Goal: Task Accomplishment & Management: Use online tool/utility

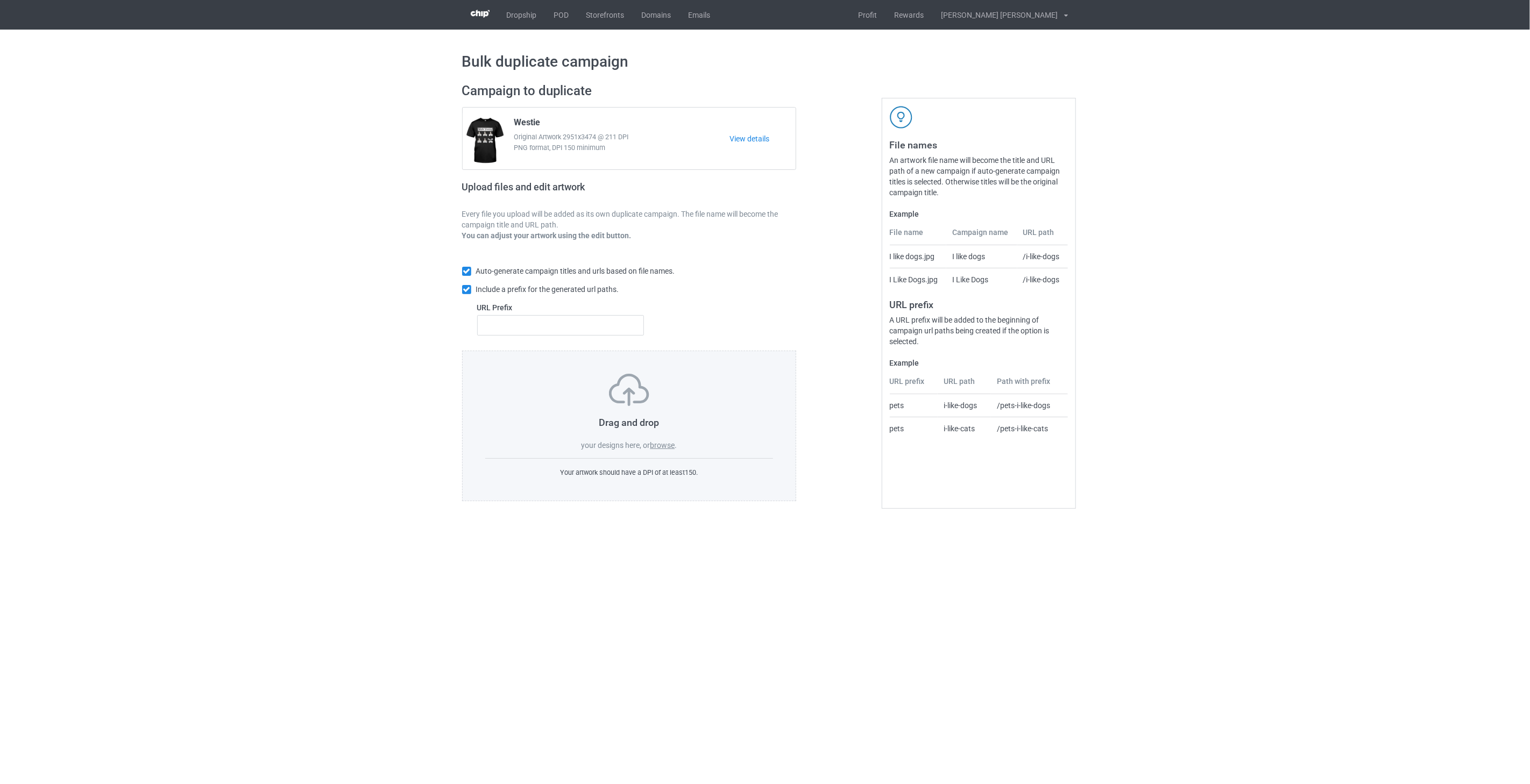
click at [664, 449] on label "browse" at bounding box center [662, 446] width 24 height 9
click at [0, 0] on input "browse" at bounding box center [0, 0] width 0 height 0
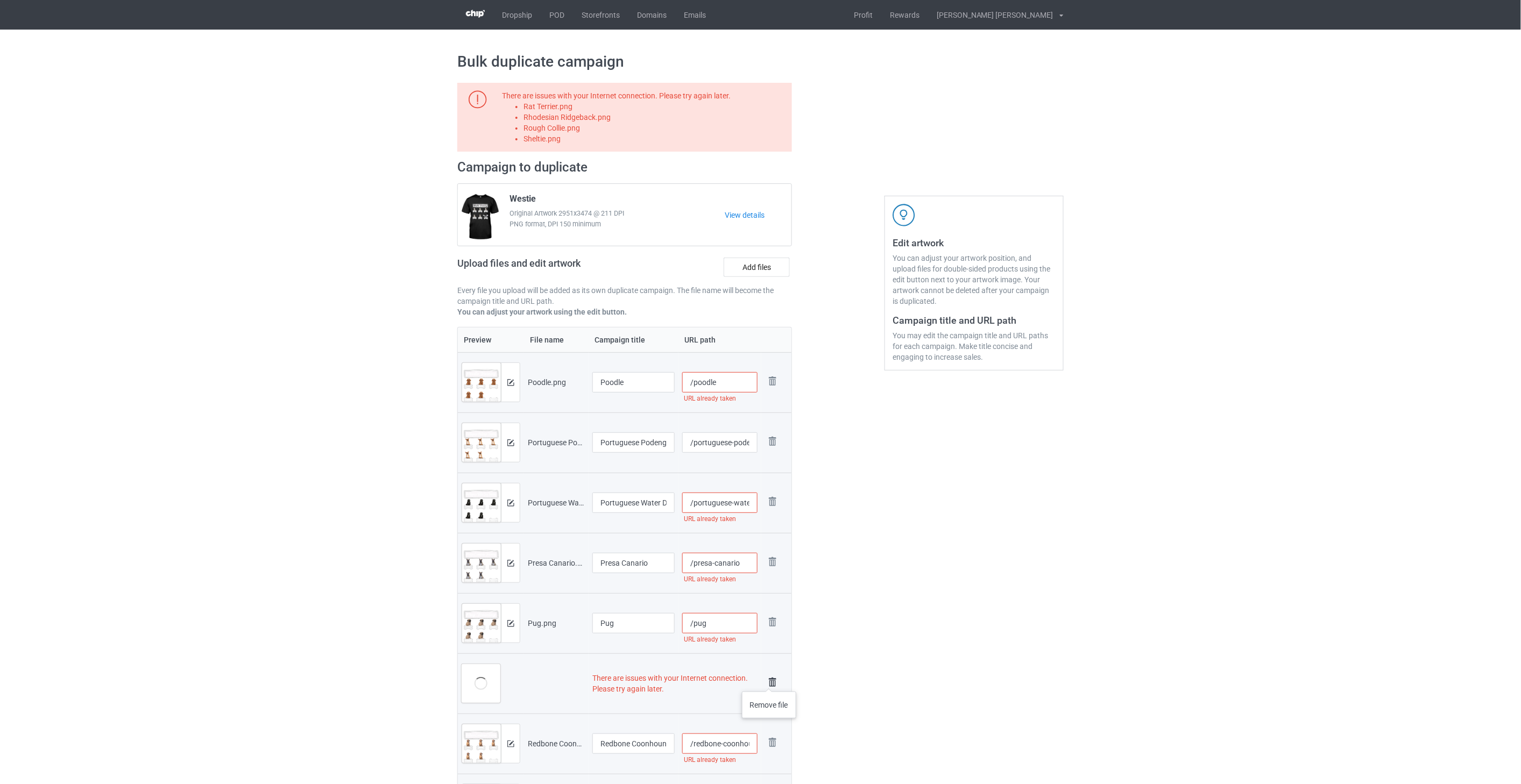
click at [769, 681] on img at bounding box center [772, 682] width 15 height 15
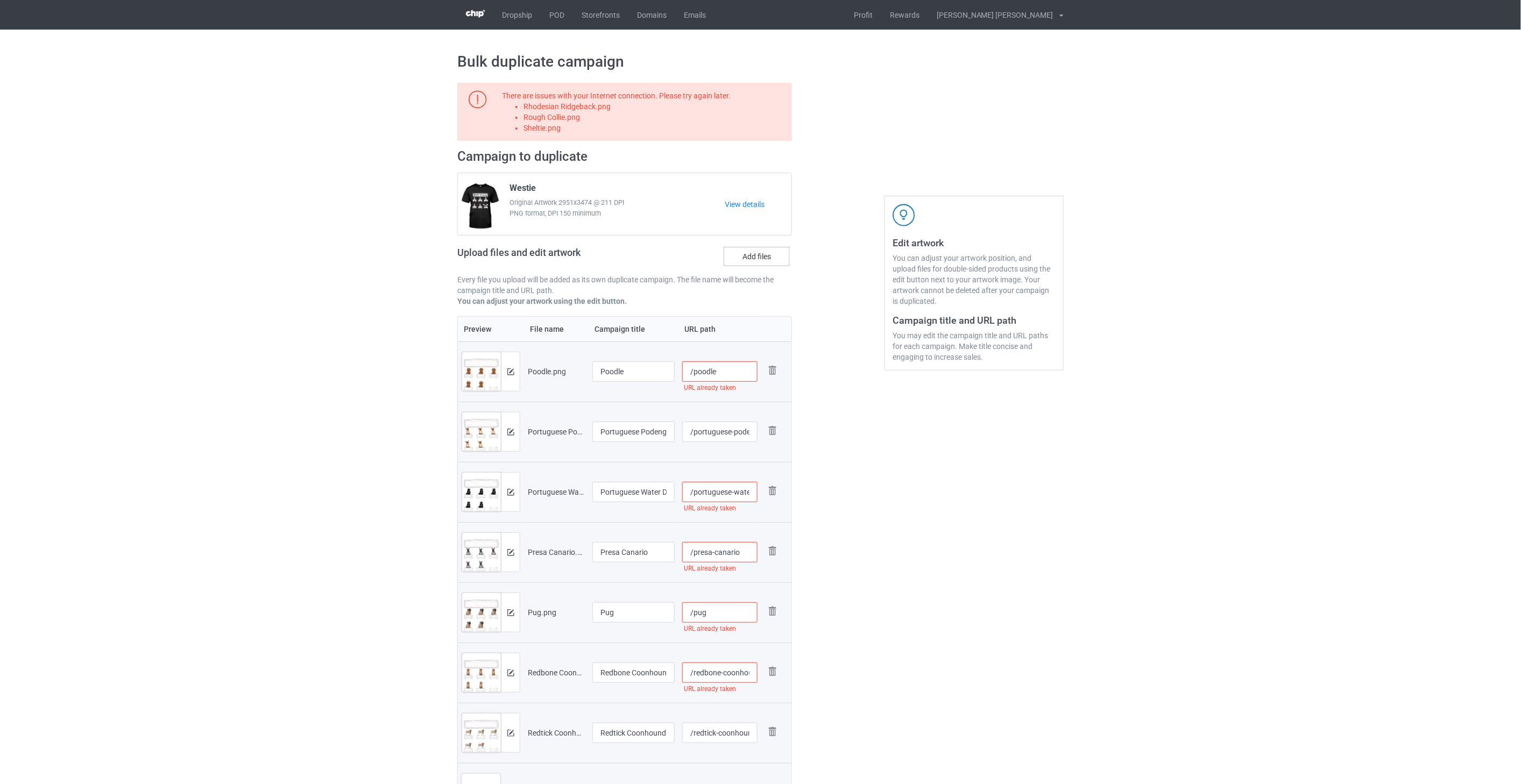
click at [759, 255] on label "Add files" at bounding box center [756, 256] width 66 height 19
click at [0, 0] on input "Add files" at bounding box center [0, 0] width 0 height 0
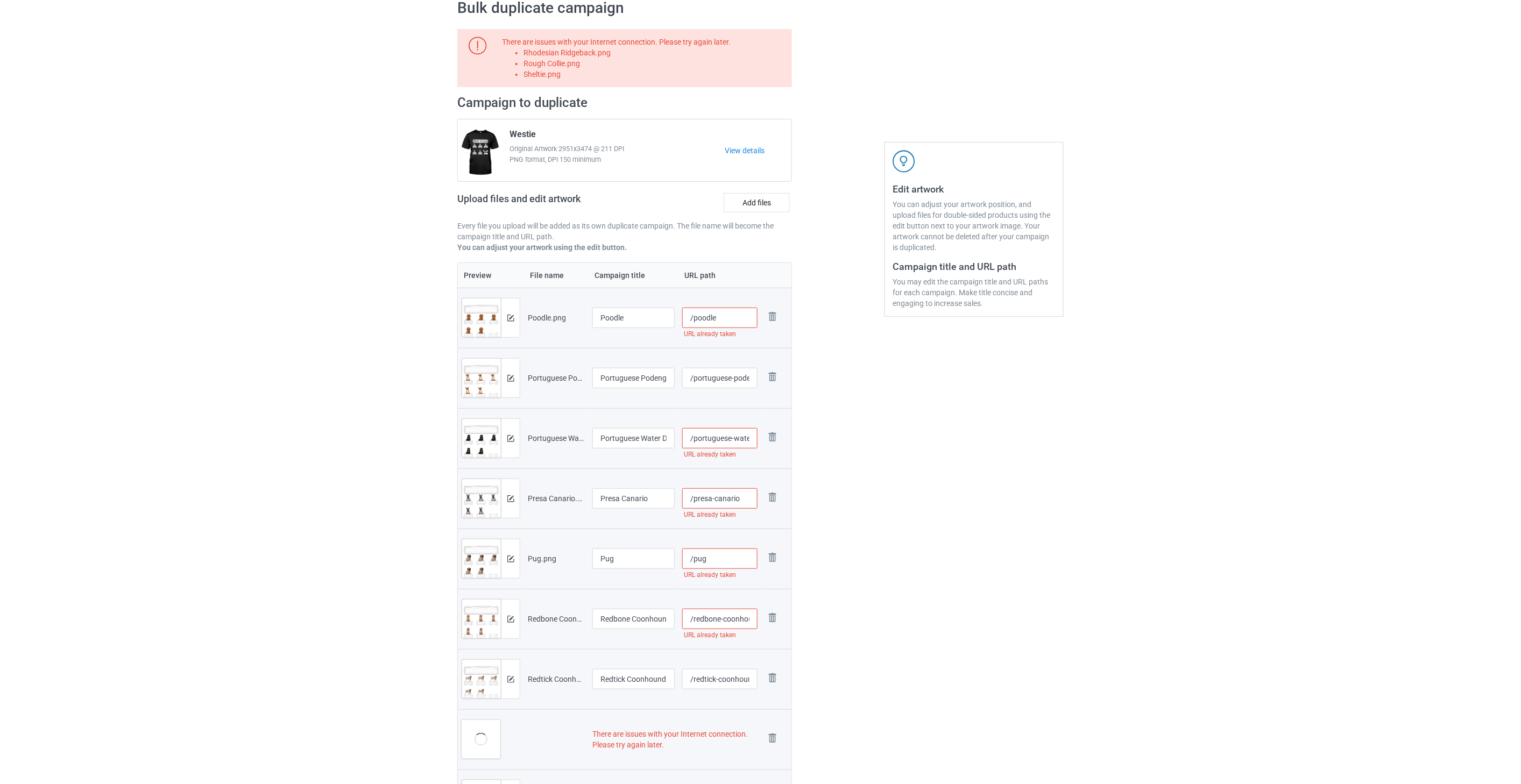
scroll to position [179, 0]
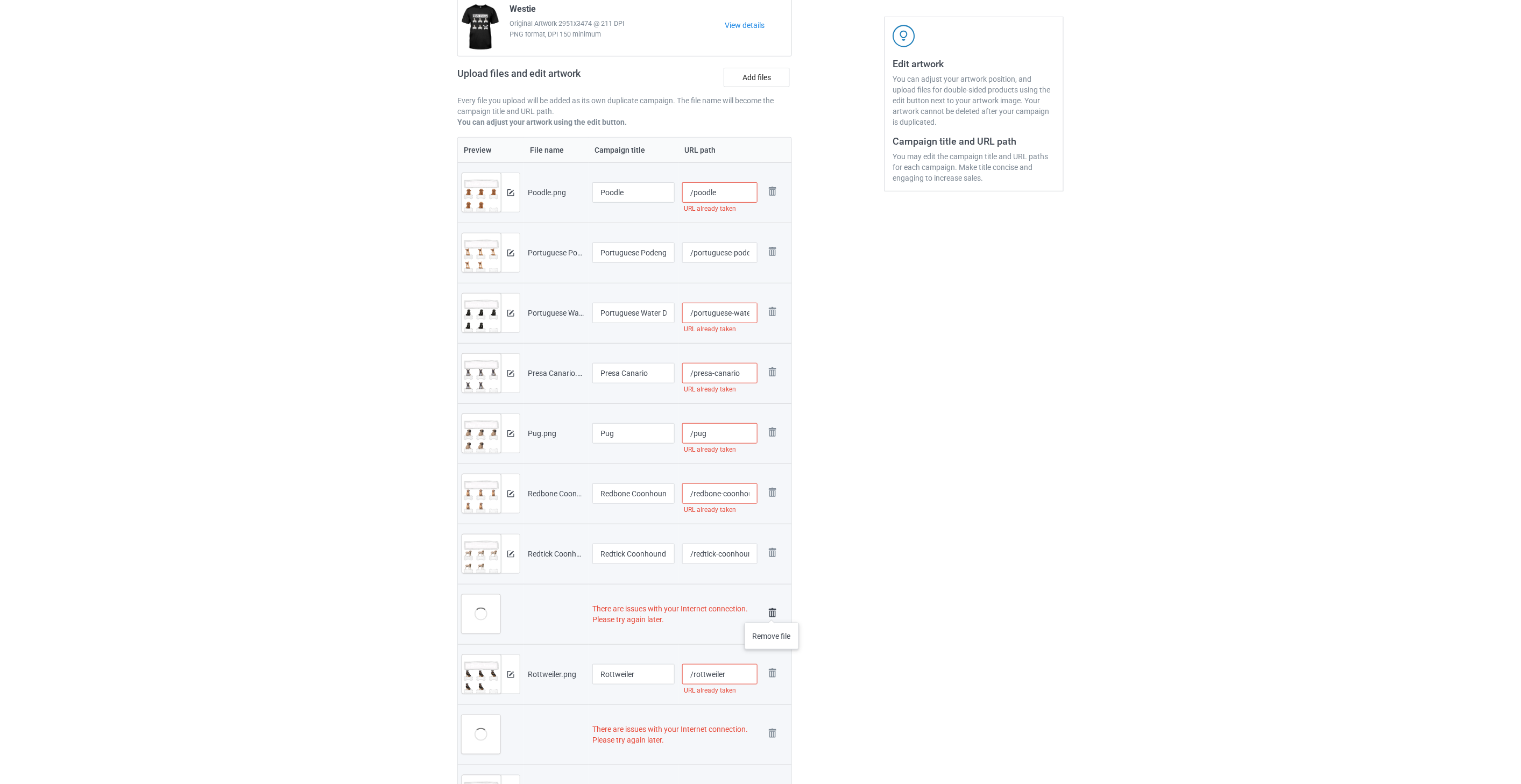
click at [772, 612] on img at bounding box center [772, 613] width 15 height 15
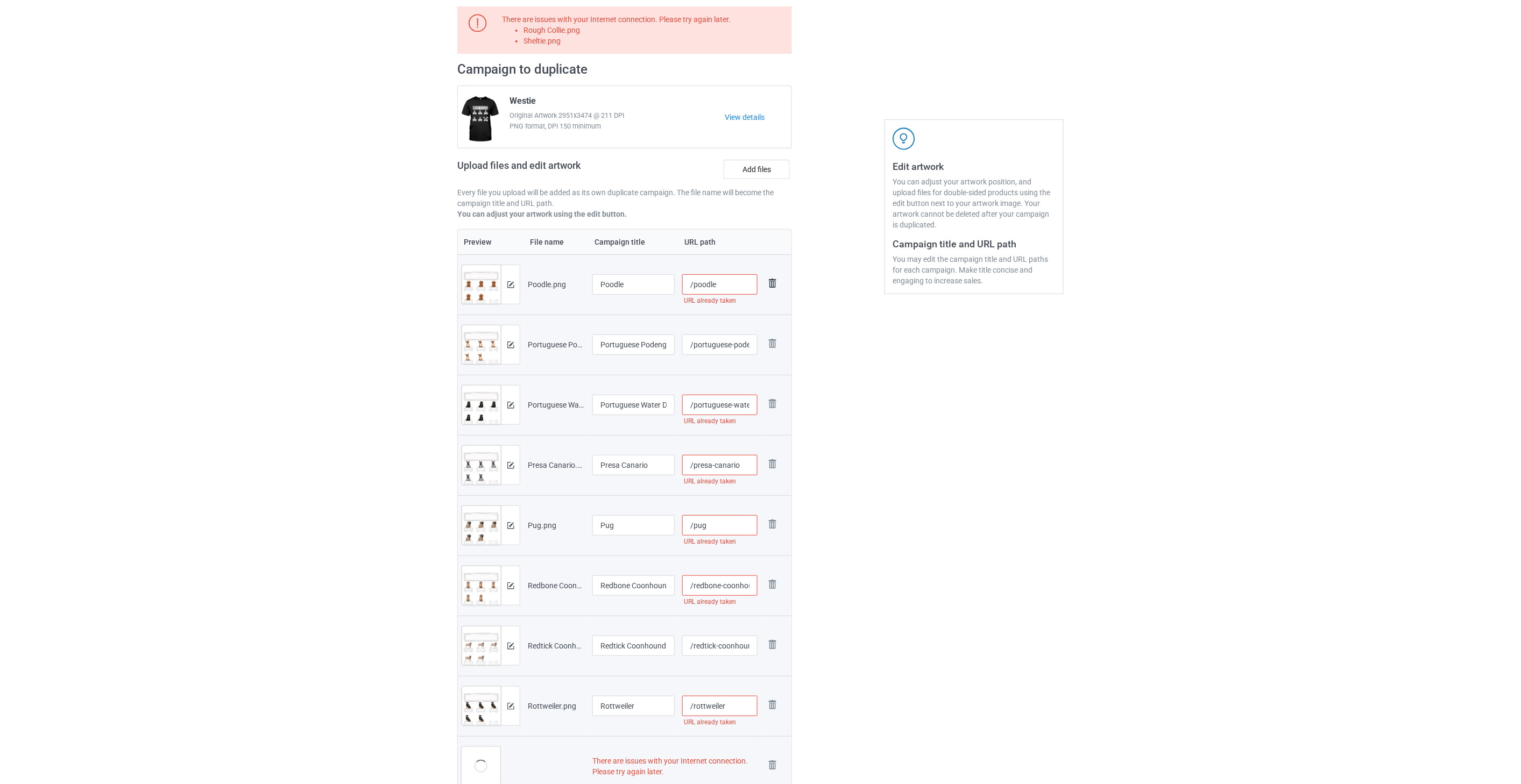
scroll to position [0, 0]
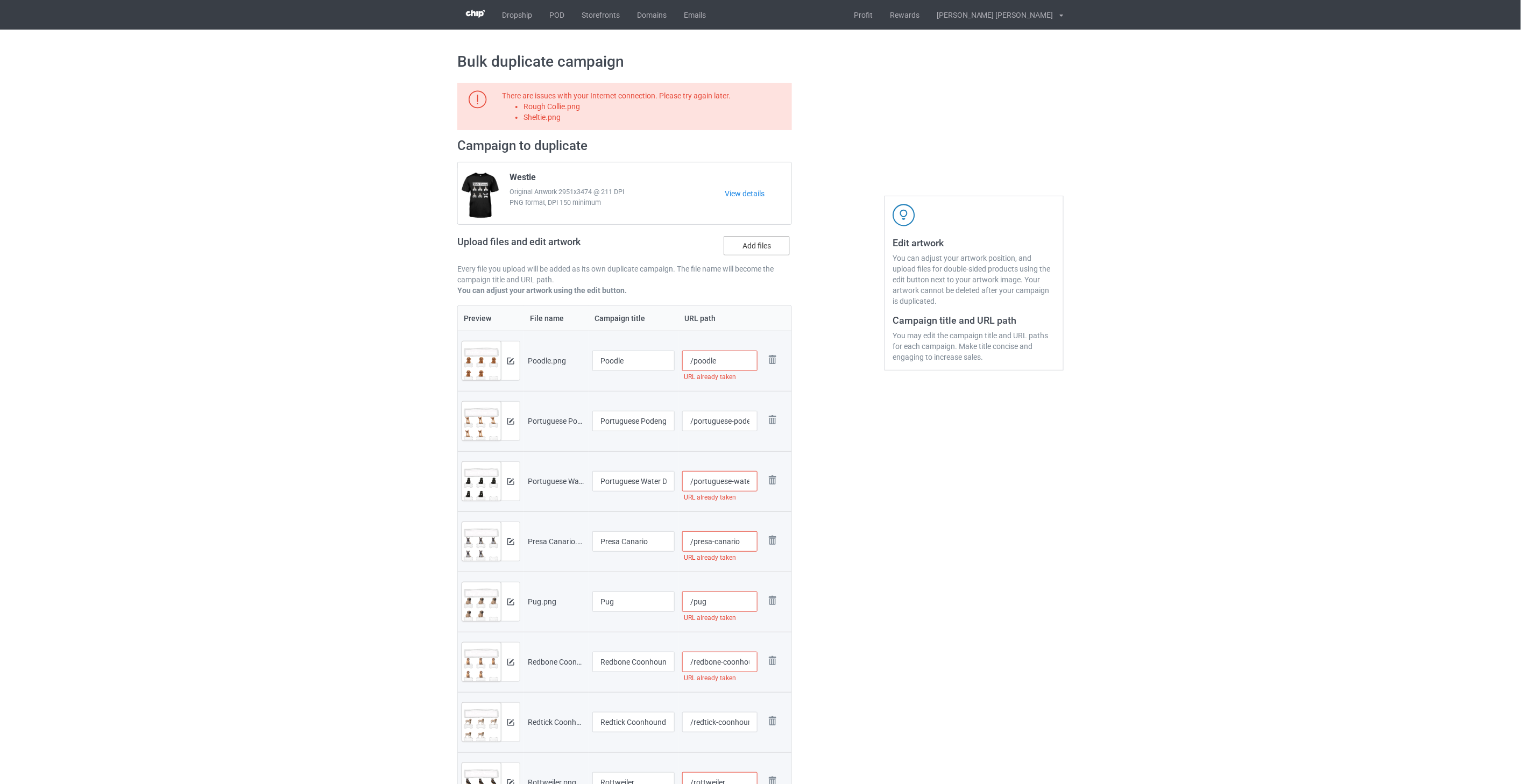
click at [759, 249] on label "Add files" at bounding box center [756, 245] width 66 height 19
click at [0, 0] on input "Add files" at bounding box center [0, 0] width 0 height 0
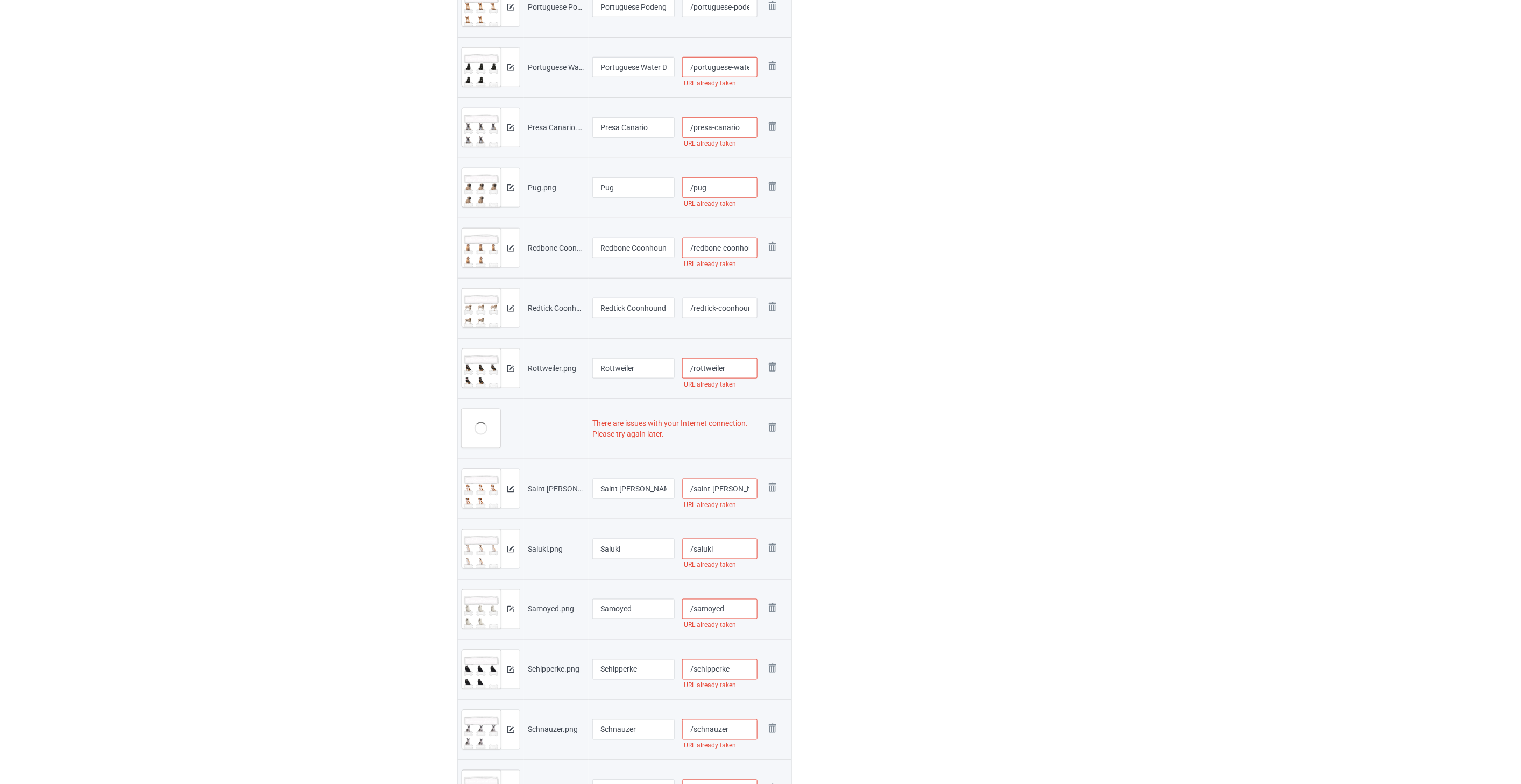
scroll to position [418, 0]
click at [772, 422] on img at bounding box center [772, 424] width 15 height 15
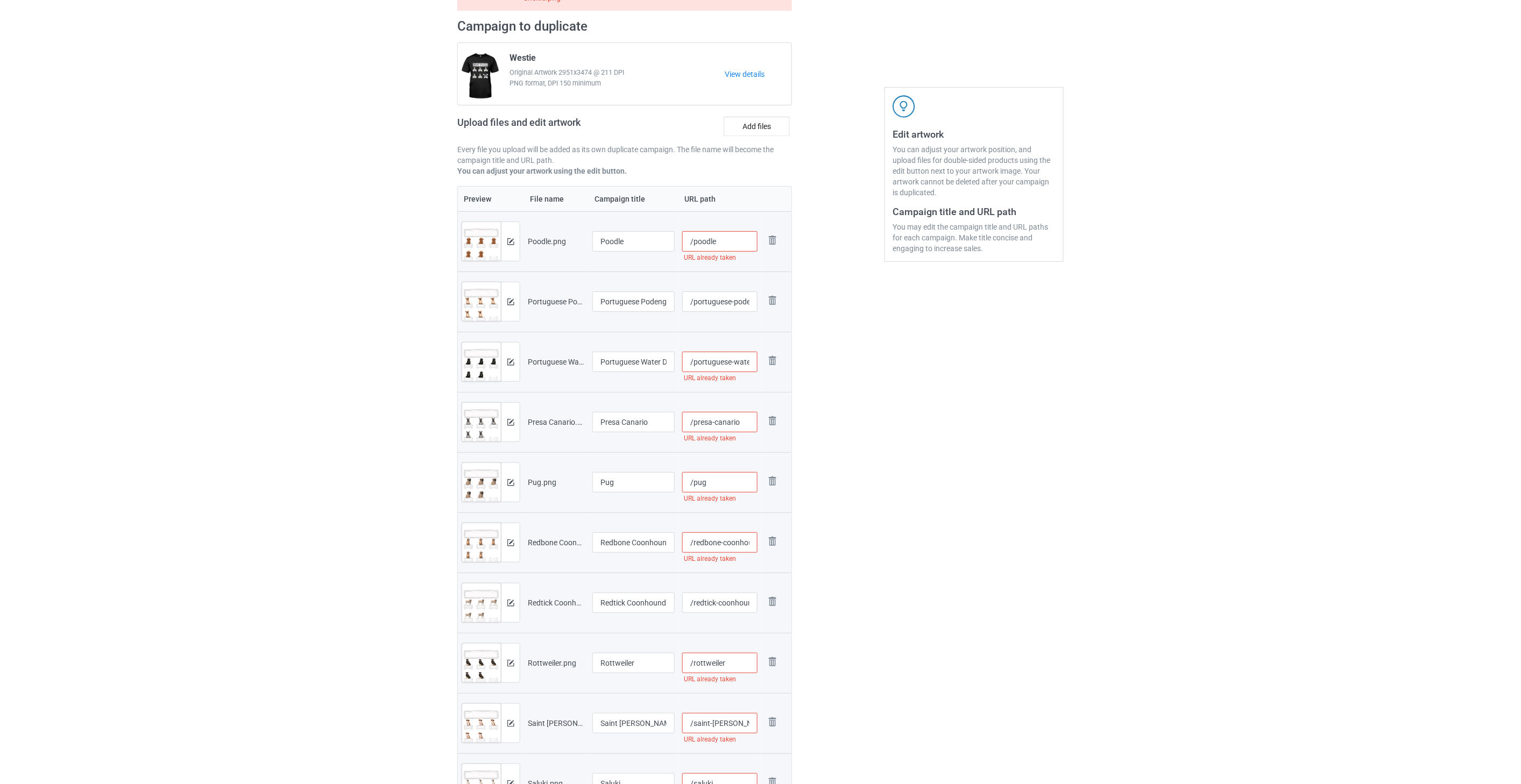
scroll to position [0, 0]
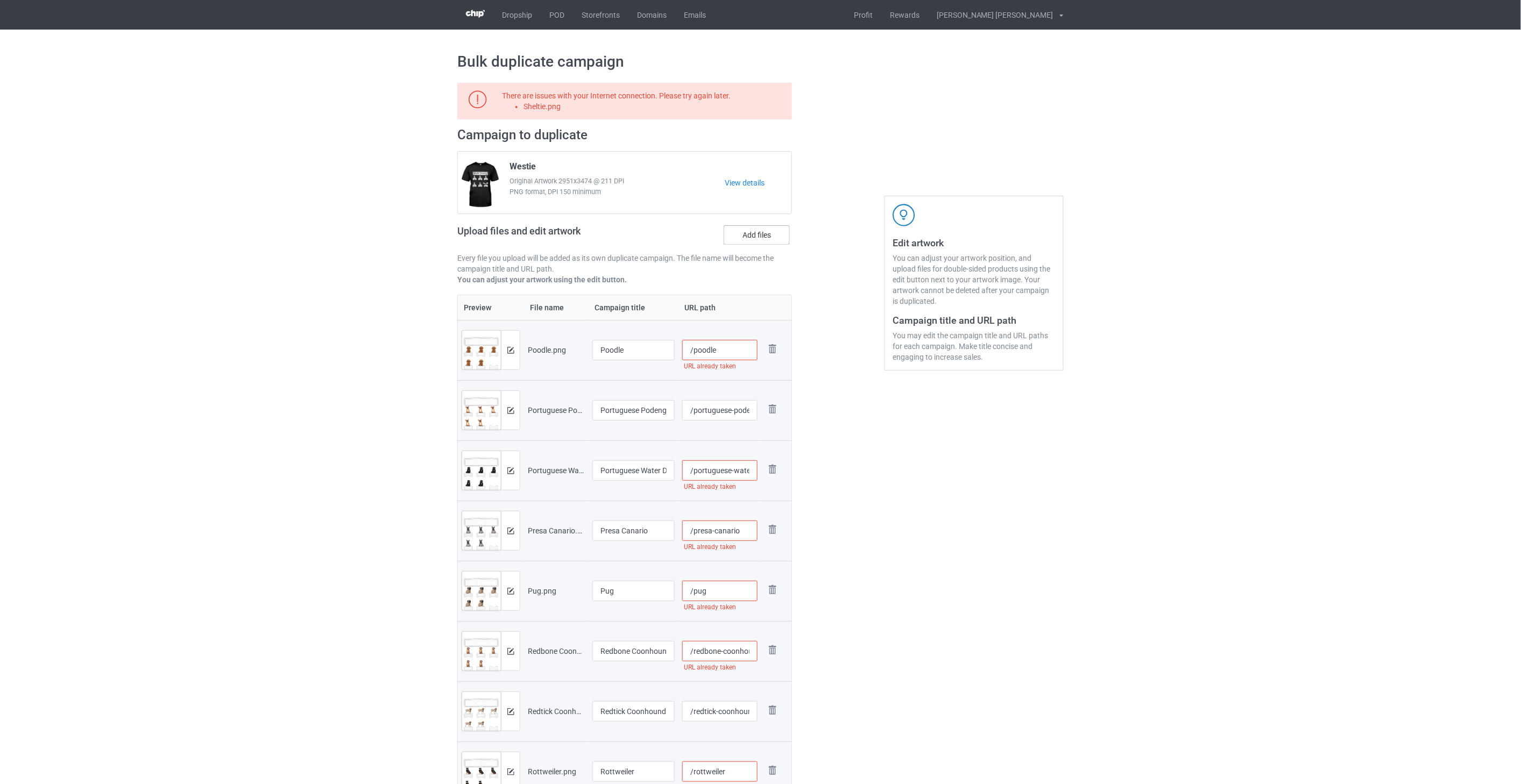
click at [759, 235] on label "Add files" at bounding box center [756, 235] width 66 height 19
click at [0, 0] on input "Add files" at bounding box center [0, 0] width 0 height 0
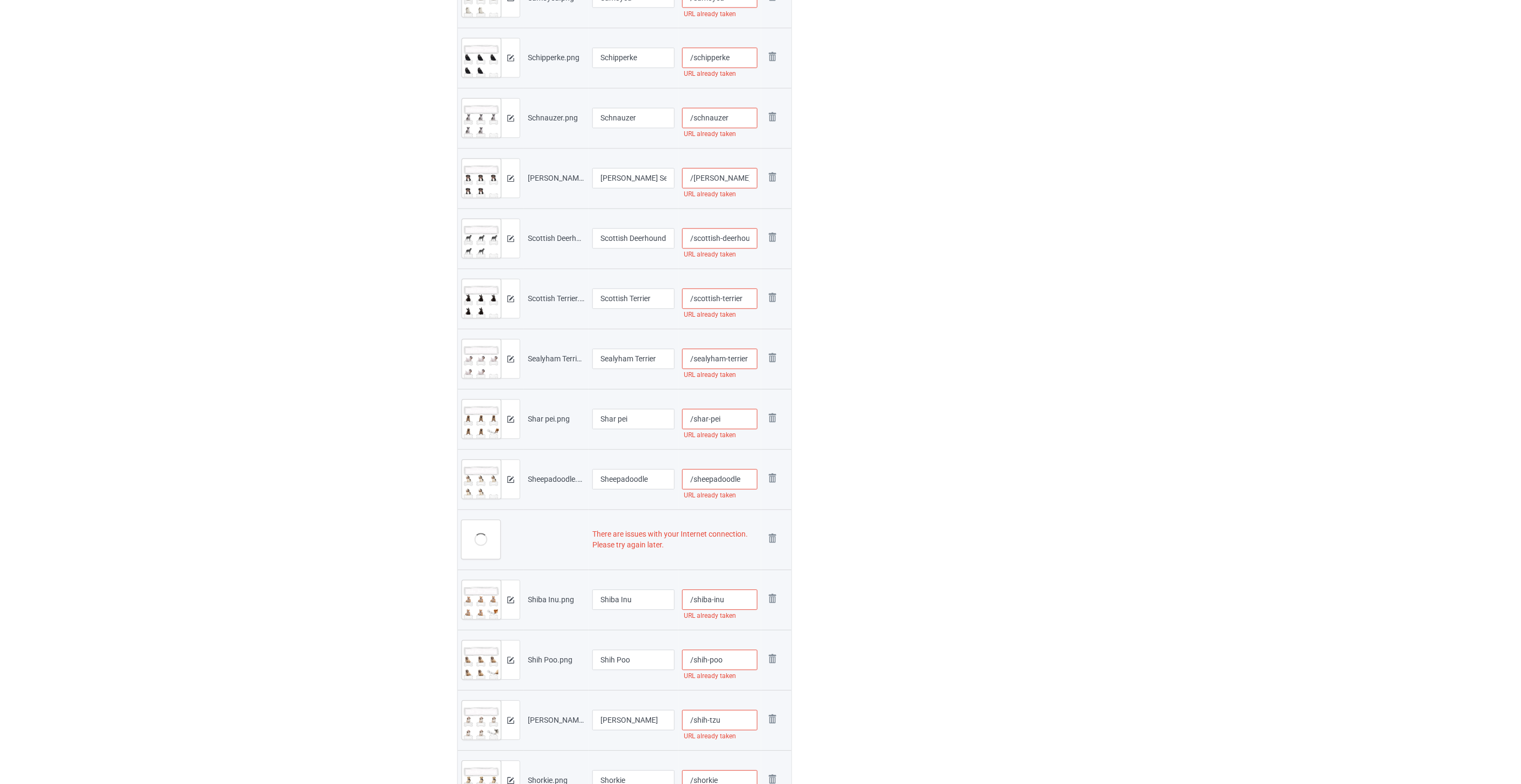
scroll to position [955, 0]
click at [771, 537] on img at bounding box center [772, 538] width 15 height 15
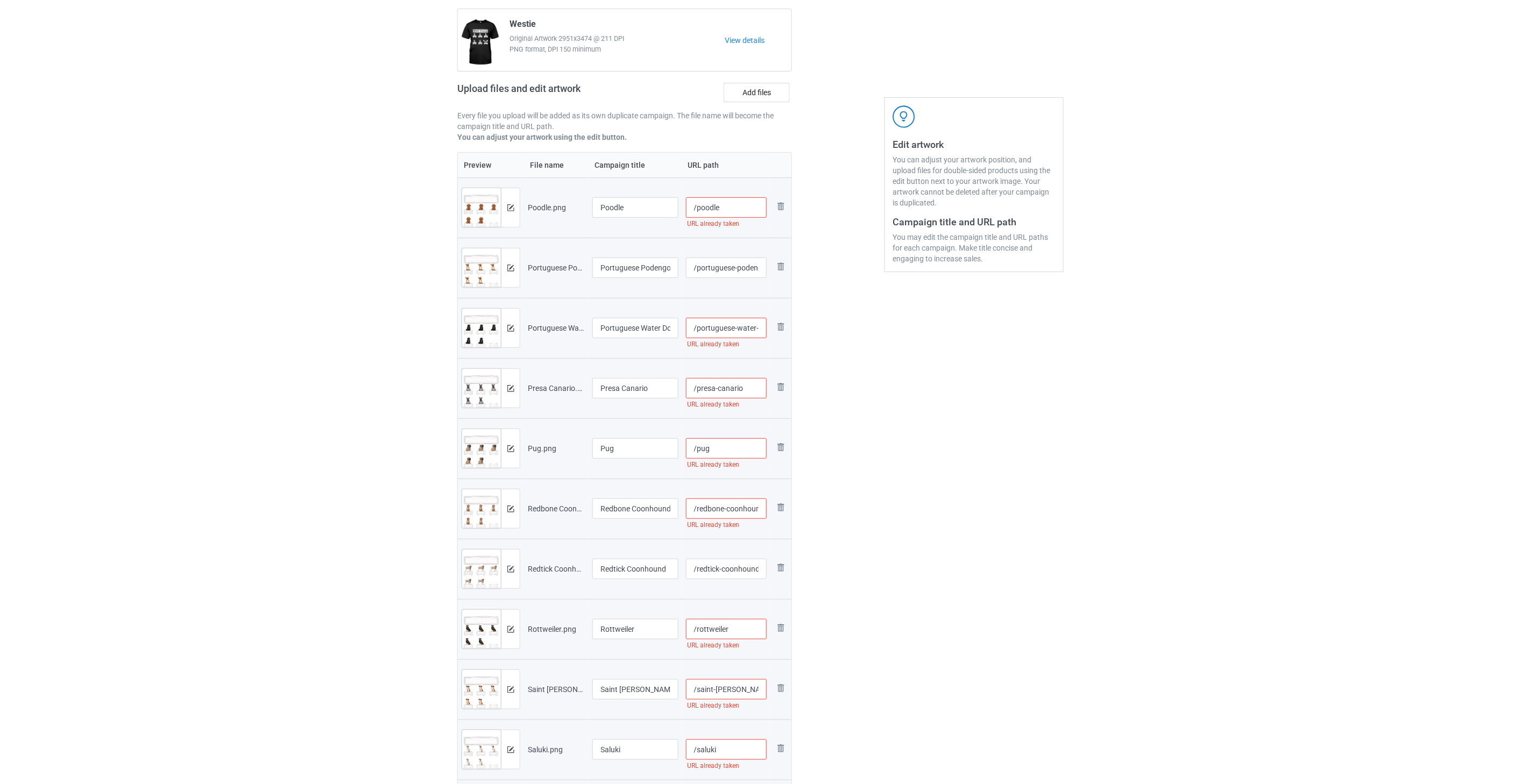
scroll to position [0, 0]
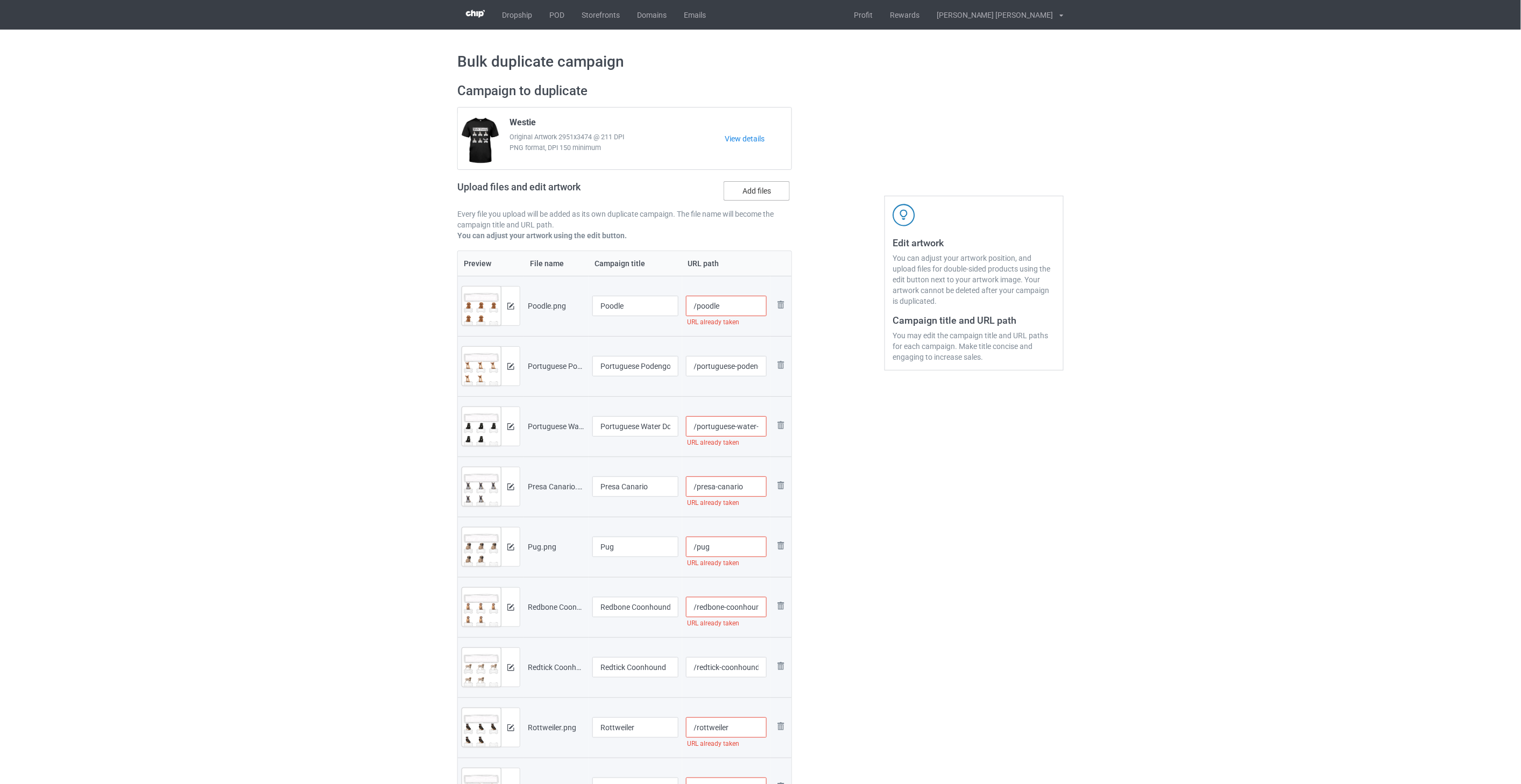
click at [749, 196] on label "Add files" at bounding box center [756, 191] width 66 height 19
click at [0, 0] on input "Add files" at bounding box center [0, 0] width 0 height 0
click at [729, 306] on input "/poodle" at bounding box center [726, 306] width 81 height 21
drag, startPoint x: 738, startPoint y: 306, endPoint x: 719, endPoint y: 305, distance: 19.0
click at [719, 305] on input "/poodle-tra2" at bounding box center [726, 306] width 81 height 21
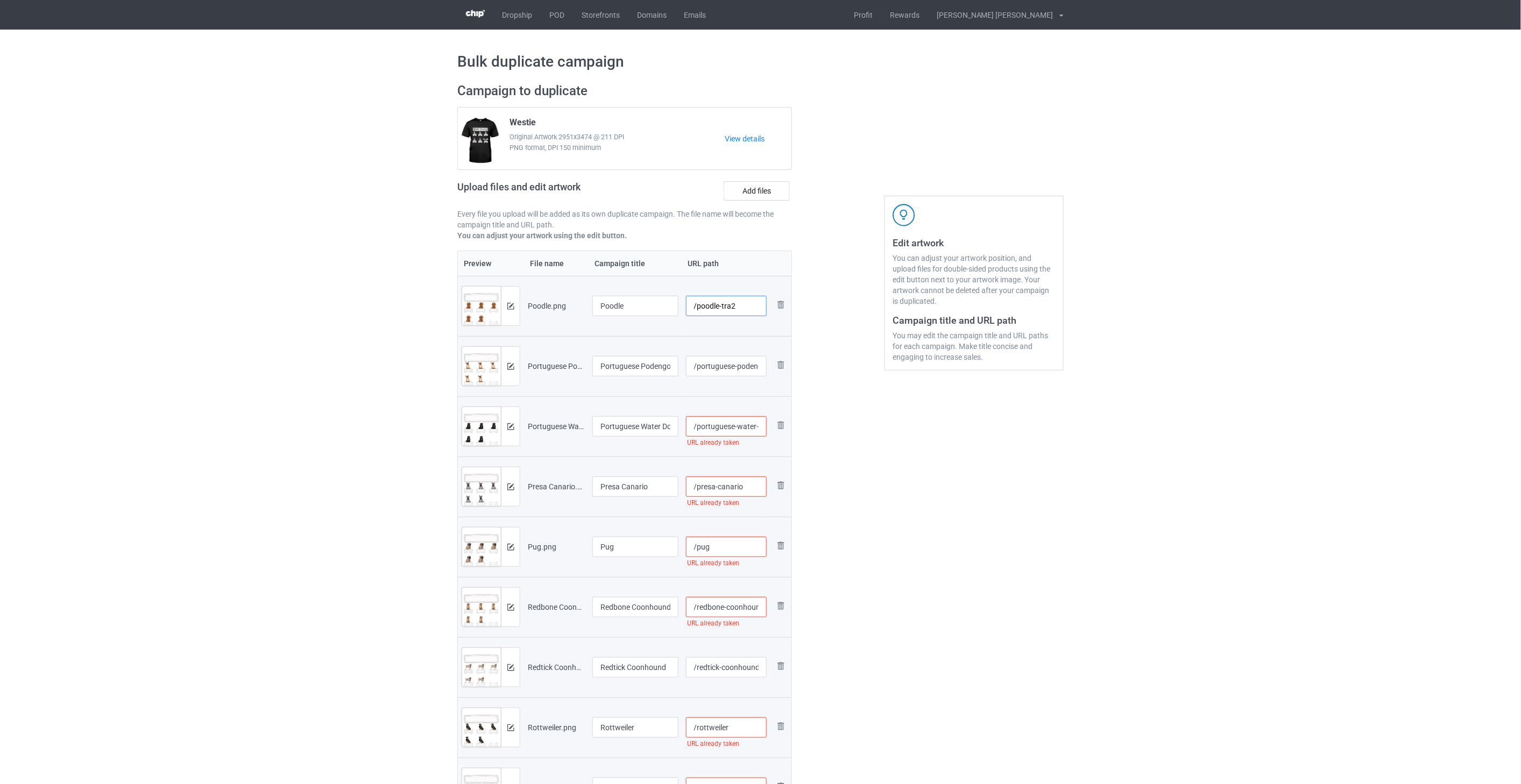
type input "/poodle-tra2"
click at [741, 365] on input "/portuguese-podengo" at bounding box center [726, 366] width 81 height 21
paste input "-tra2"
type input "/portuguese-podengo-tra2"
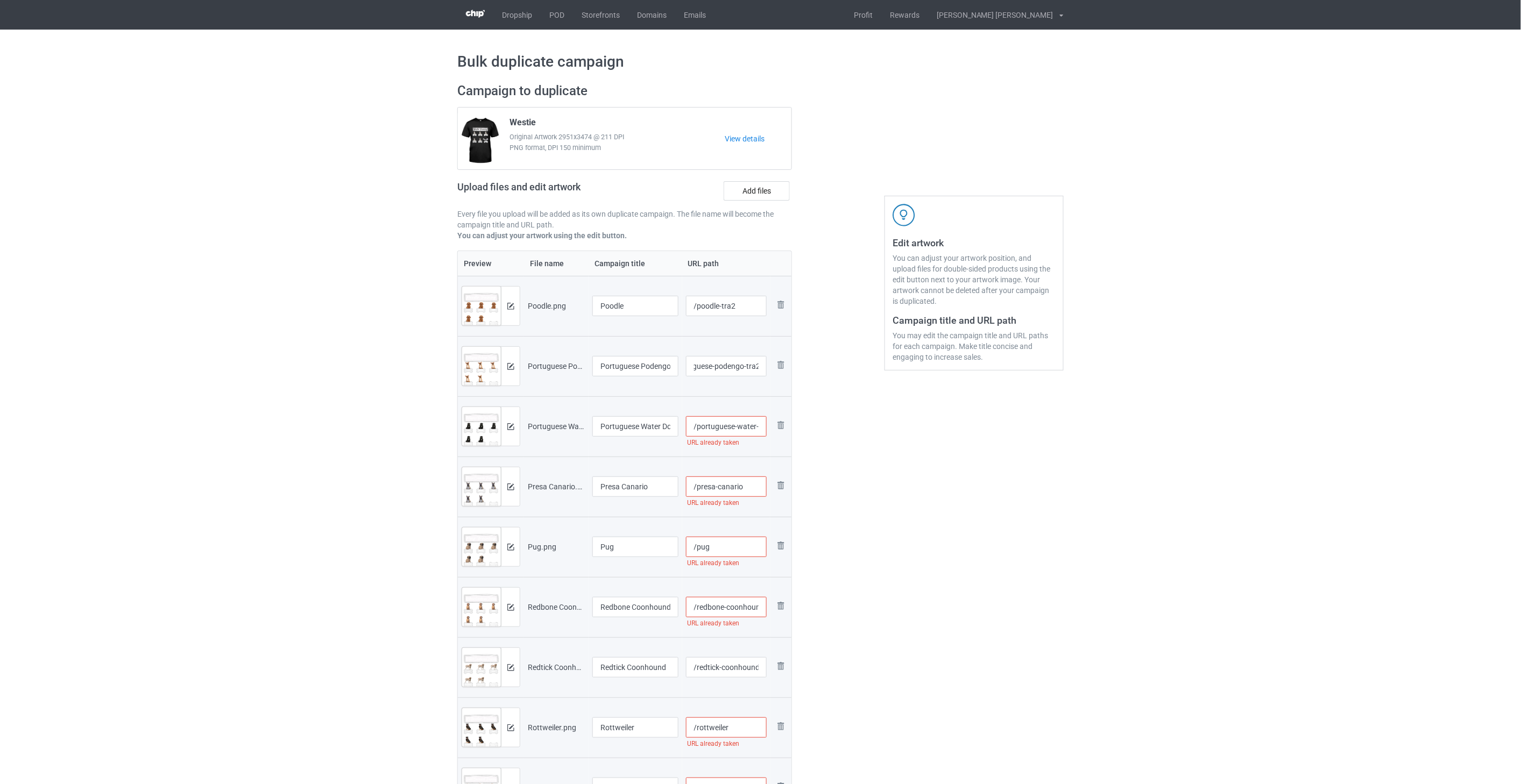
click at [737, 431] on input "/portuguese-water-dog" at bounding box center [726, 426] width 81 height 21
type input "/poodle"
type input "/portuguese-podengo"
paste input "-tra2"
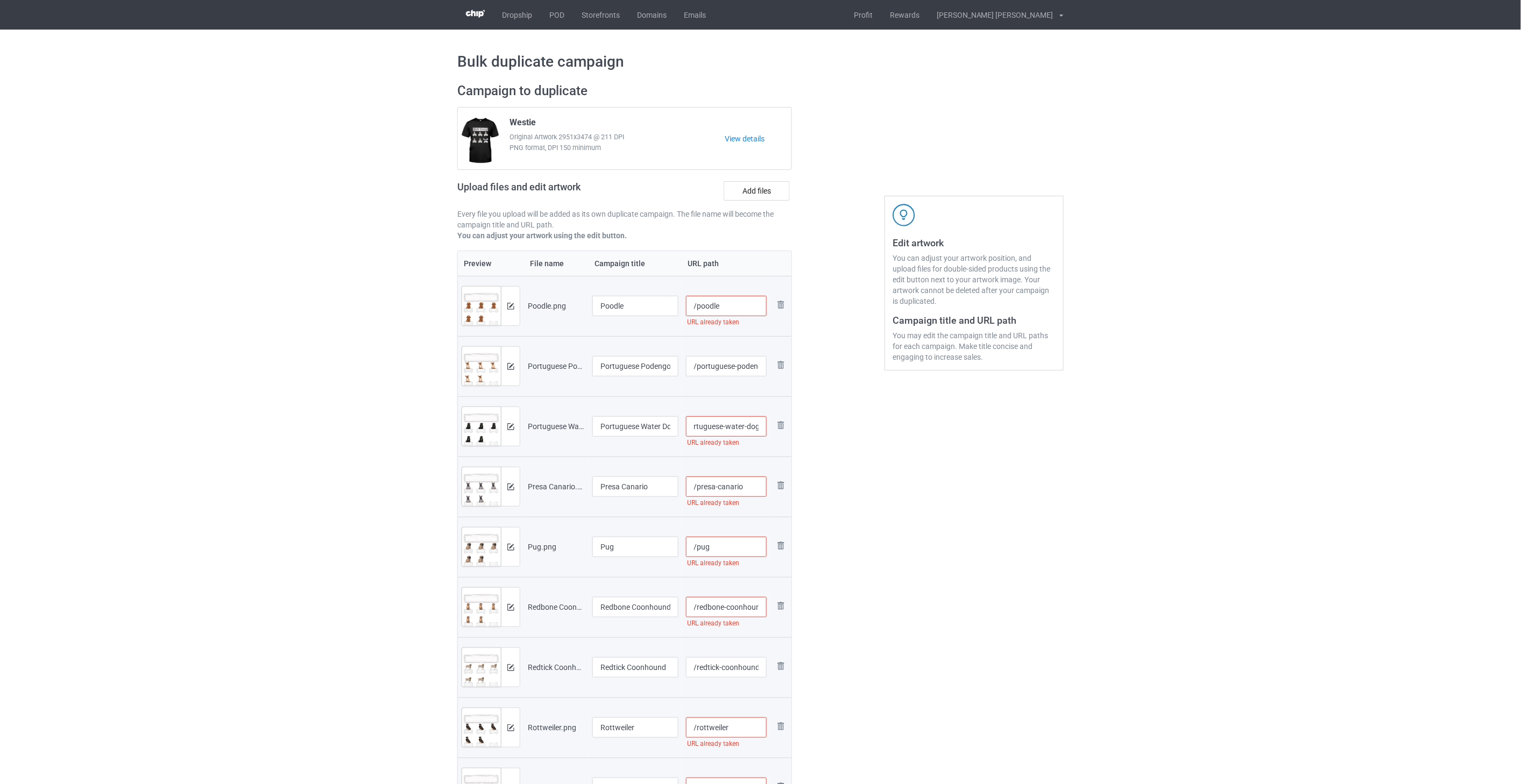
scroll to position [0, 27]
type input "/portuguese-water-dog-tra2"
click at [746, 487] on input "/presa-canario" at bounding box center [726, 486] width 81 height 21
paste input "-tra2"
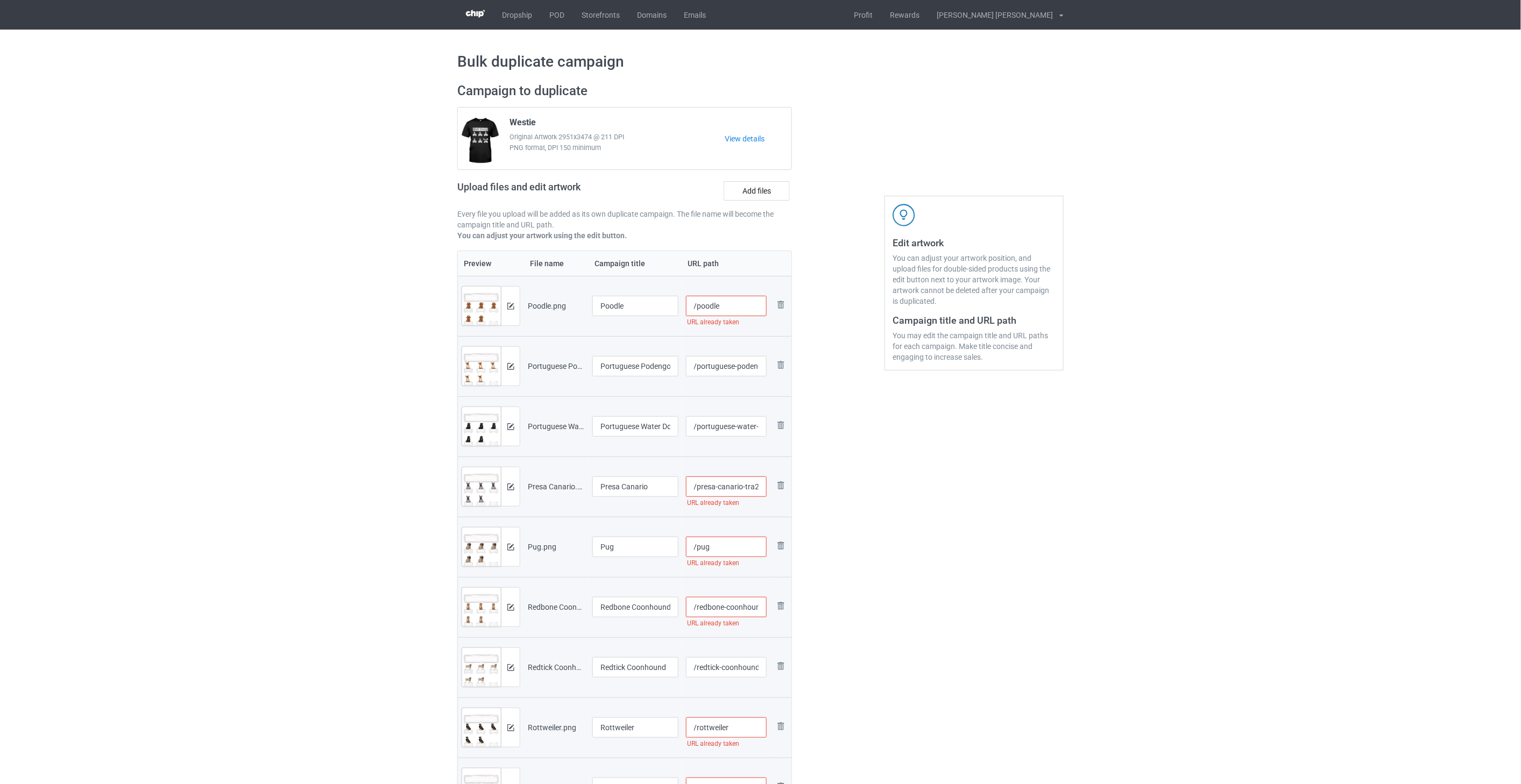
type input "/presa-canario"
type input "/portuguese-water-dog"
click at [727, 304] on input "/poodle" at bounding box center [726, 306] width 81 height 21
paste input "-tra2"
type input "/poodle"
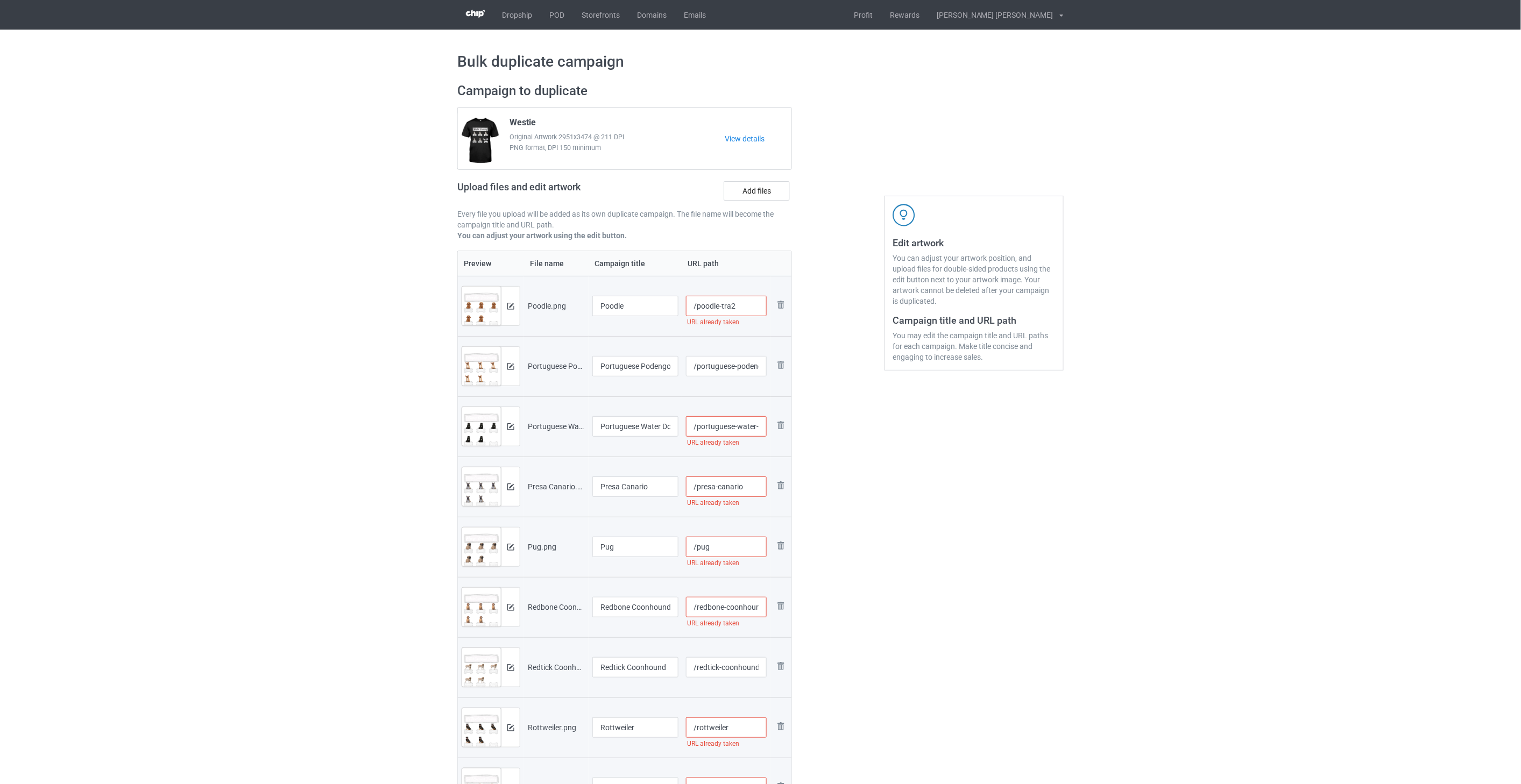
type input "/presa-canario-tra2"
type input "/portuguese-water-dog-tra2"
type input "/poodle-tra2"
type input "/presa-canario"
type input "/portuguese-water-dog"
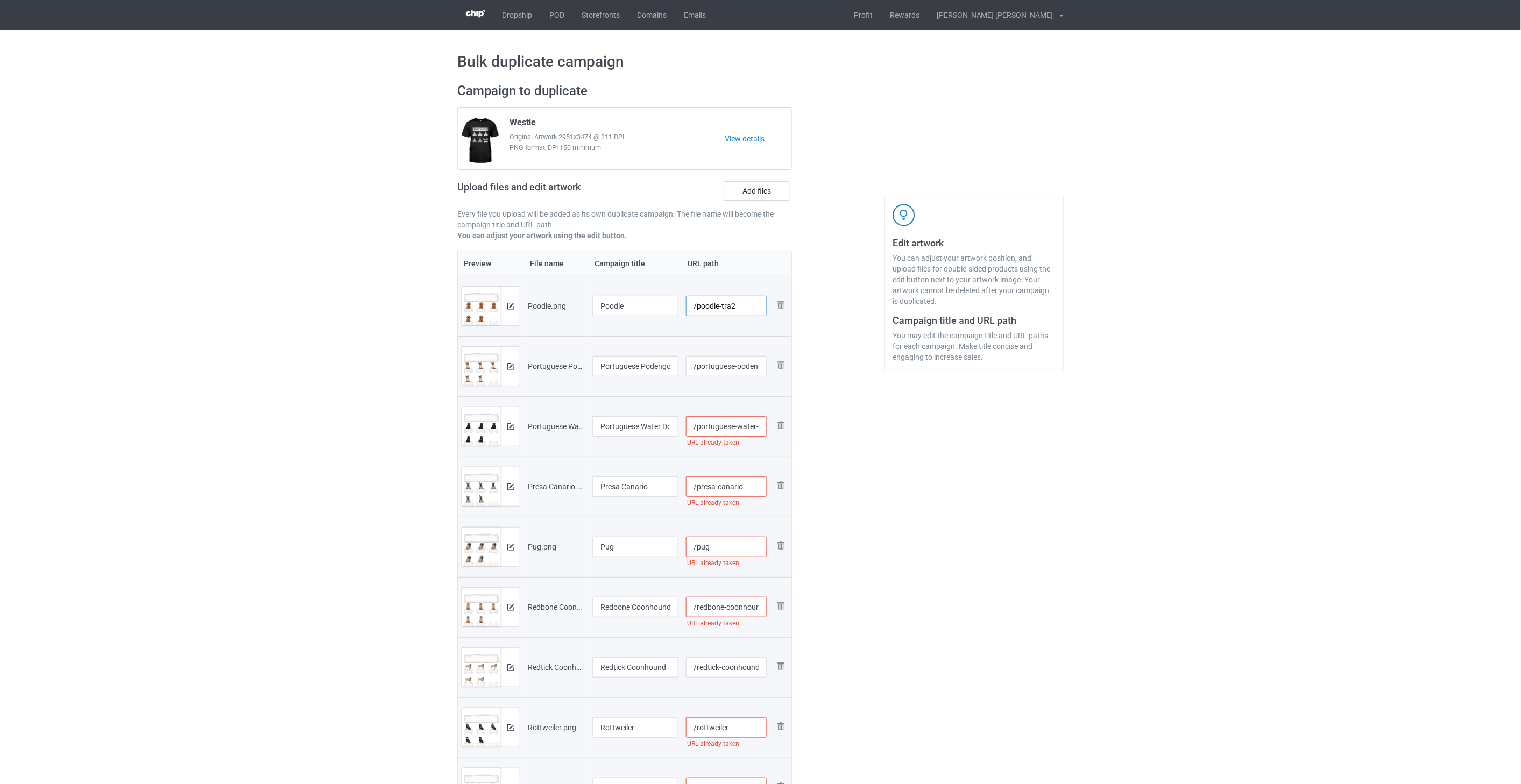
type input "/poodle-tra2"
click at [749, 488] on input "/presa-canario" at bounding box center [726, 486] width 81 height 21
paste input "-tra2"
type input "/presa-canario-tra2"
click at [742, 424] on input "/portuguese-water-dog" at bounding box center [726, 426] width 81 height 21
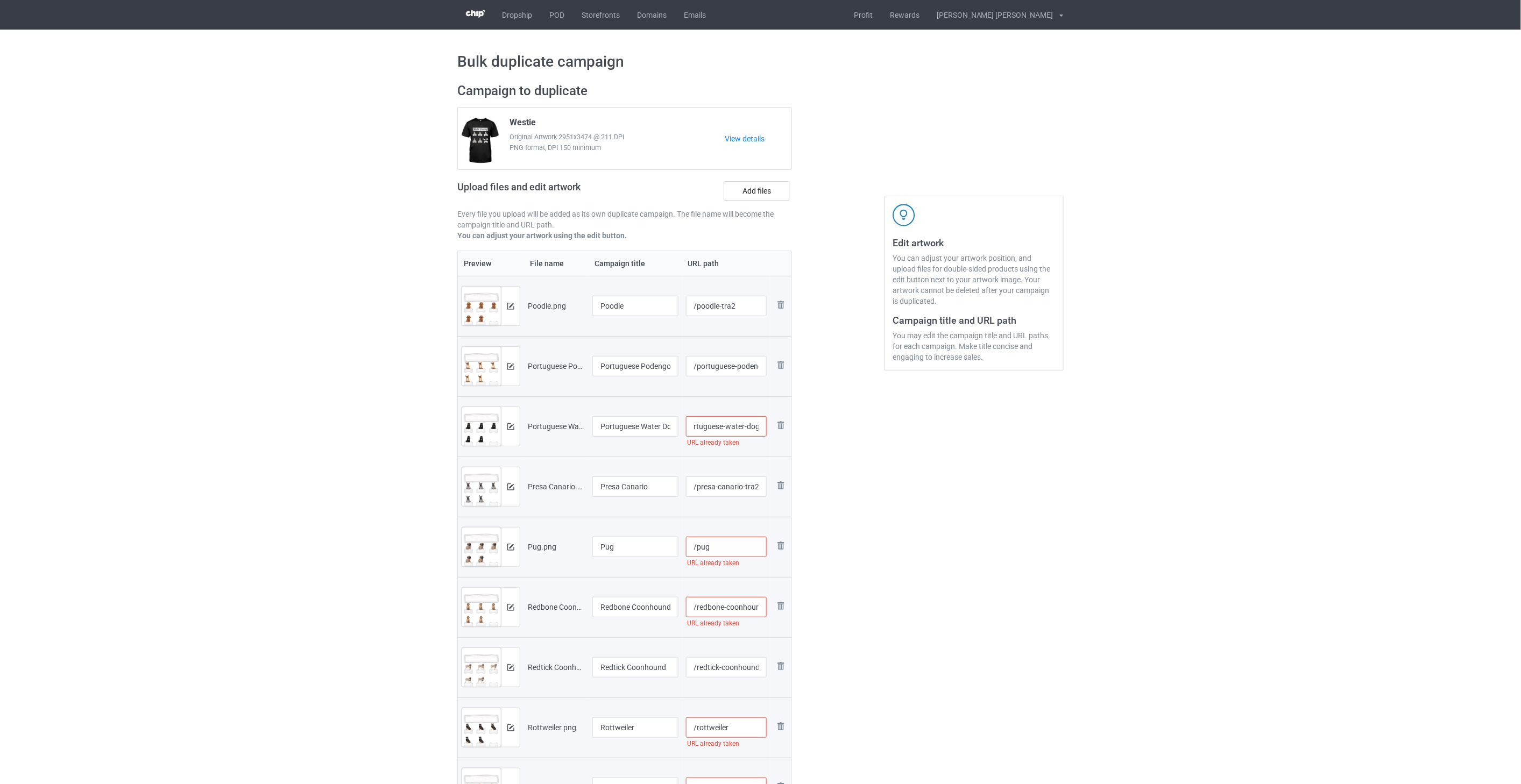
paste input "-tra2"
type input "/portuguese-water-dog-tra2"
click at [734, 368] on input "/portuguese-podengo" at bounding box center [726, 366] width 81 height 21
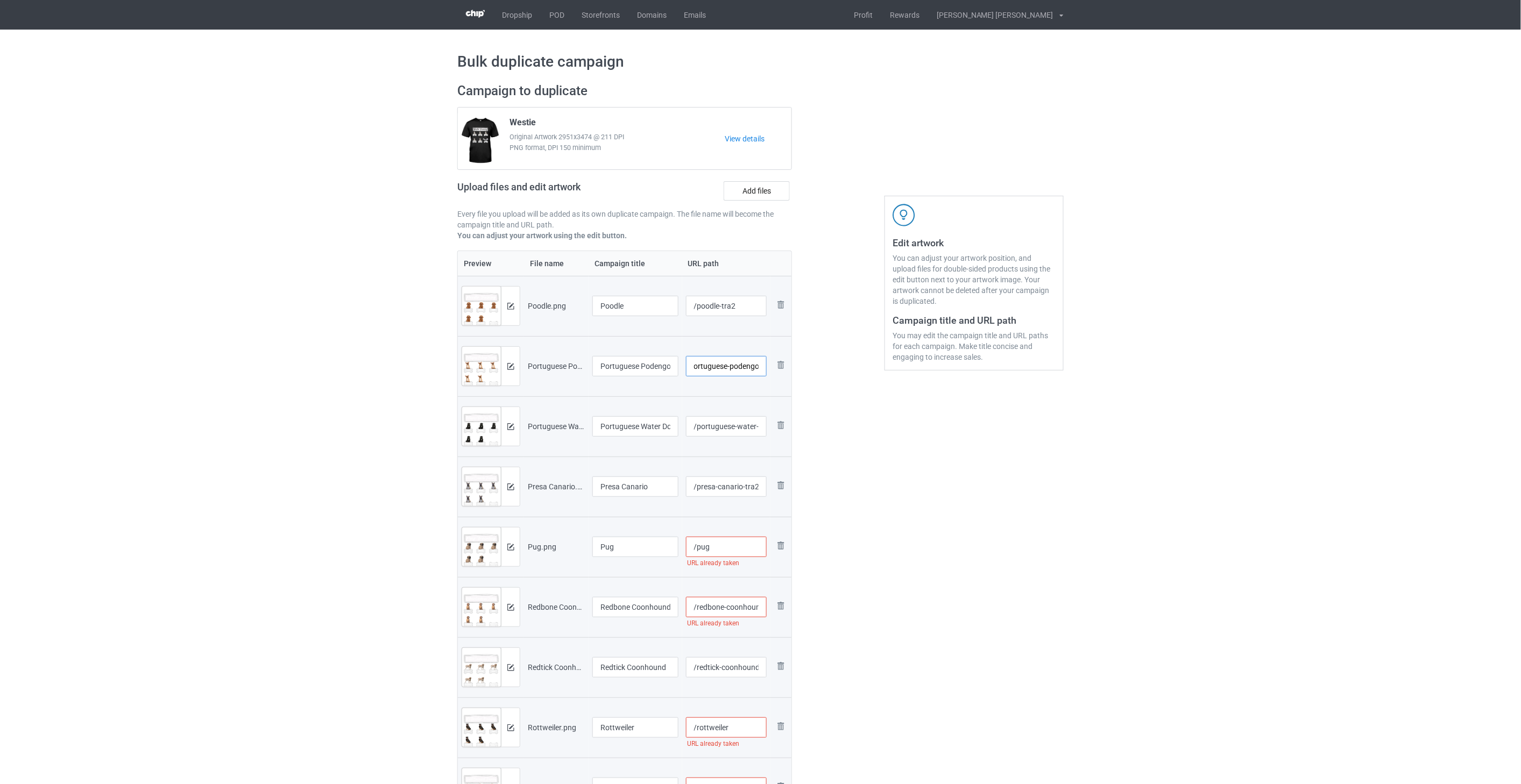
paste input "-tra2"
type input "/portuguese-podengo-tra2"
drag, startPoint x: 739, startPoint y: 545, endPoint x: 787, endPoint y: 517, distance: 55.6
click at [739, 545] on input "/pug" at bounding box center [726, 547] width 81 height 21
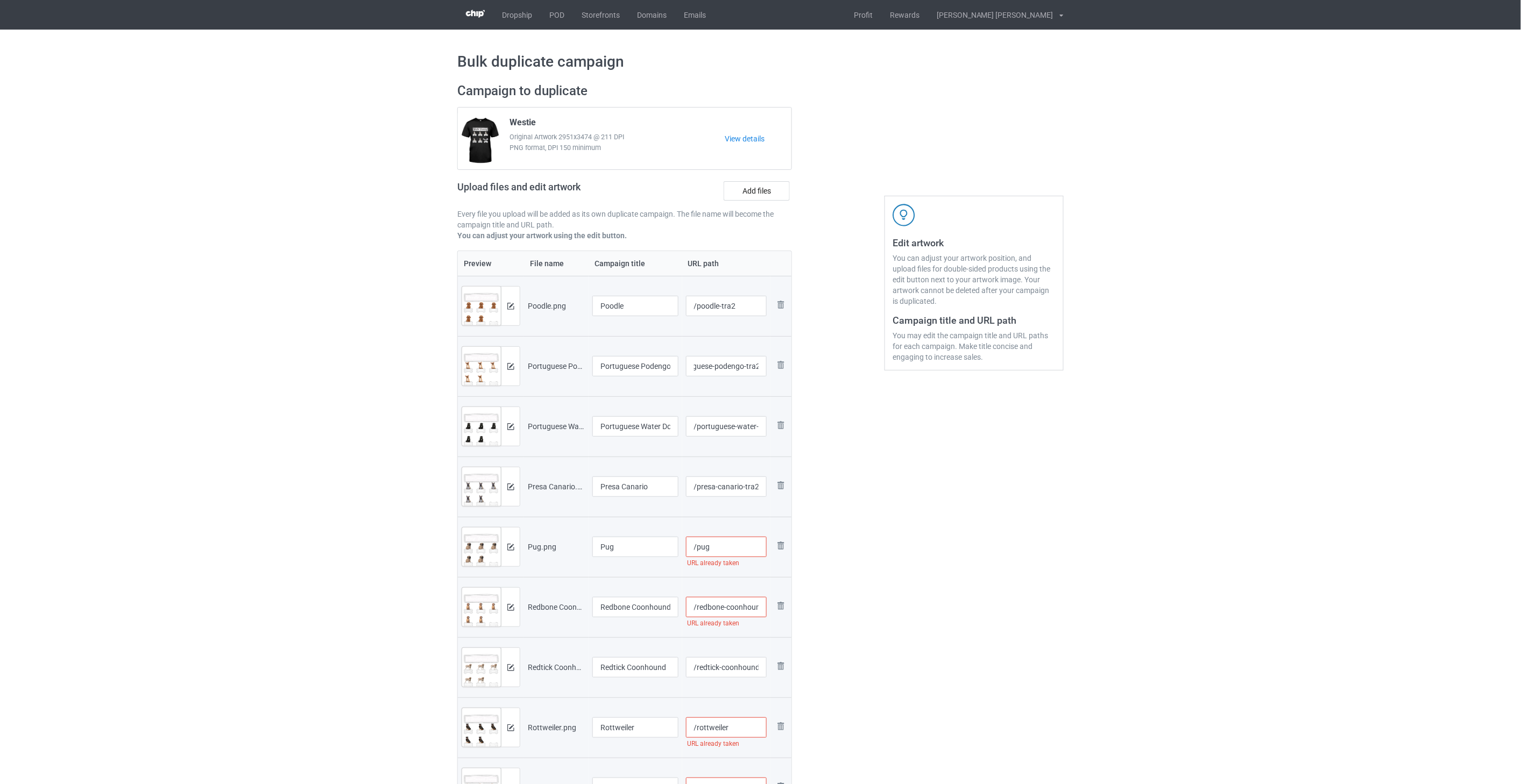
scroll to position [0, 0]
paste input "-tra2"
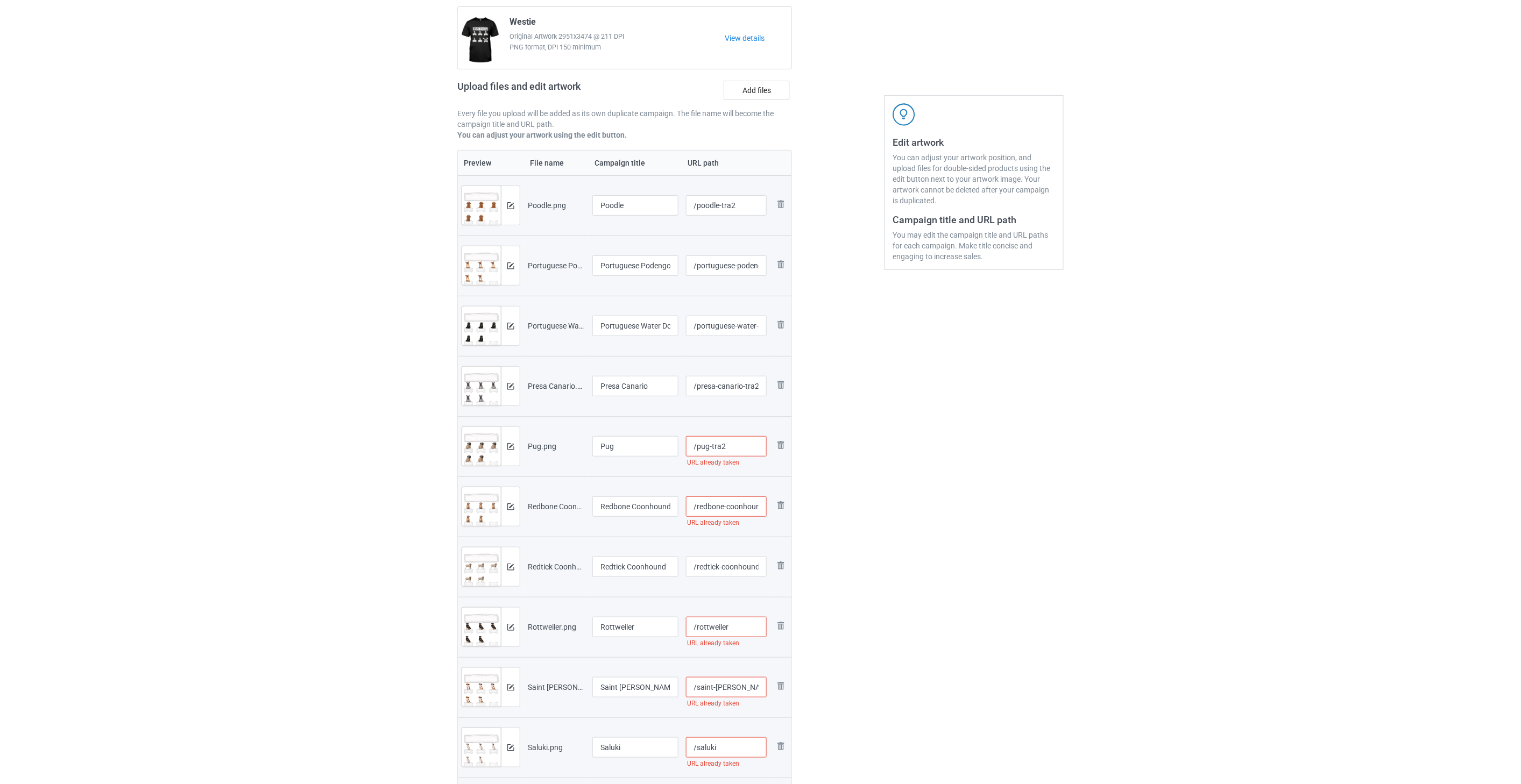
scroll to position [119, 0]
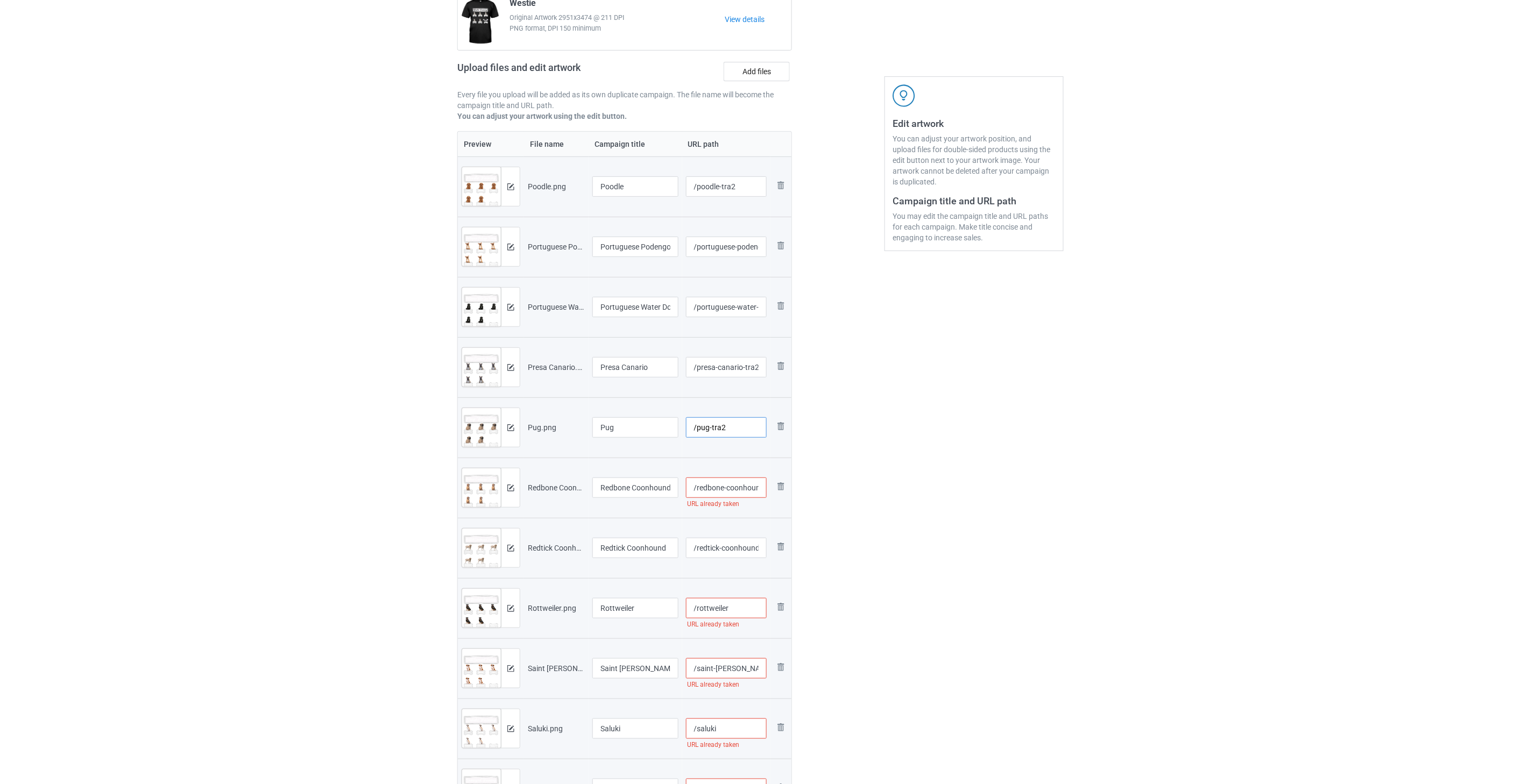
type input "/pug-tra2"
click at [730, 493] on input "/redbone-coonhound" at bounding box center [726, 488] width 81 height 21
paste input "-tra2"
type input "/redbone-coonhound-tra2"
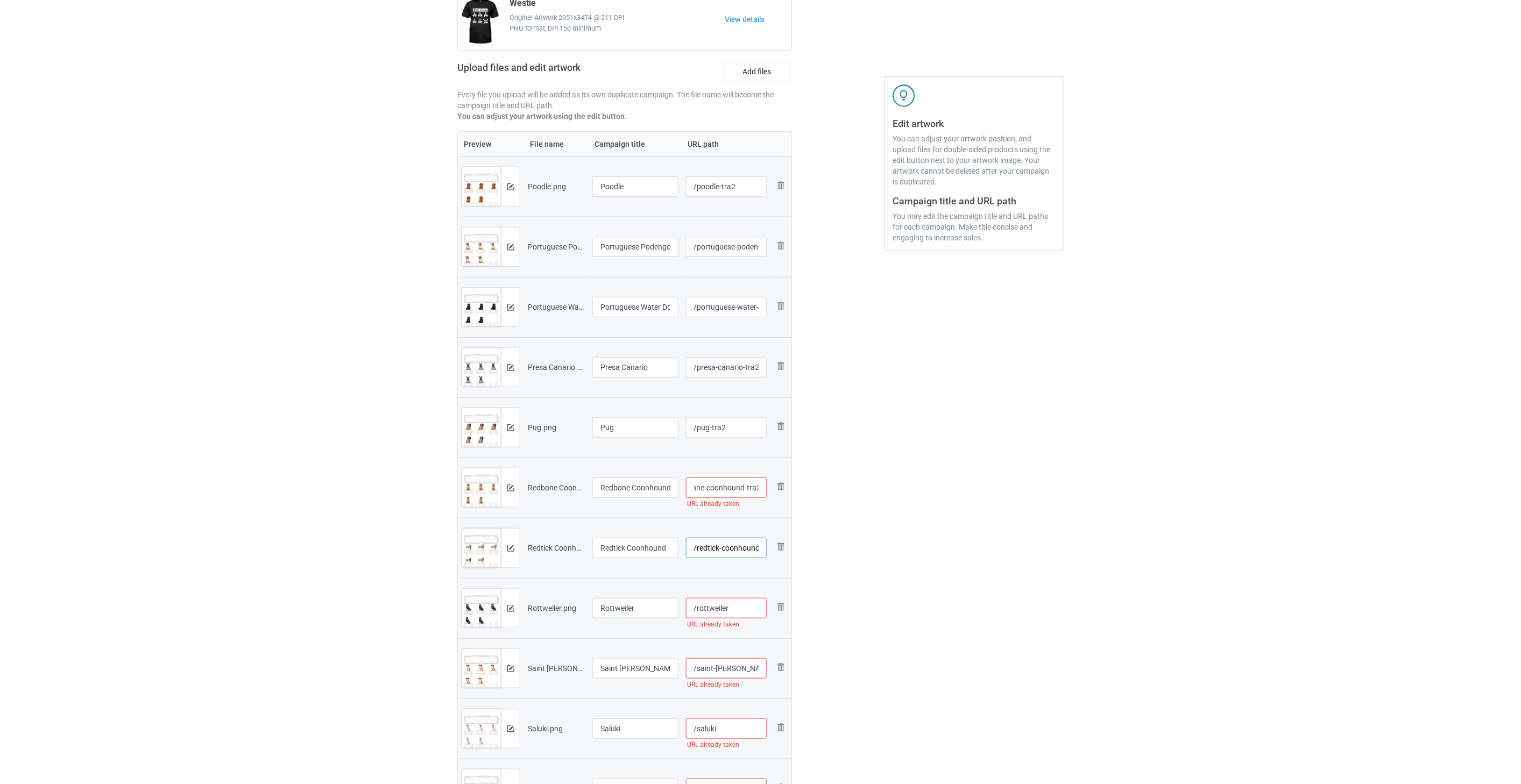
click at [724, 549] on input "/redtick-coonhound" at bounding box center [726, 548] width 81 height 21
paste input "-tra2"
type input "/redtick-coonhound-tra2"
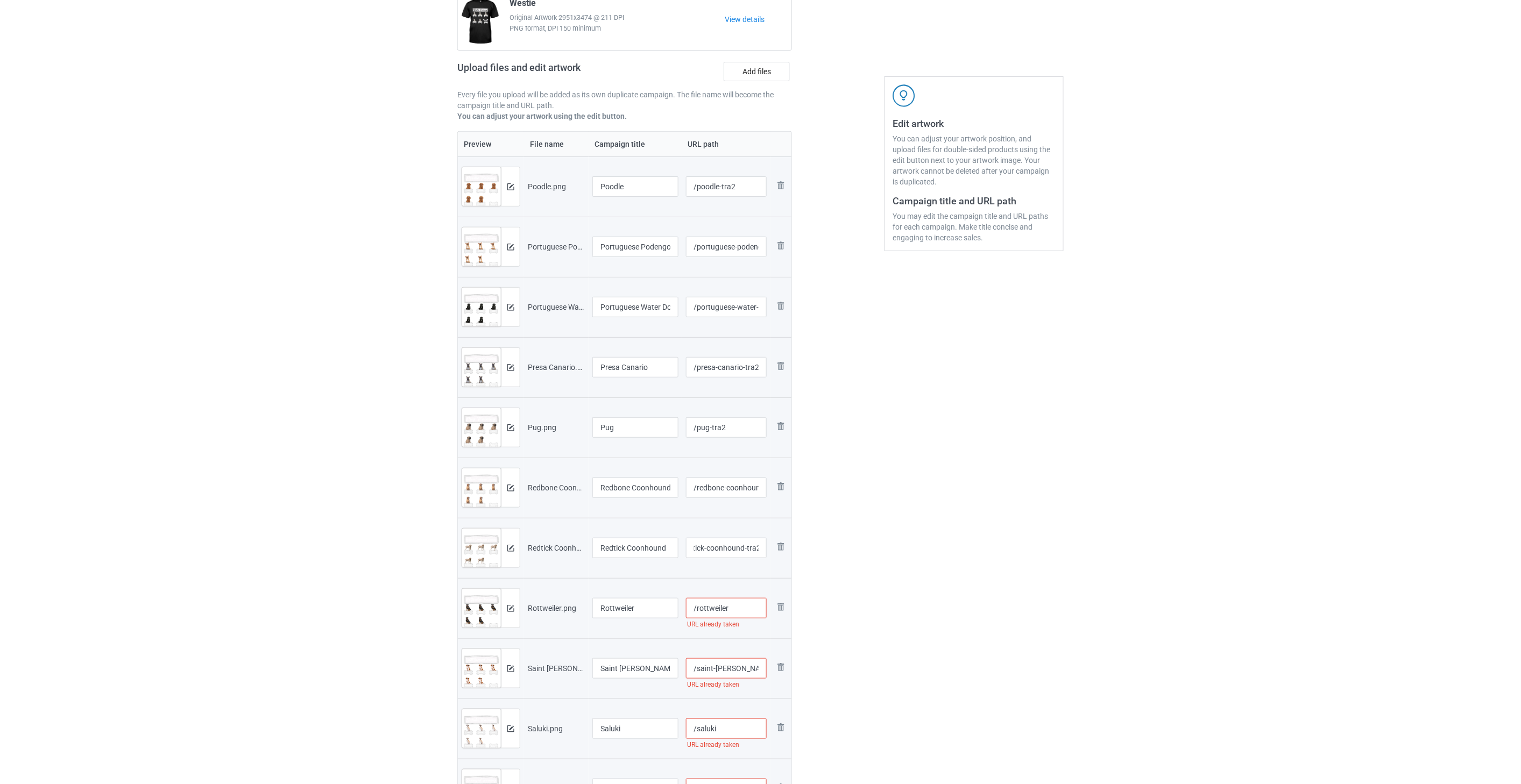
click at [736, 614] on input "/rottweiler" at bounding box center [726, 608] width 81 height 21
paste input "-tra2"
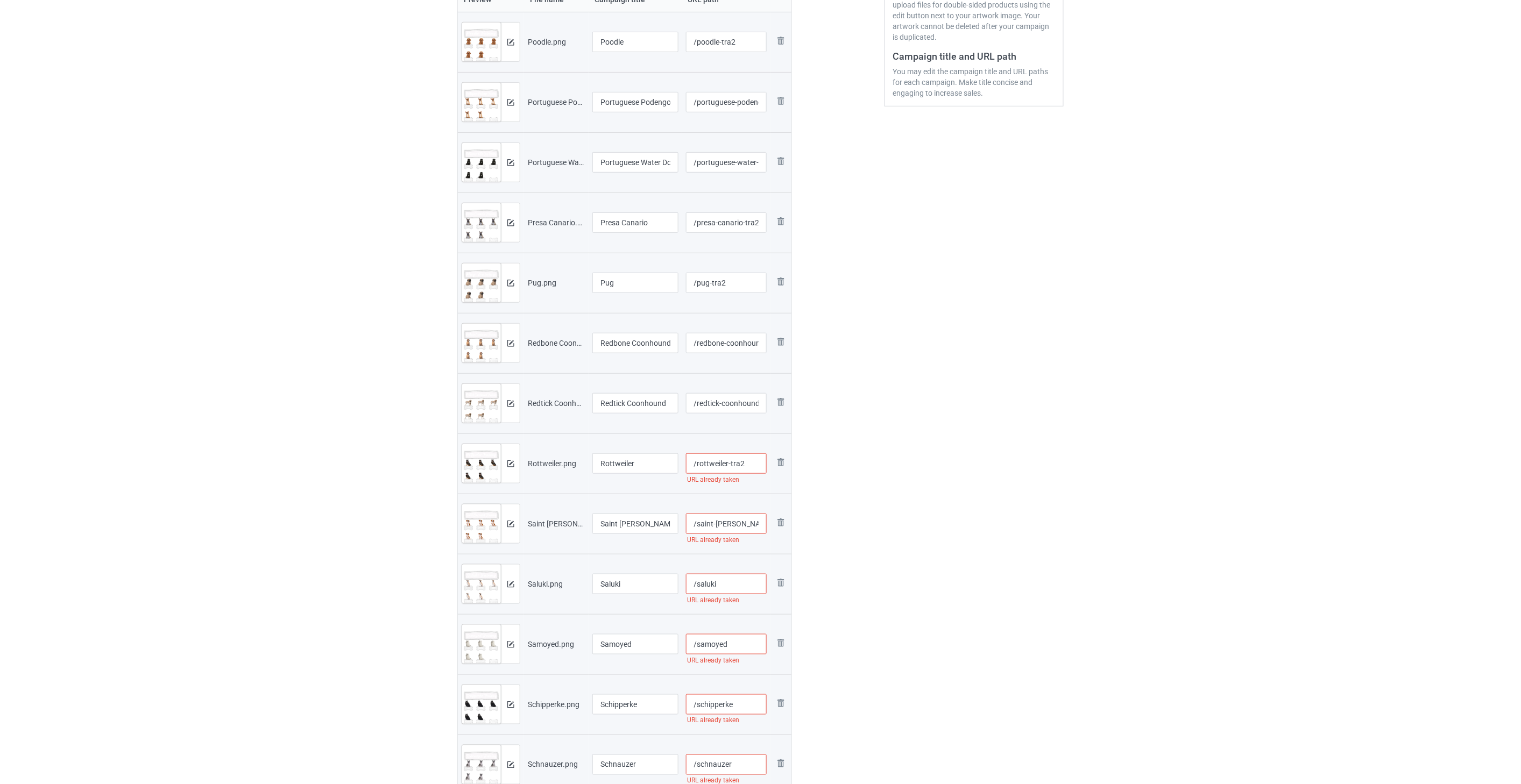
scroll to position [299, 0]
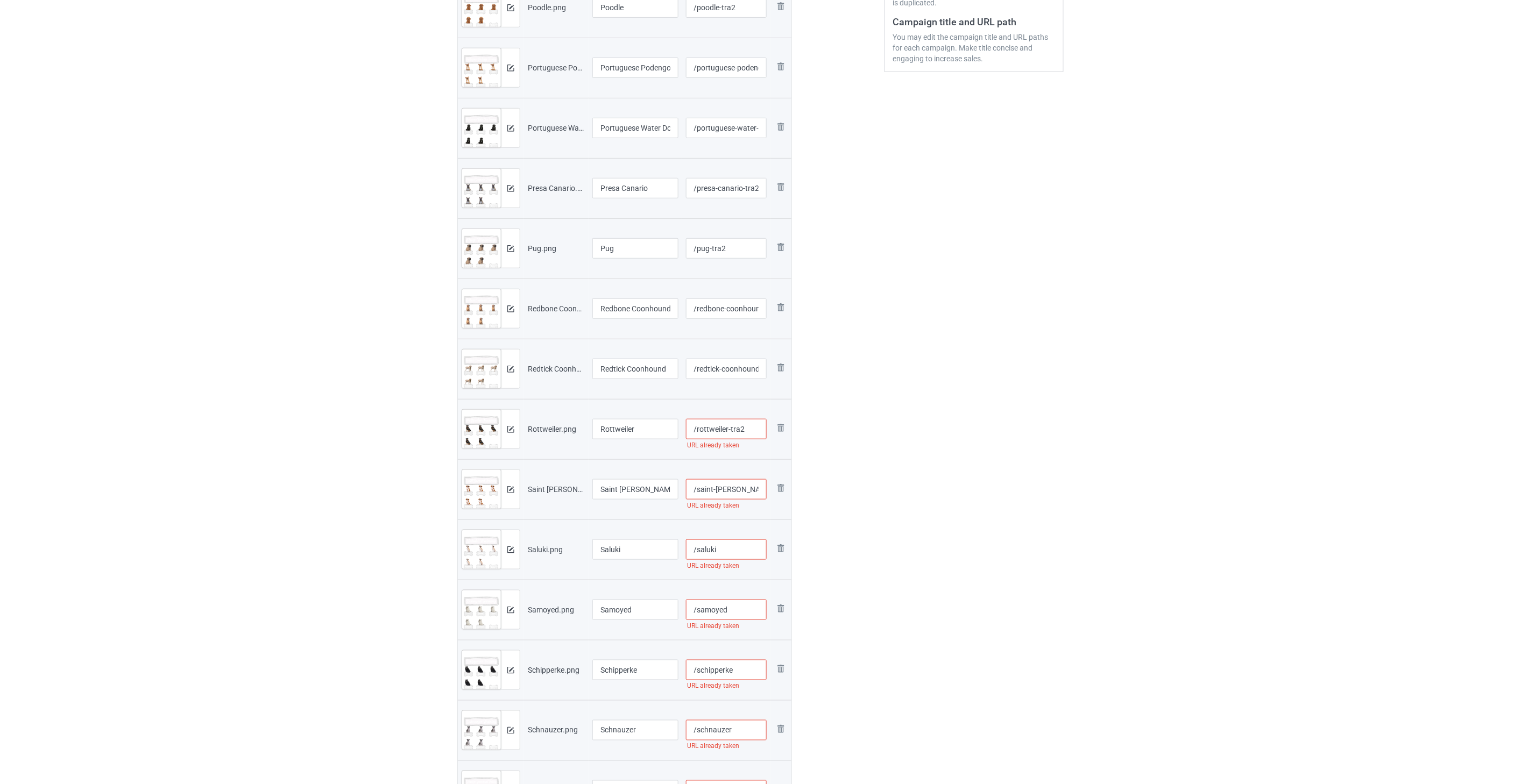
type input "/rottweiler-tra2"
click at [747, 483] on input "/saint-[PERSON_NAME]" at bounding box center [726, 489] width 81 height 21
paste input "-tra2"
type input "/saint-[PERSON_NAME]-tra2"
click at [729, 550] on input "/saluki" at bounding box center [726, 549] width 81 height 21
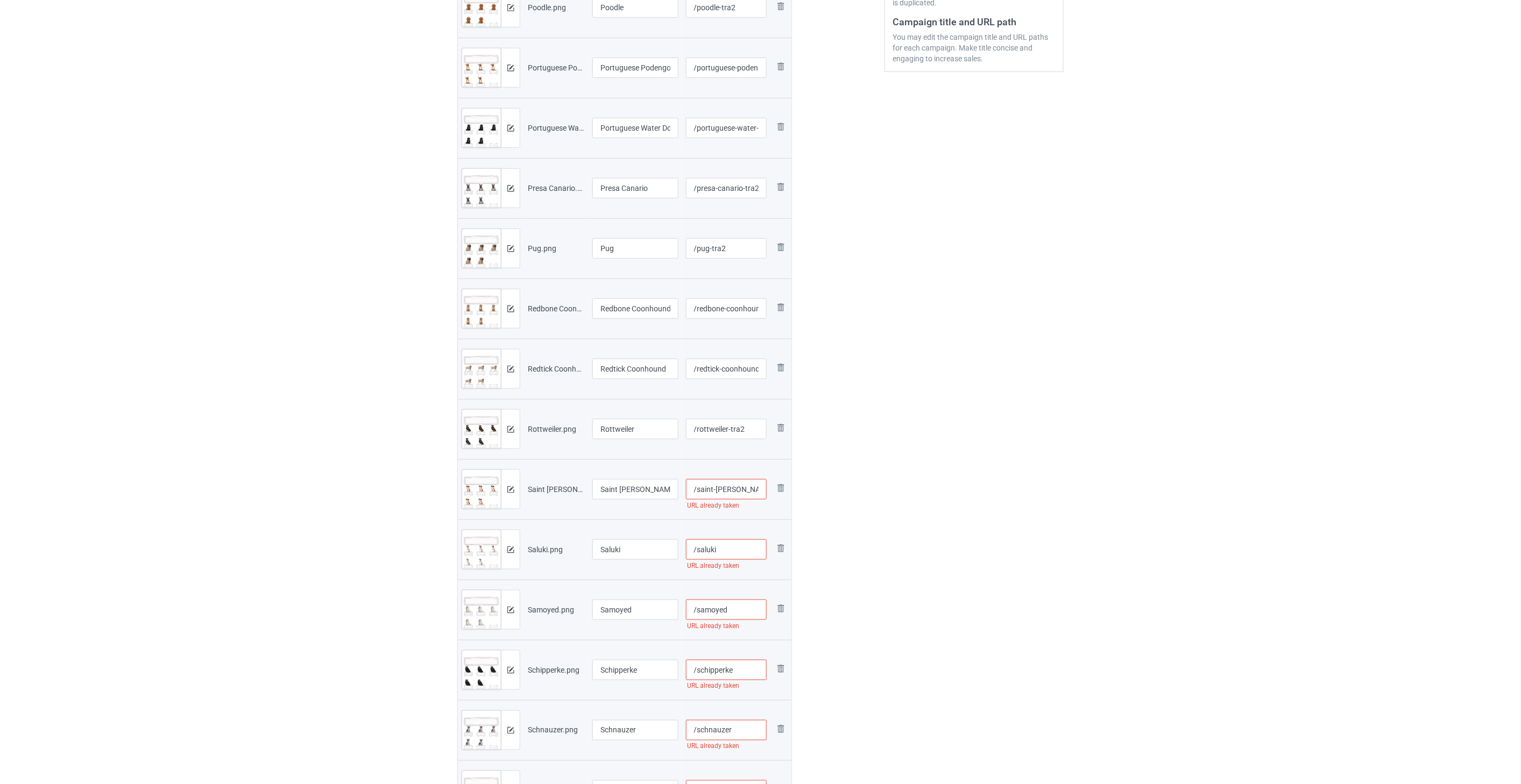
paste input "-tra2"
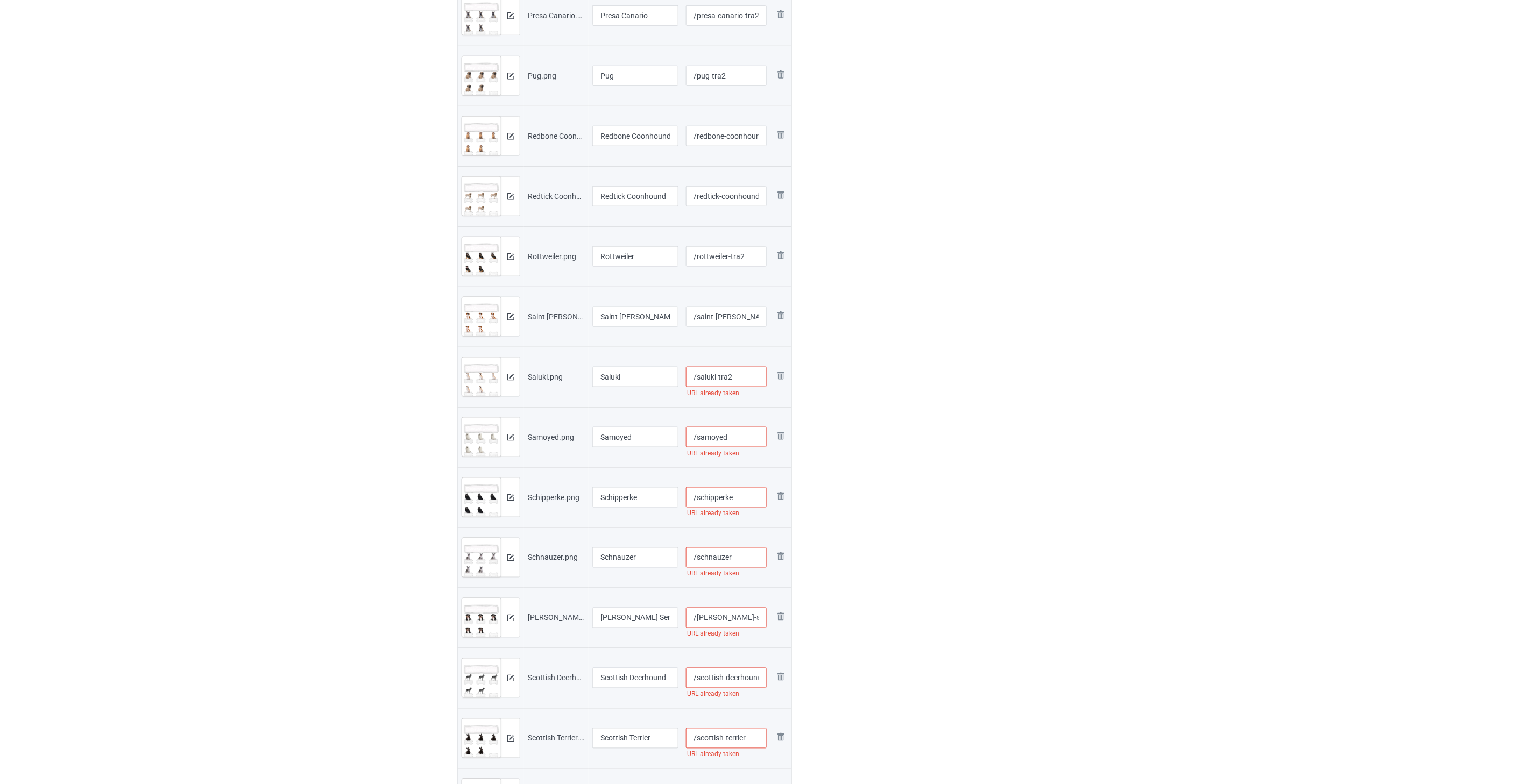
scroll to position [478, 0]
type input "/saluki-tra2"
click at [740, 432] on input "/samoyed" at bounding box center [726, 431] width 81 height 21
paste input "-tra2"
type input "/samoyed-tra2"
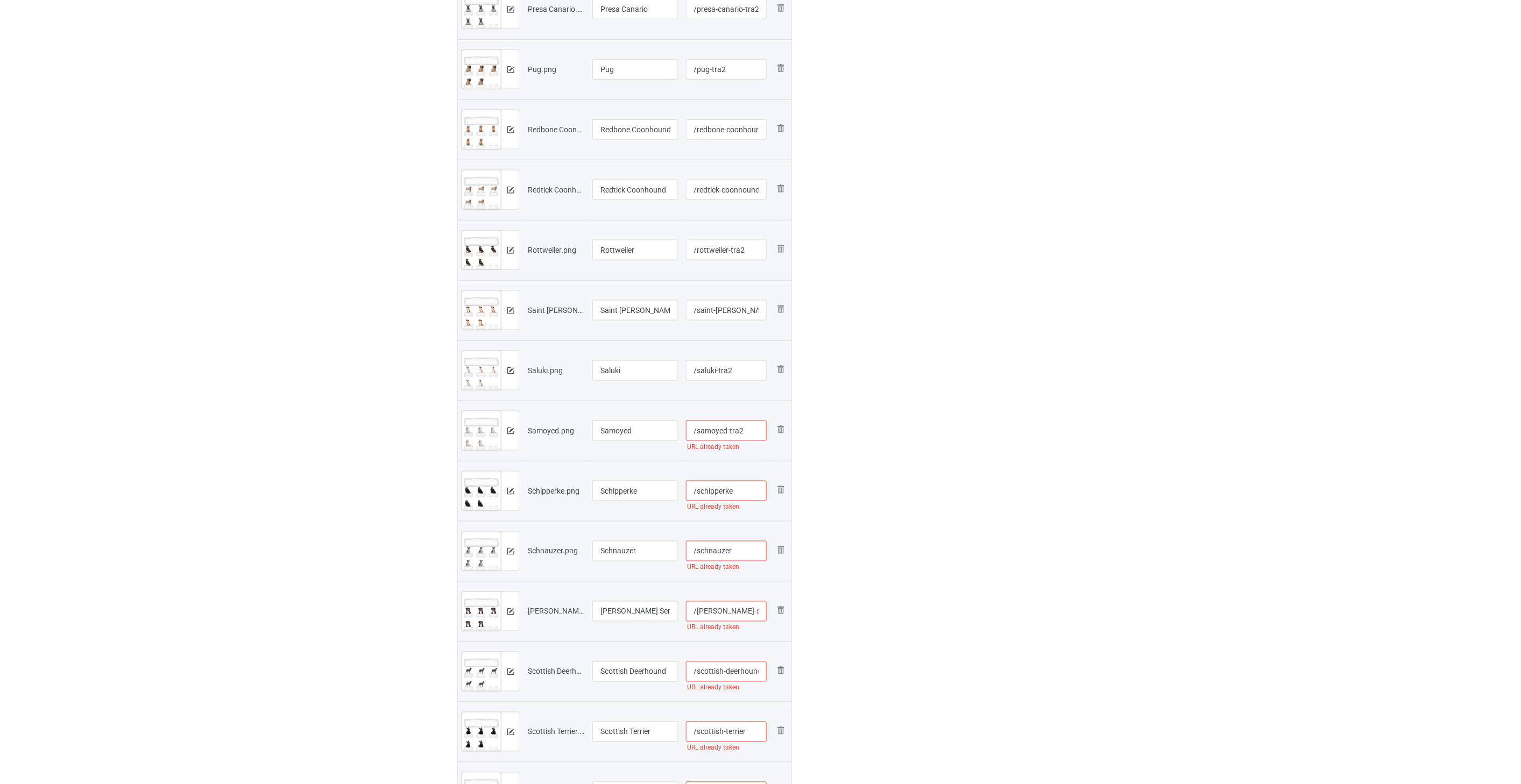
click at [735, 488] on input "/schipperke" at bounding box center [726, 491] width 81 height 21
paste input "-tra2"
type input "/schipperke-tra2"
click at [749, 550] on input "/schnauzer" at bounding box center [726, 551] width 81 height 21
paste input "-tra2"
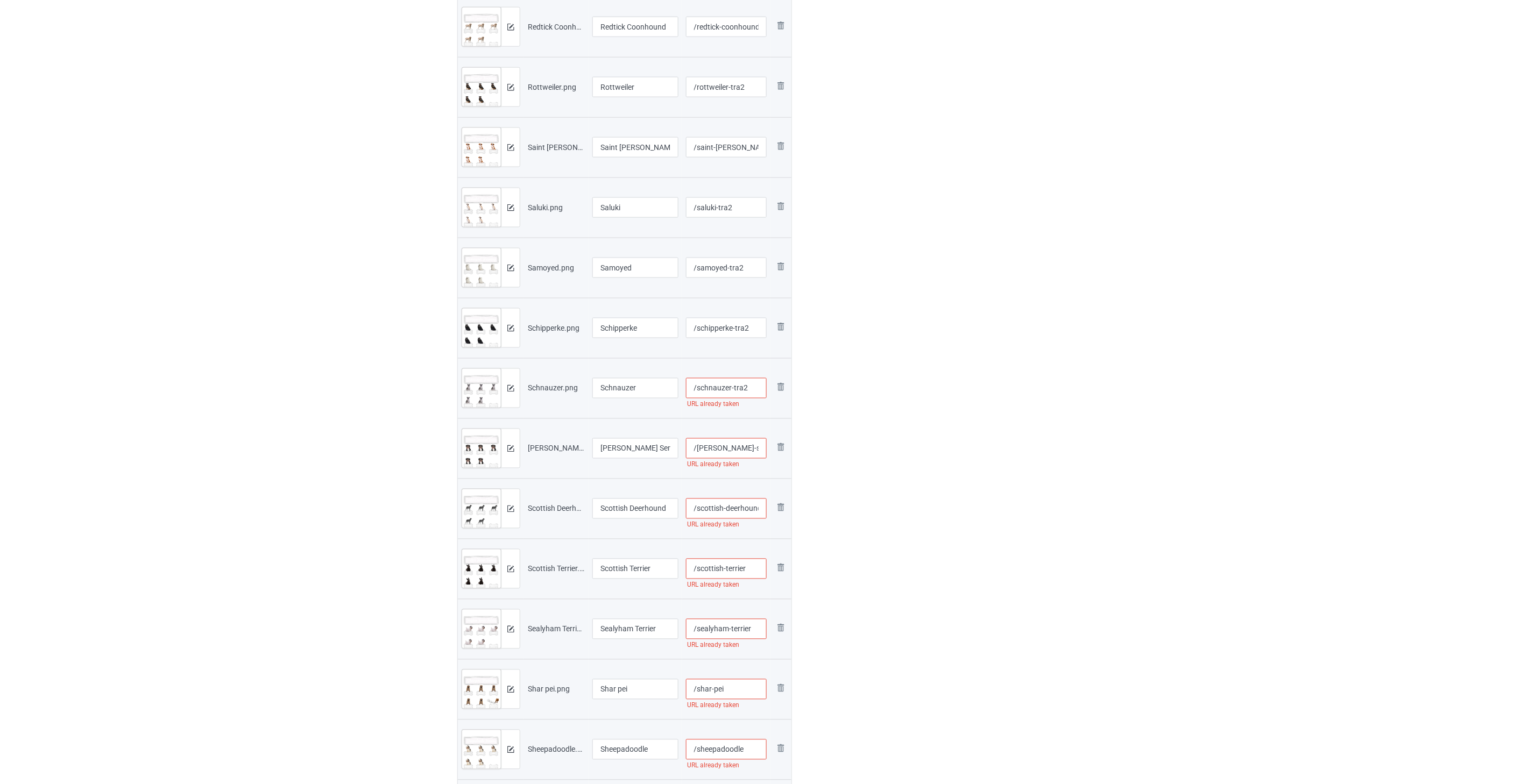
scroll to position [657, 0]
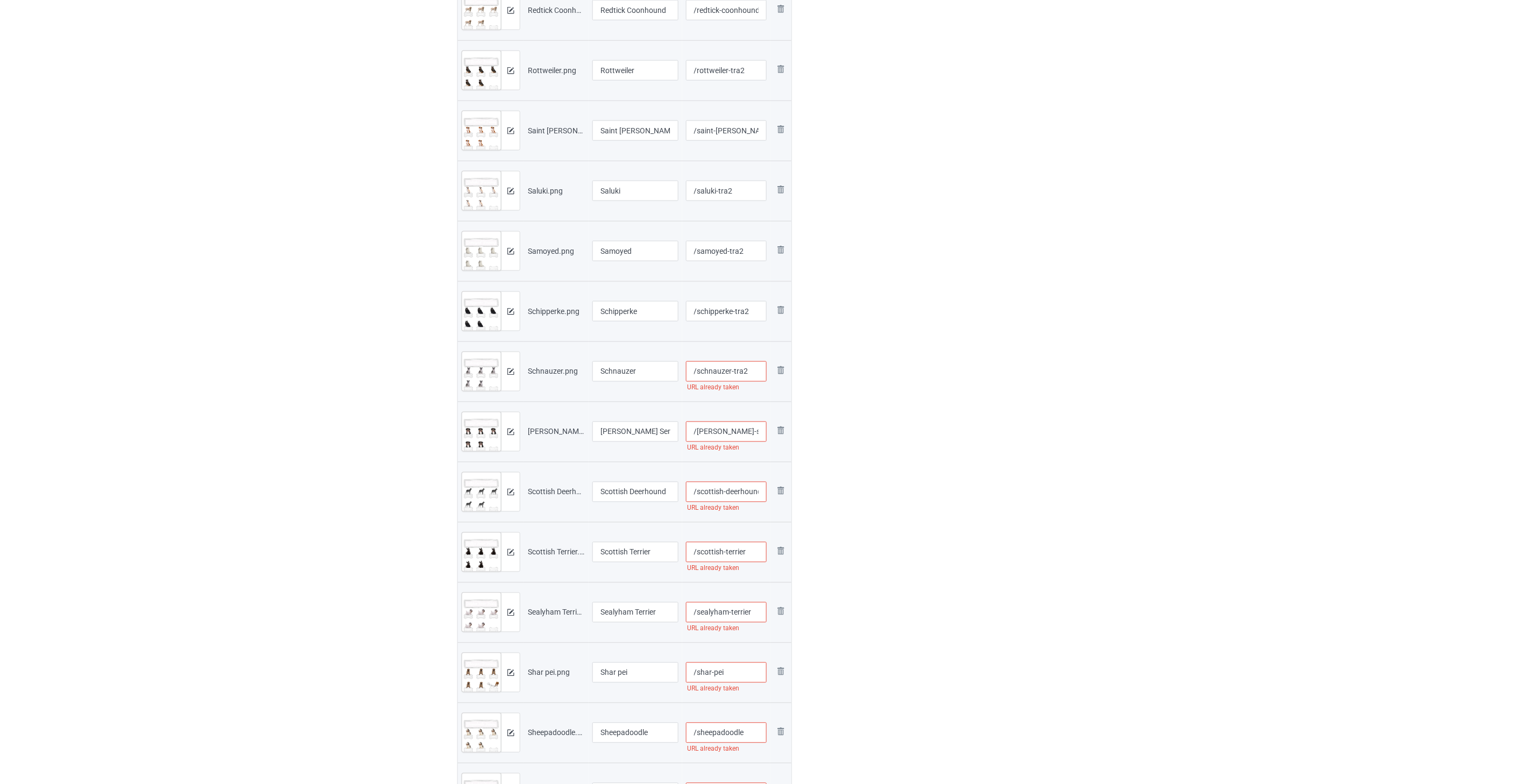
type input "/schnauzer-tra2"
click at [725, 432] on input "/[PERSON_NAME]-sennenhund" at bounding box center [726, 432] width 81 height 21
paste input "-tra2"
type input "/[PERSON_NAME]-sennenhund-tra2"
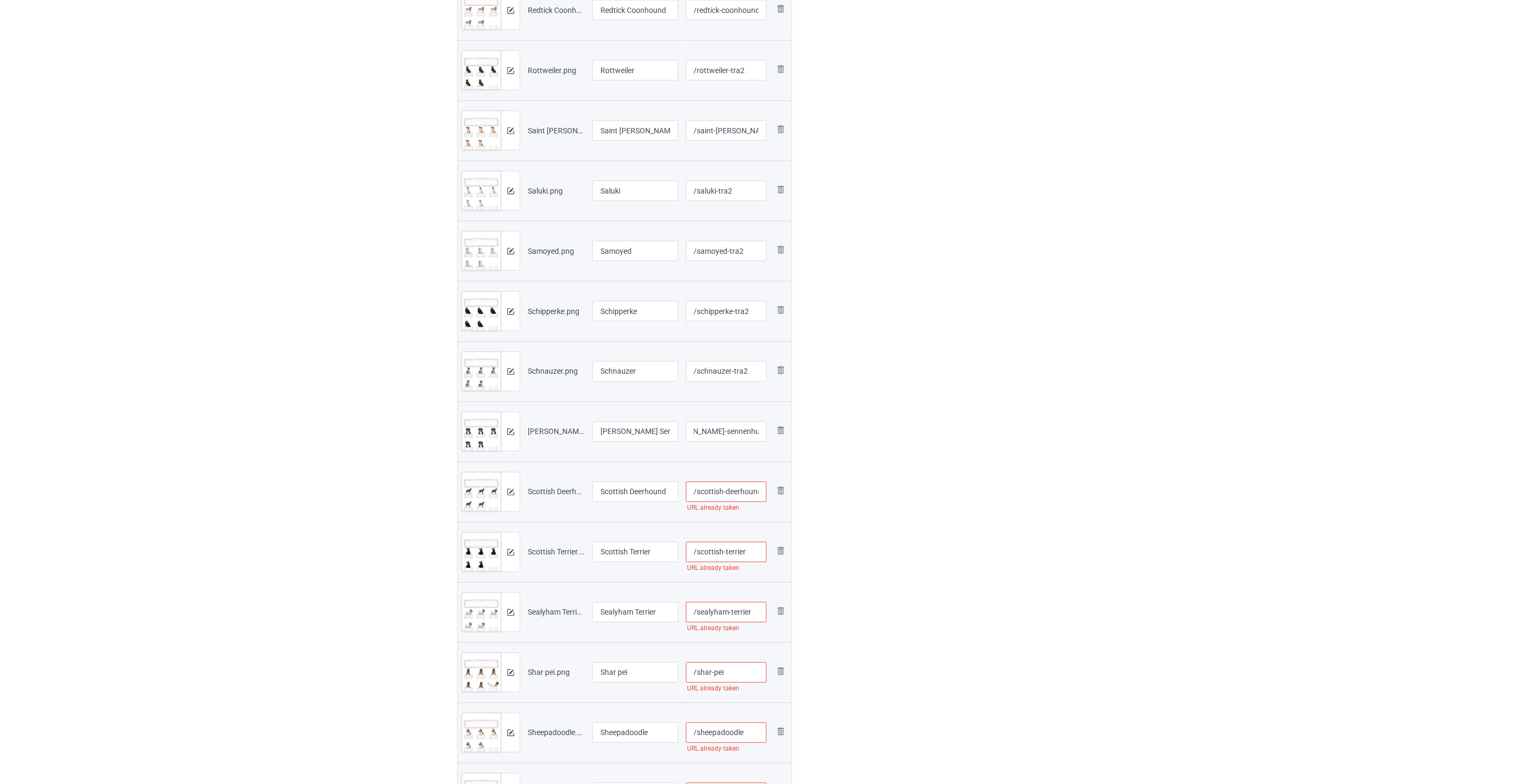
click at [731, 490] on input "/scottish-deerhound" at bounding box center [726, 492] width 81 height 21
paste input "-tra2"
type input "/scottish-deerhound-tra2"
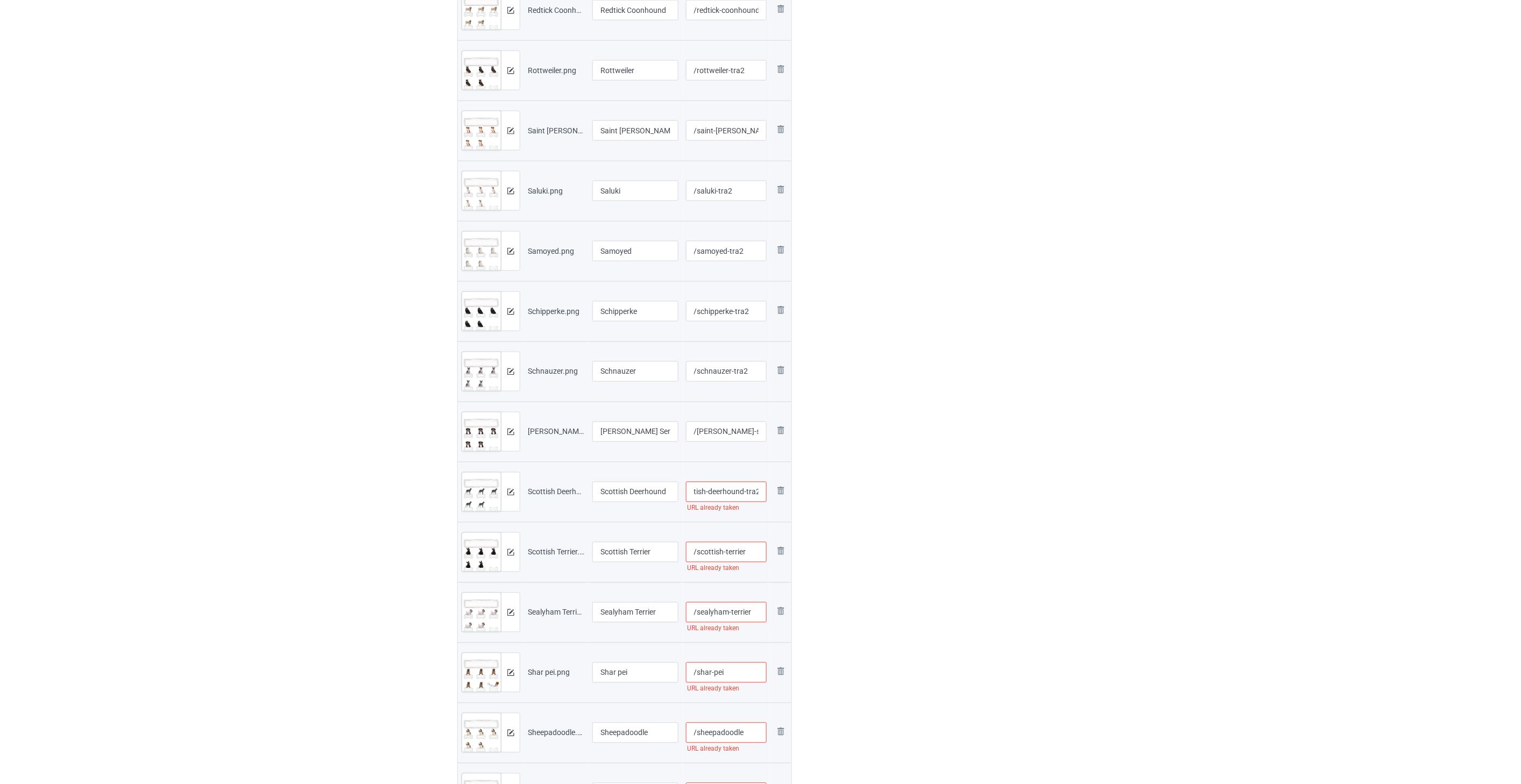
click at [749, 549] on input "/scottish-terrier" at bounding box center [726, 552] width 81 height 21
paste input "-tra2"
type input "/scottish-terrier-tra2"
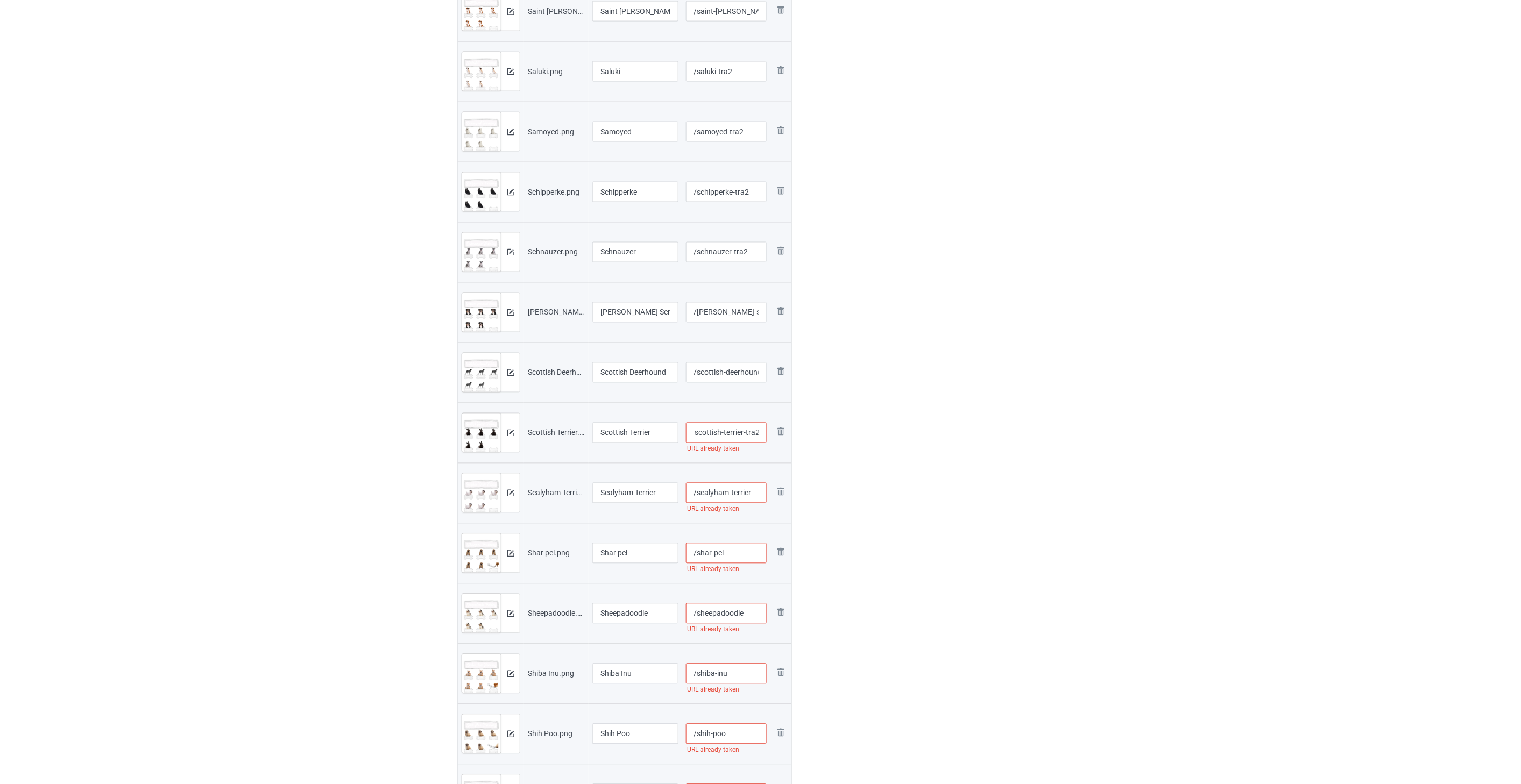
click at [757, 497] on input "/sealyham-terrier" at bounding box center [726, 493] width 81 height 21
paste input "-tra2"
type input "/sealyham-terrier-tra2"
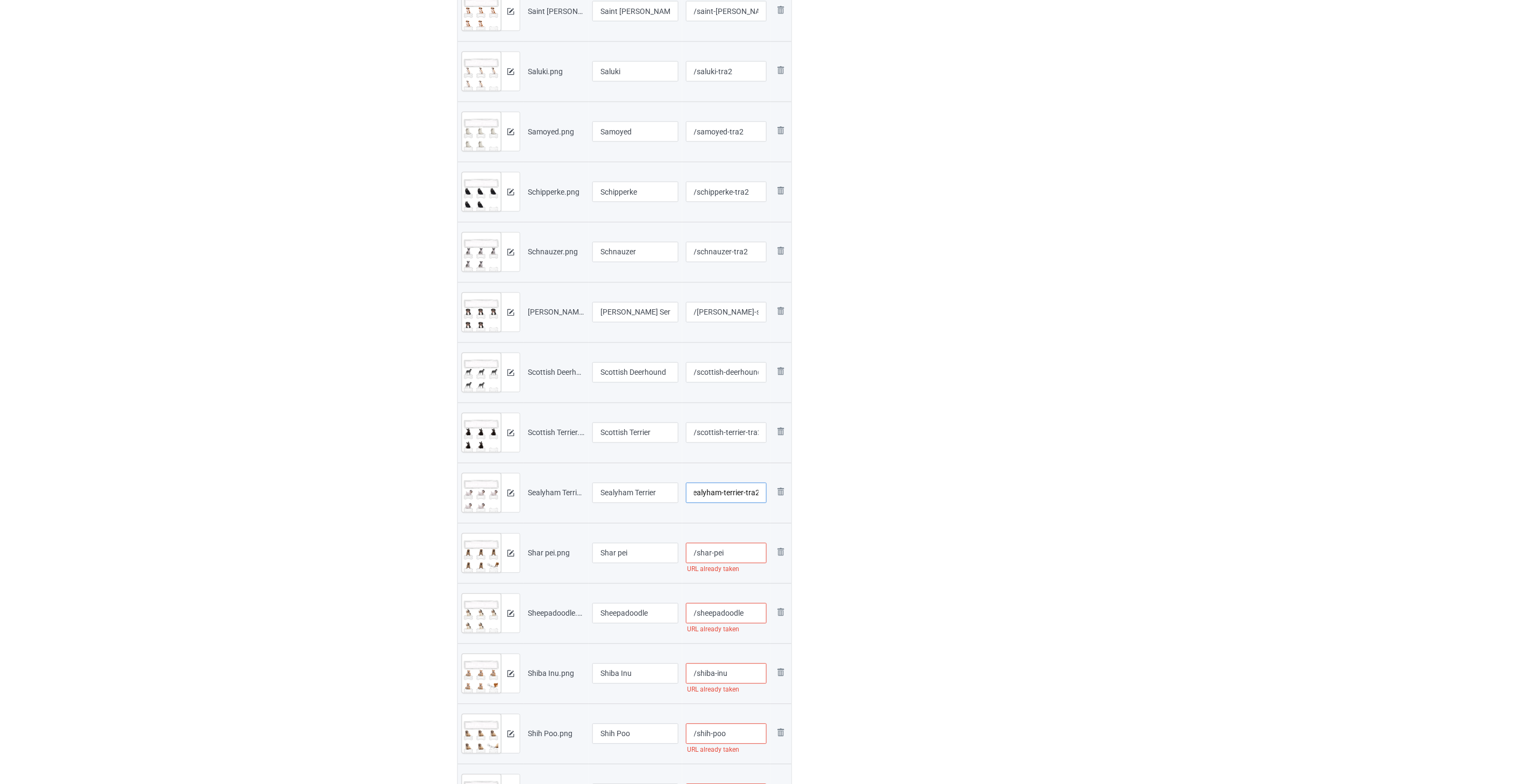
scroll to position [0, 0]
click at [757, 547] on input "/shar-pei" at bounding box center [726, 553] width 81 height 21
paste input "-tra2"
type input "/shar-pei-tra2"
click at [754, 608] on input "/sheepadoodle" at bounding box center [726, 613] width 81 height 21
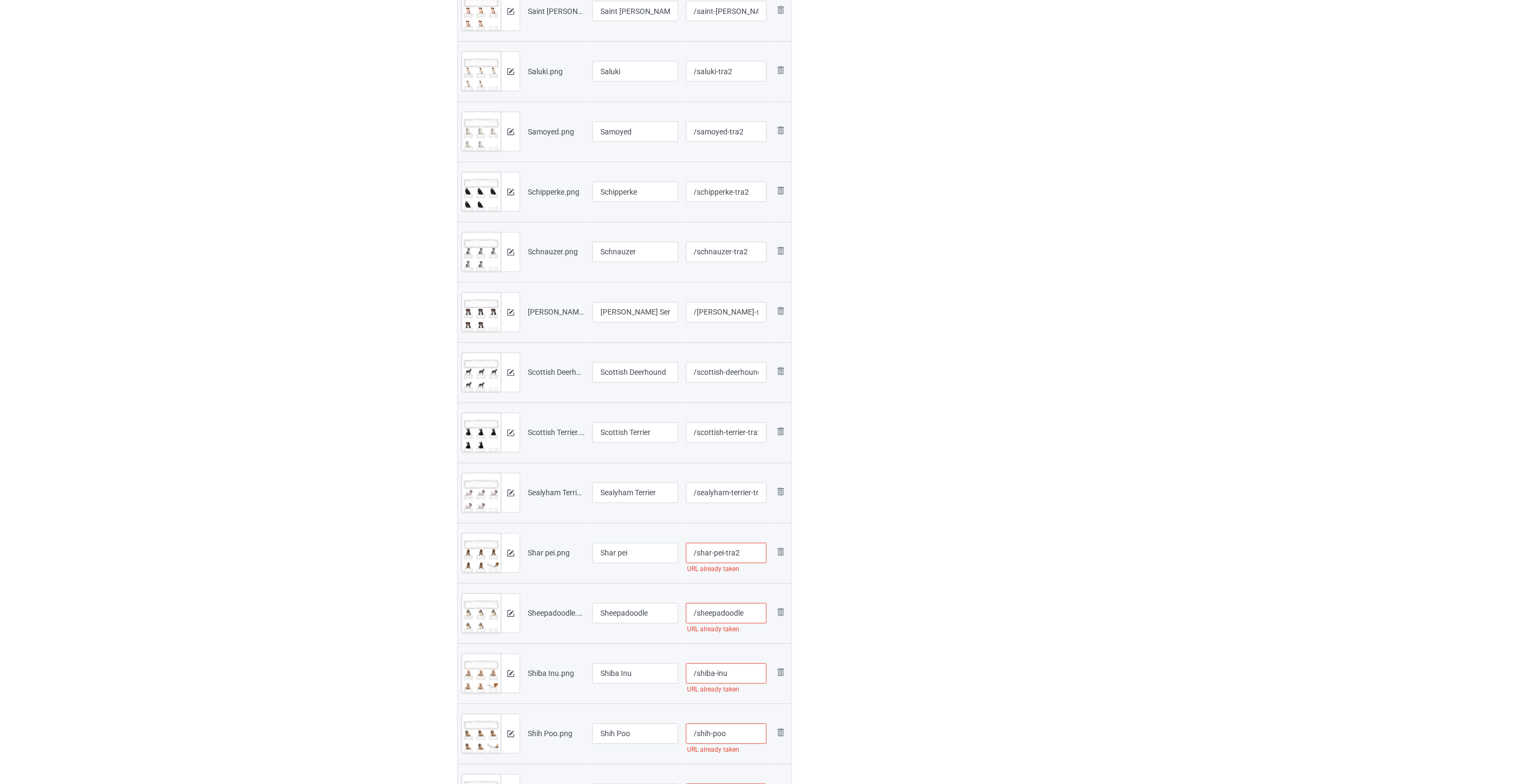
paste input "-tra2"
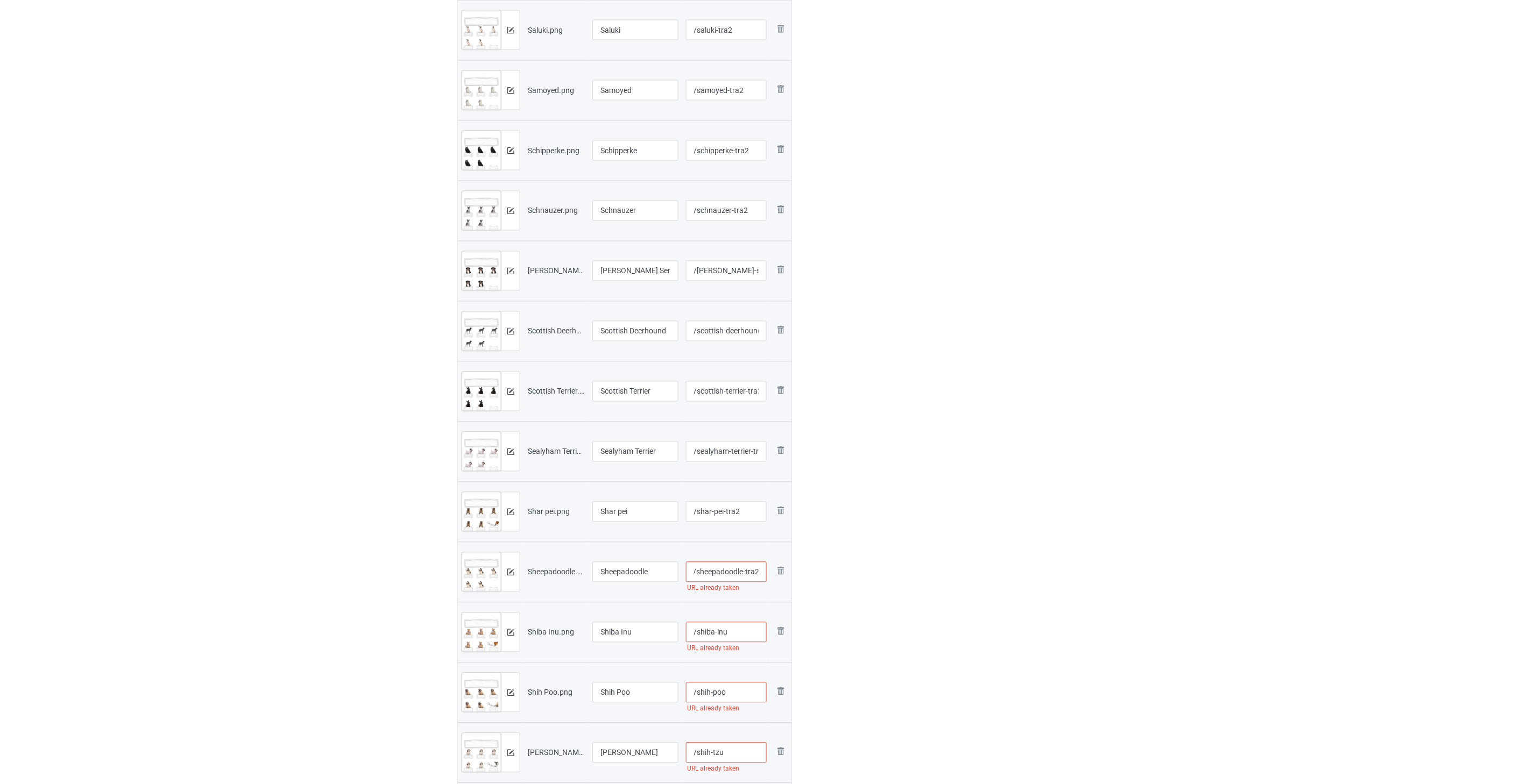
scroll to position [836, 0]
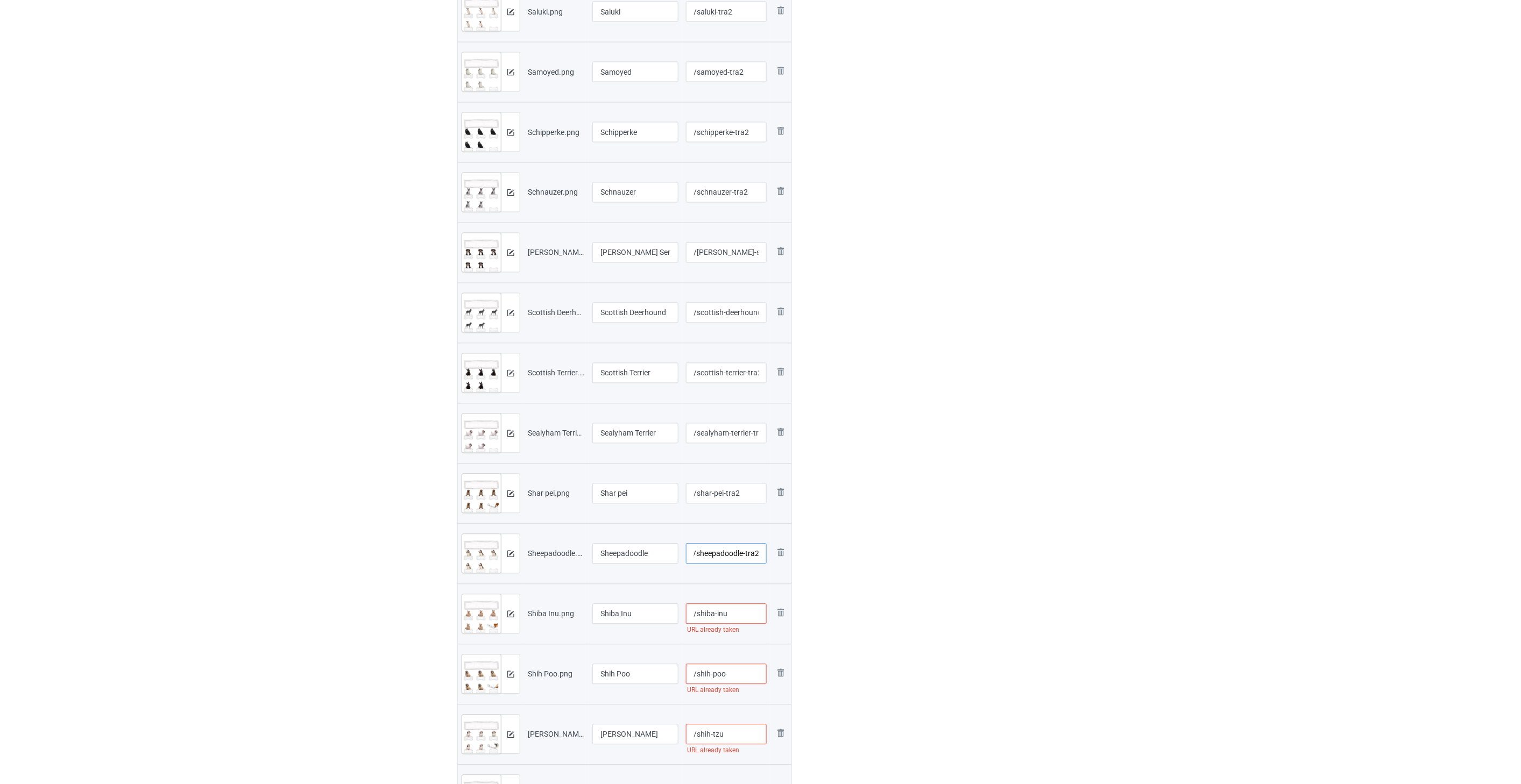
type input "/sheepadoodle-tra2"
click at [748, 616] on input "/shiba-inu" at bounding box center [726, 614] width 81 height 21
paste input "-tra2"
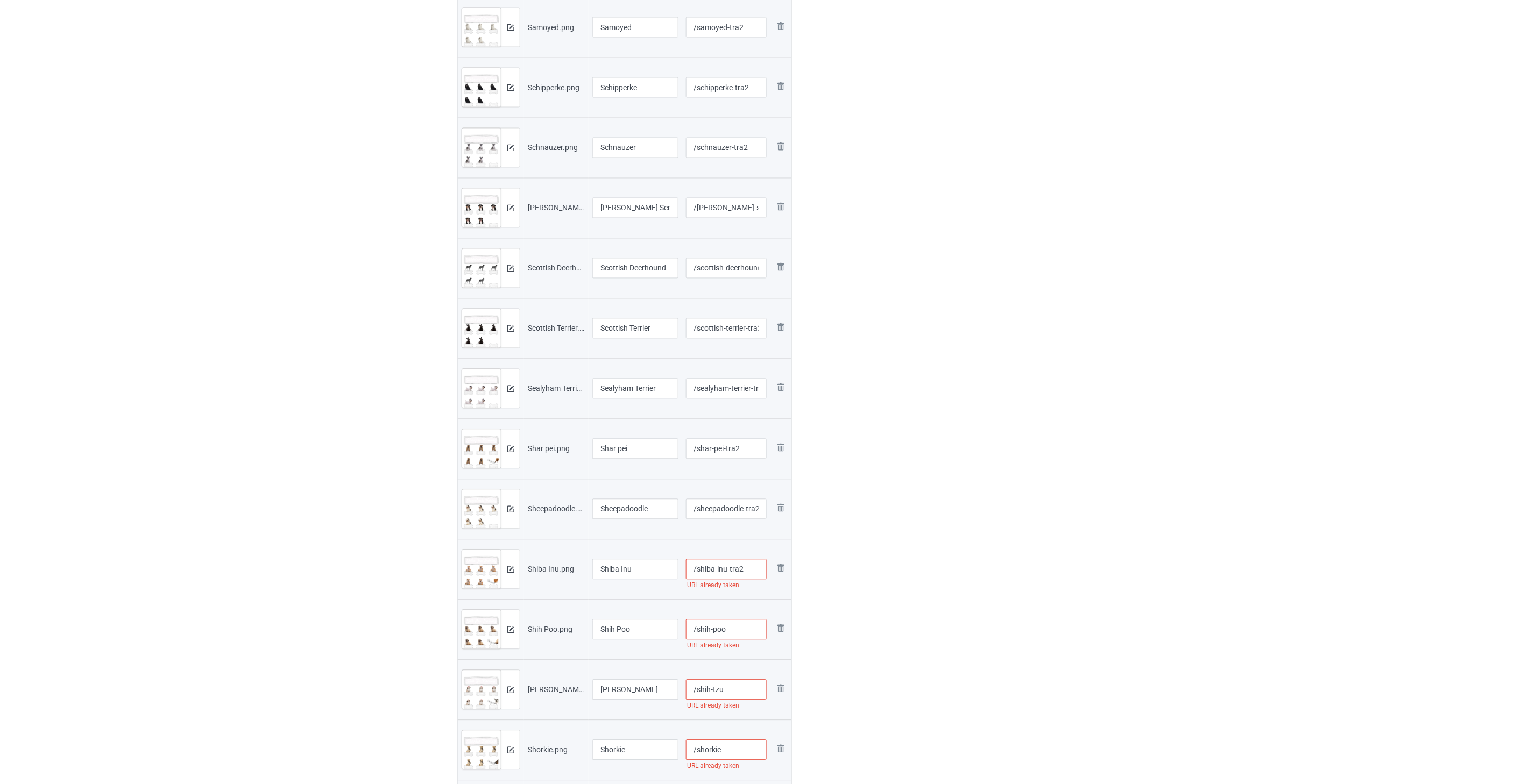
scroll to position [1016, 0]
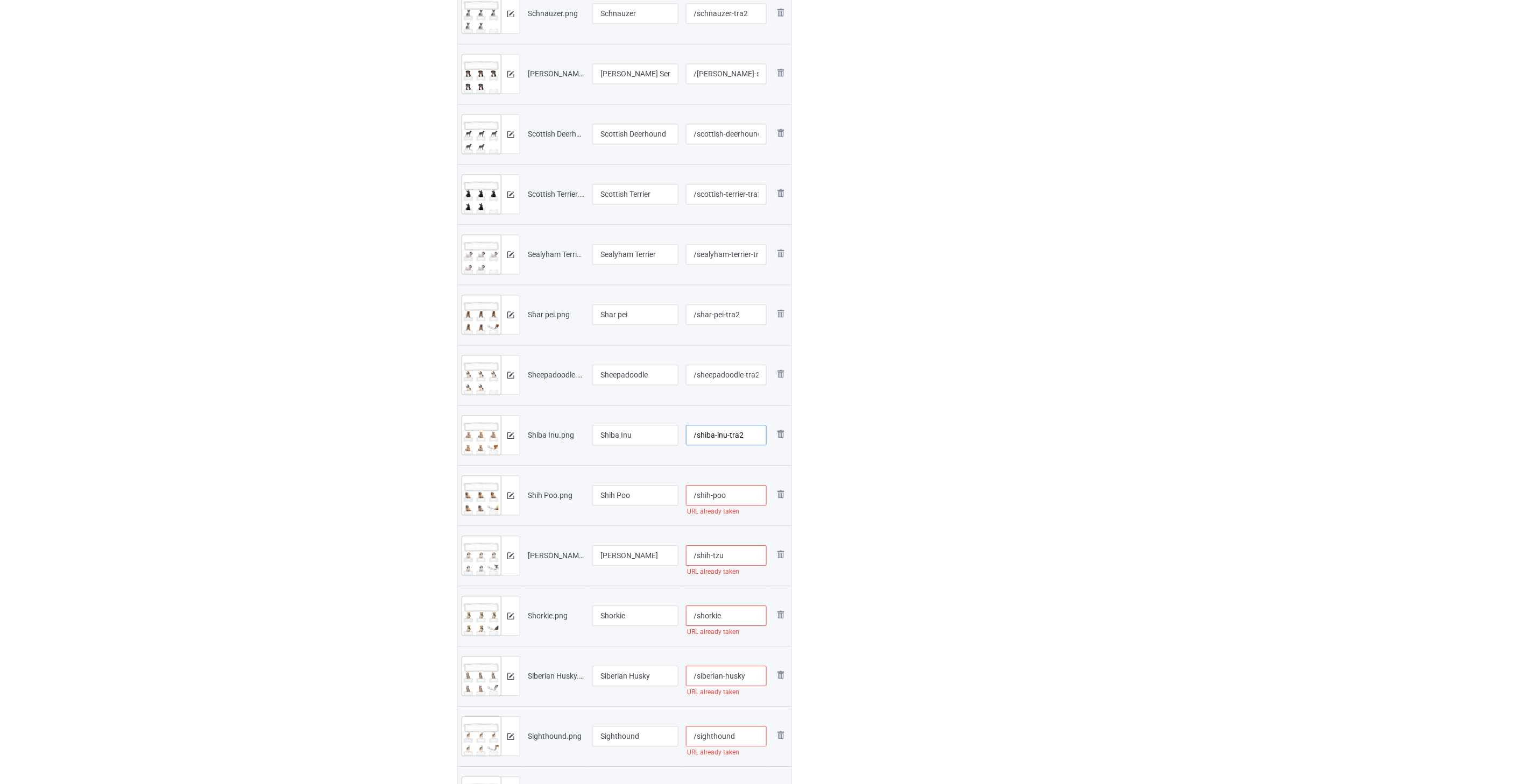
type input "/shiba-inu-tra2"
click at [734, 502] on input "/shih-poo" at bounding box center [726, 495] width 81 height 21
paste input "-tra2"
type input "/shih-poo-tra2"
click at [738, 560] on input "/shih-tzu" at bounding box center [726, 556] width 81 height 21
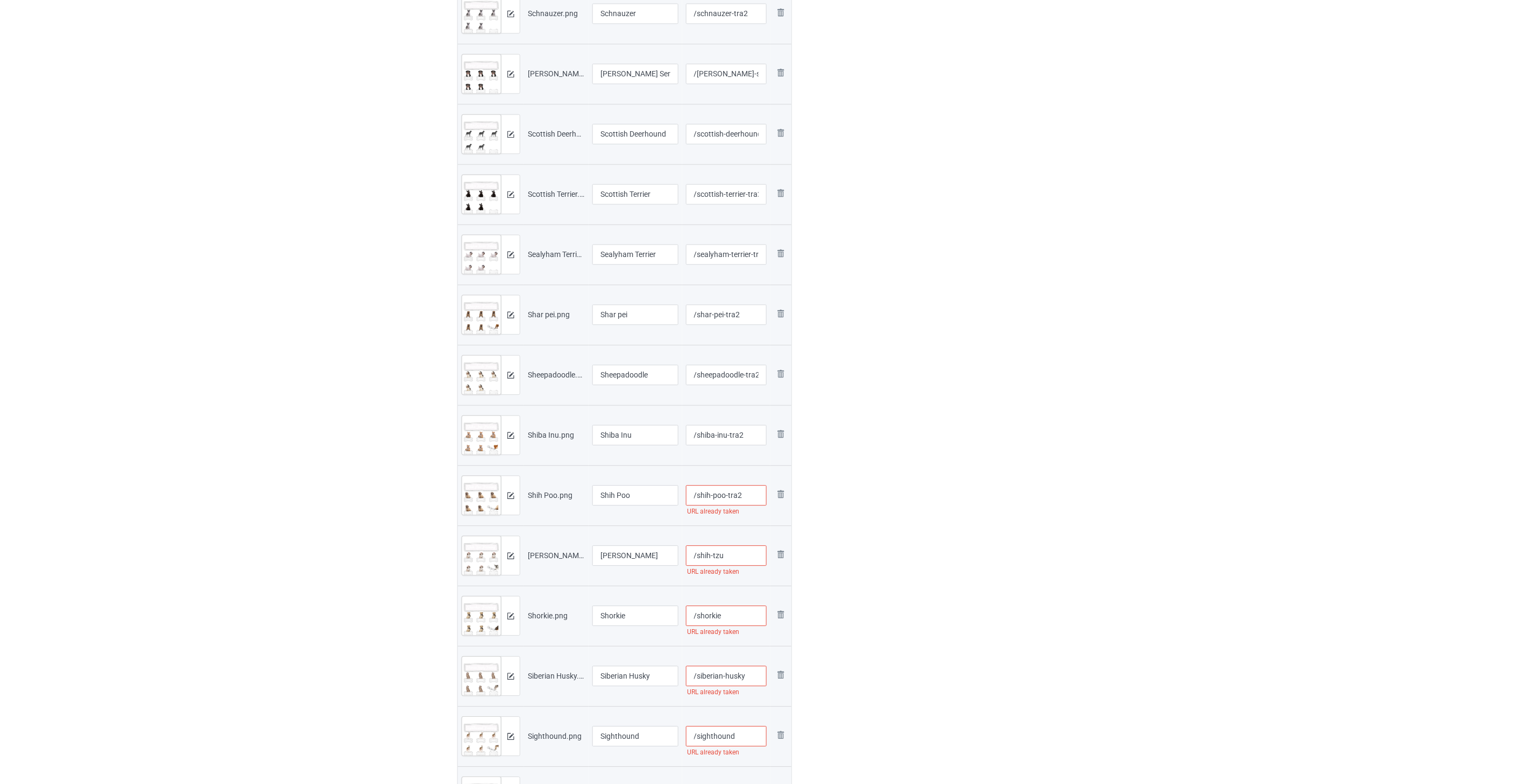
paste input "-tra2"
type input "/shih-tzu-tra2"
click at [733, 611] on input "/shorkie" at bounding box center [726, 616] width 81 height 21
paste input "-tra2"
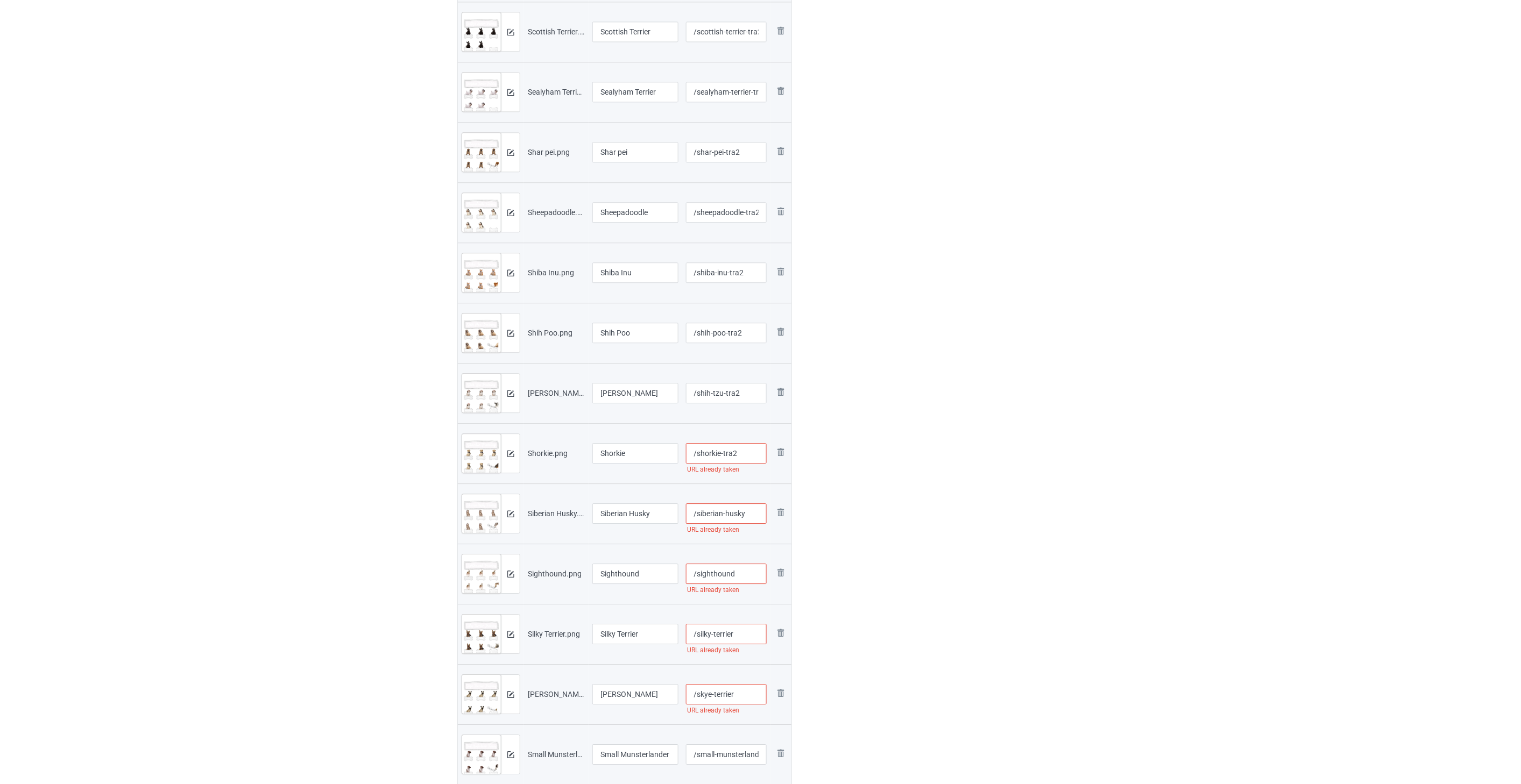
scroll to position [1195, 0]
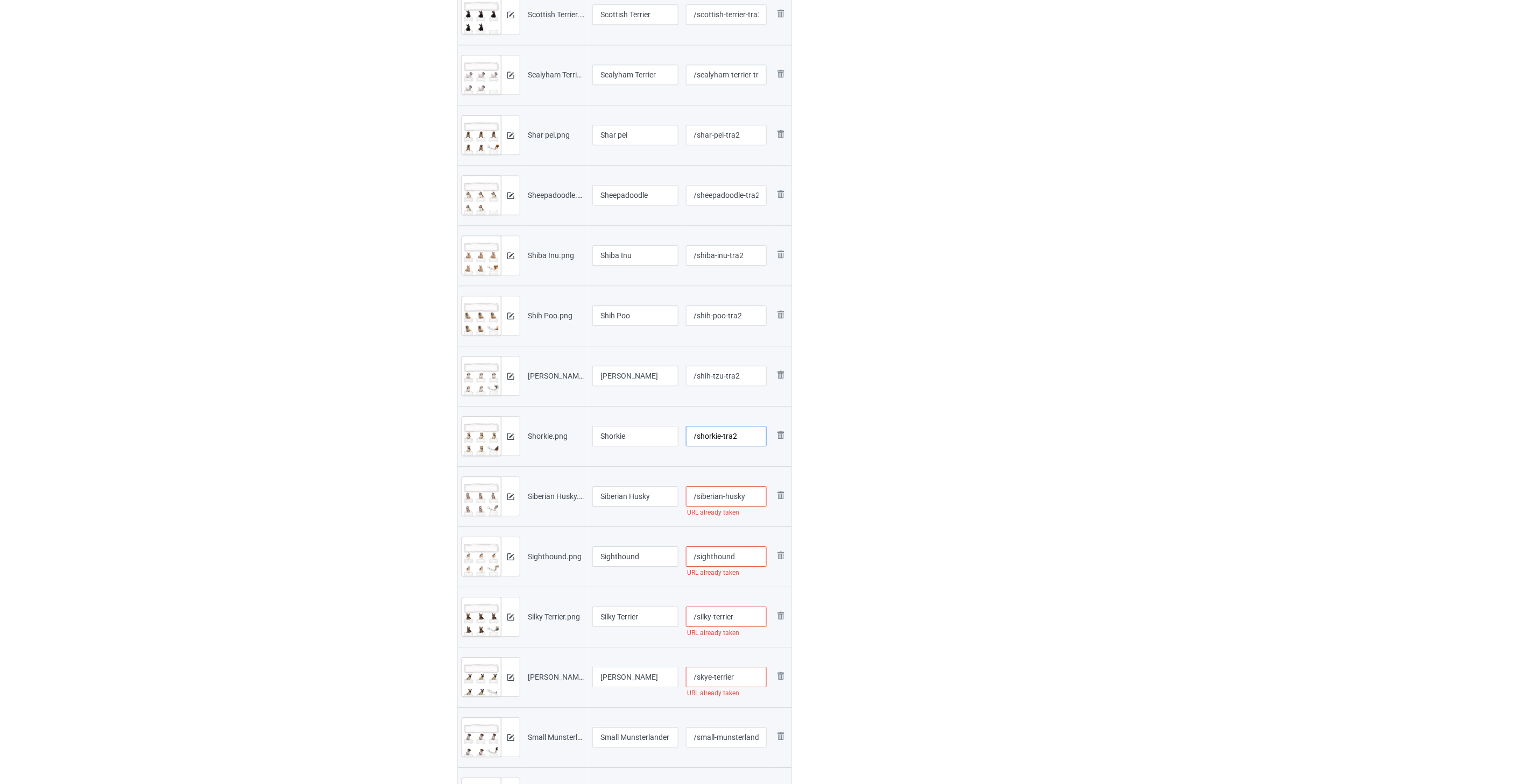
type input "/shorkie-tra2"
click at [752, 501] on input "/siberian-husky" at bounding box center [726, 497] width 81 height 21
paste input "-tra2"
type input "/siberian-husky-tra2"
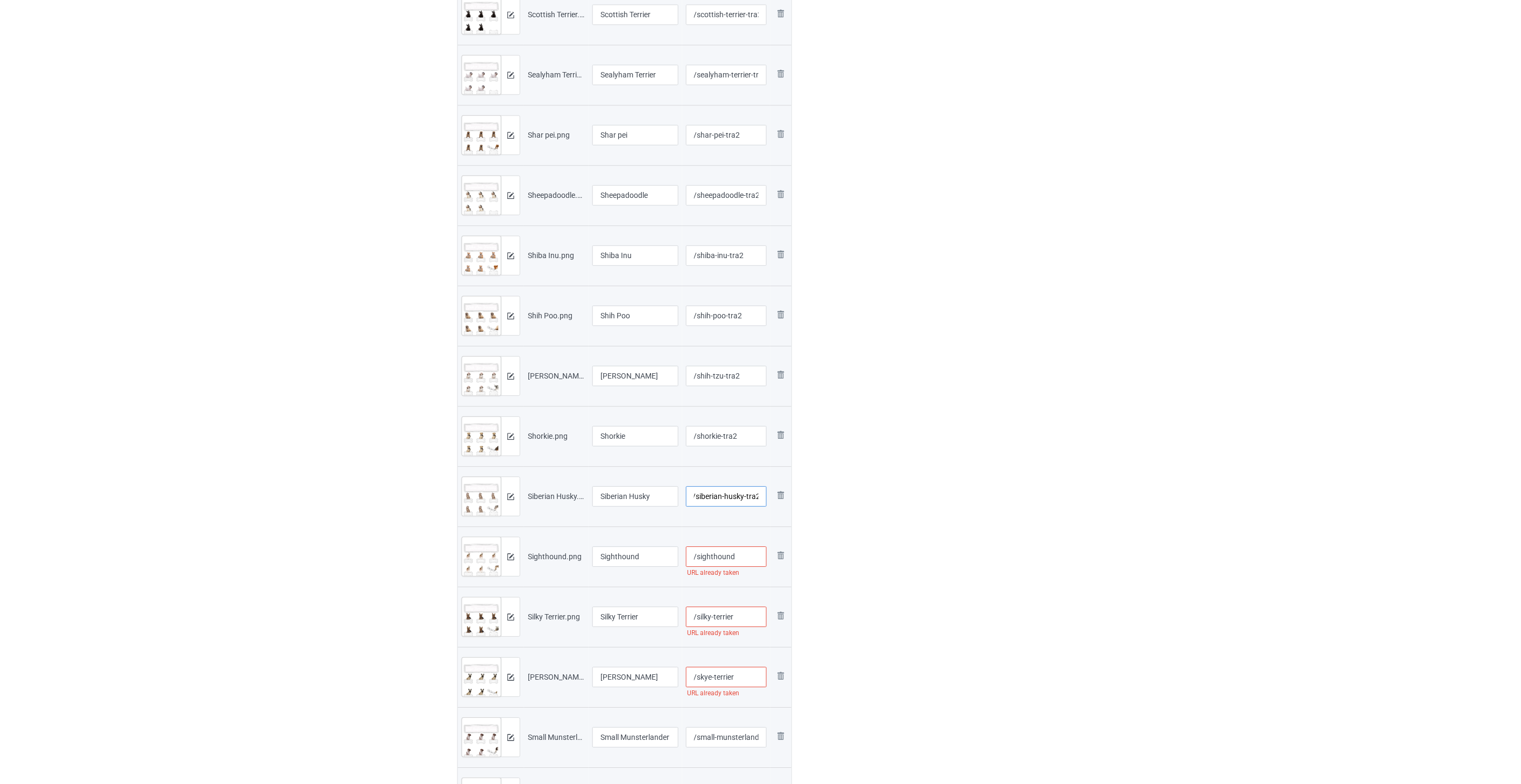
scroll to position [0, 0]
click at [746, 557] on input "/sighthound" at bounding box center [726, 556] width 81 height 21
paste input "-tra2"
type input "/sighthound-tra2"
click at [745, 615] on input "/silky-terrier" at bounding box center [726, 616] width 81 height 21
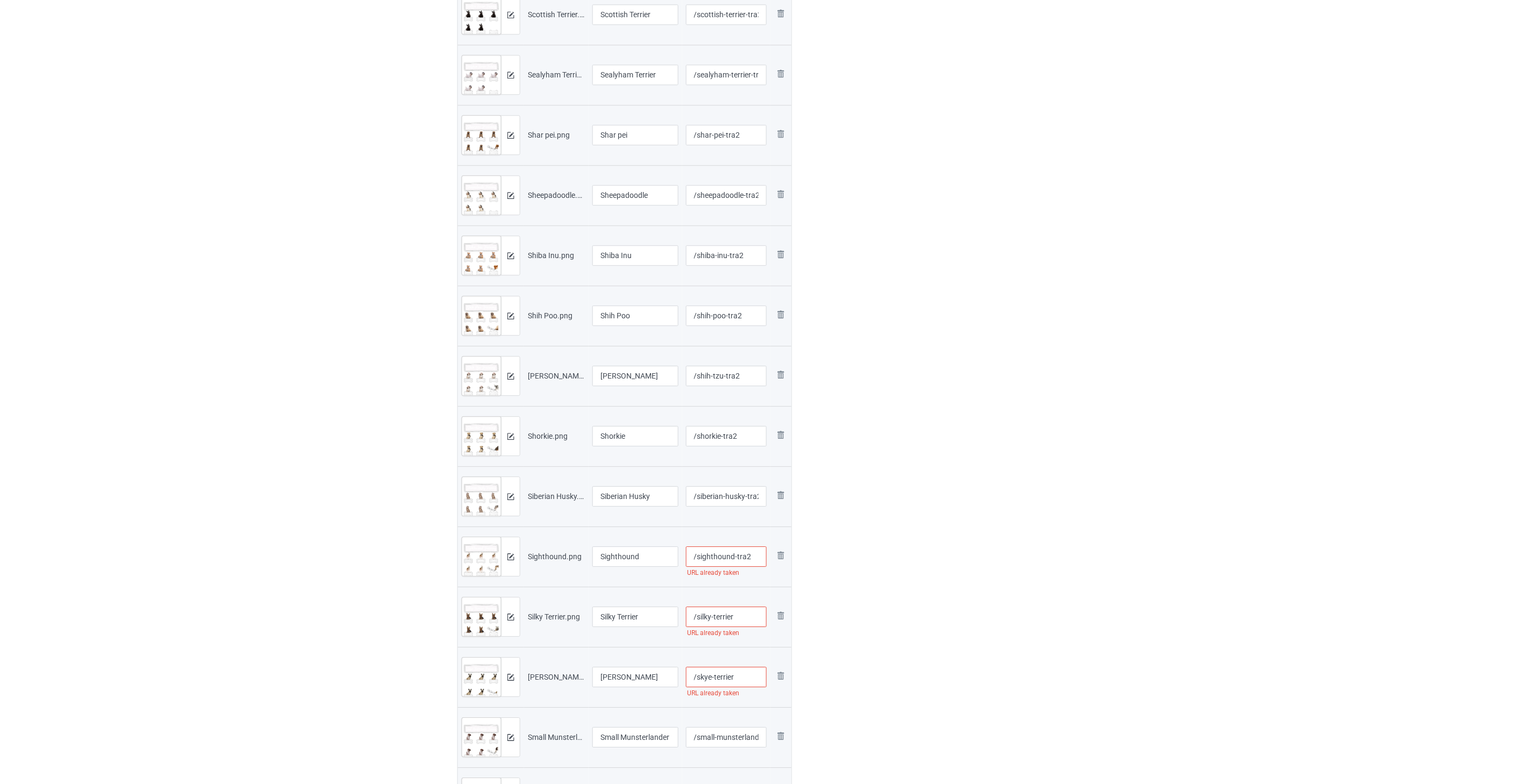
paste input "-tra2"
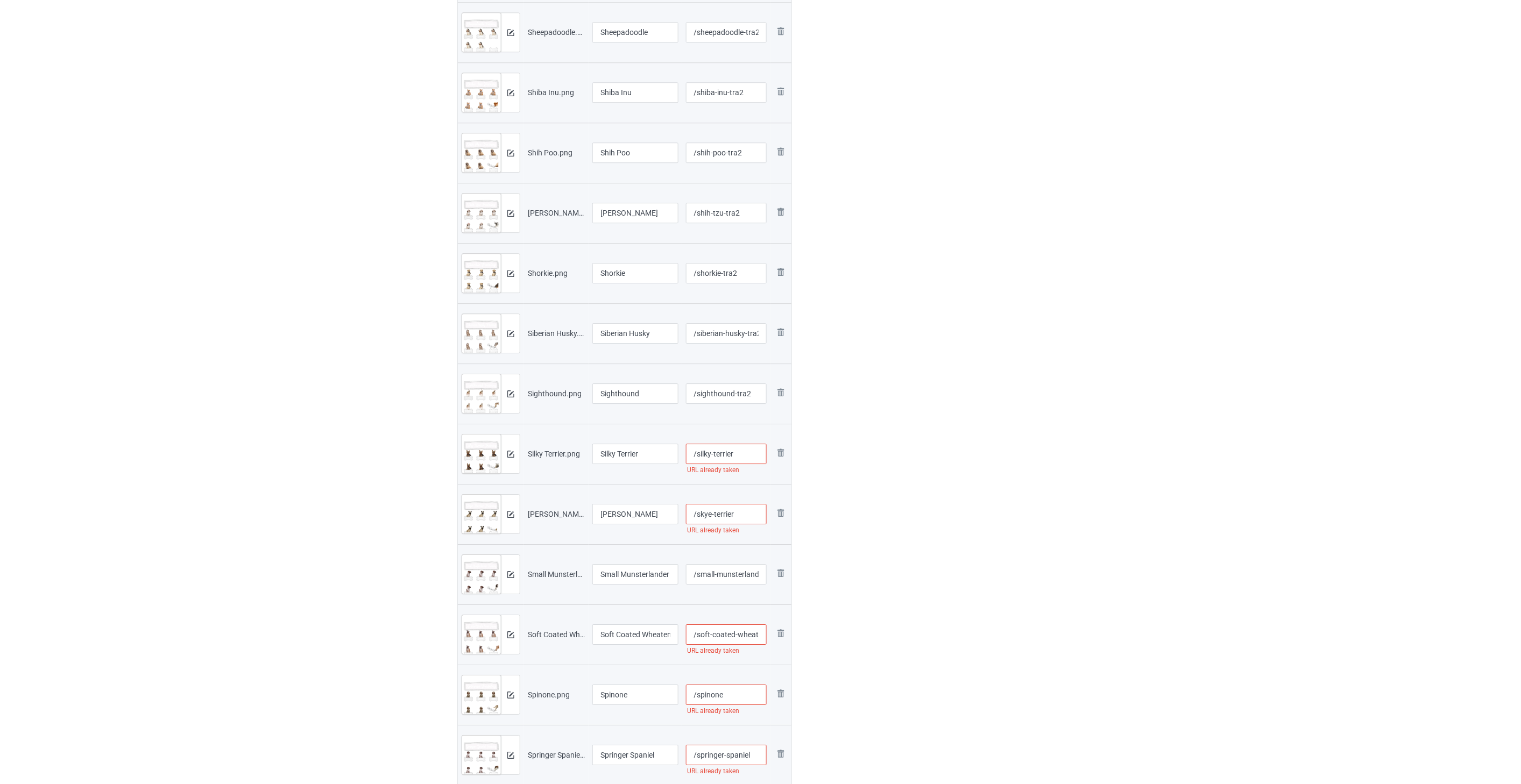
scroll to position [1374, 0]
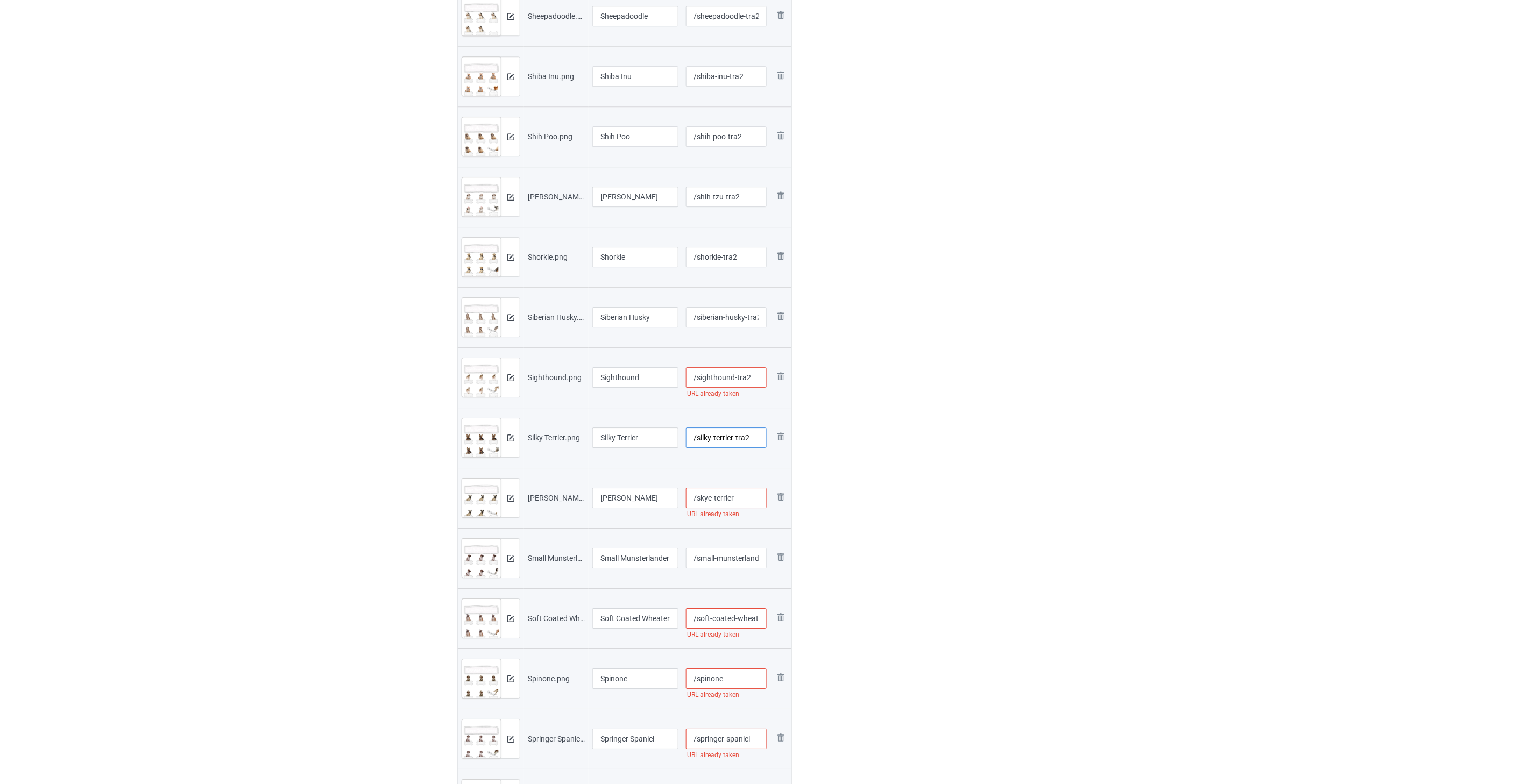
type input "/silky-terrier-tra2"
click at [748, 503] on input "/skye-terrier" at bounding box center [726, 498] width 81 height 21
paste input "-tra2"
type input "/skye-terrier-tra2"
click at [755, 380] on input "/sighthound-tra2" at bounding box center [726, 377] width 81 height 21
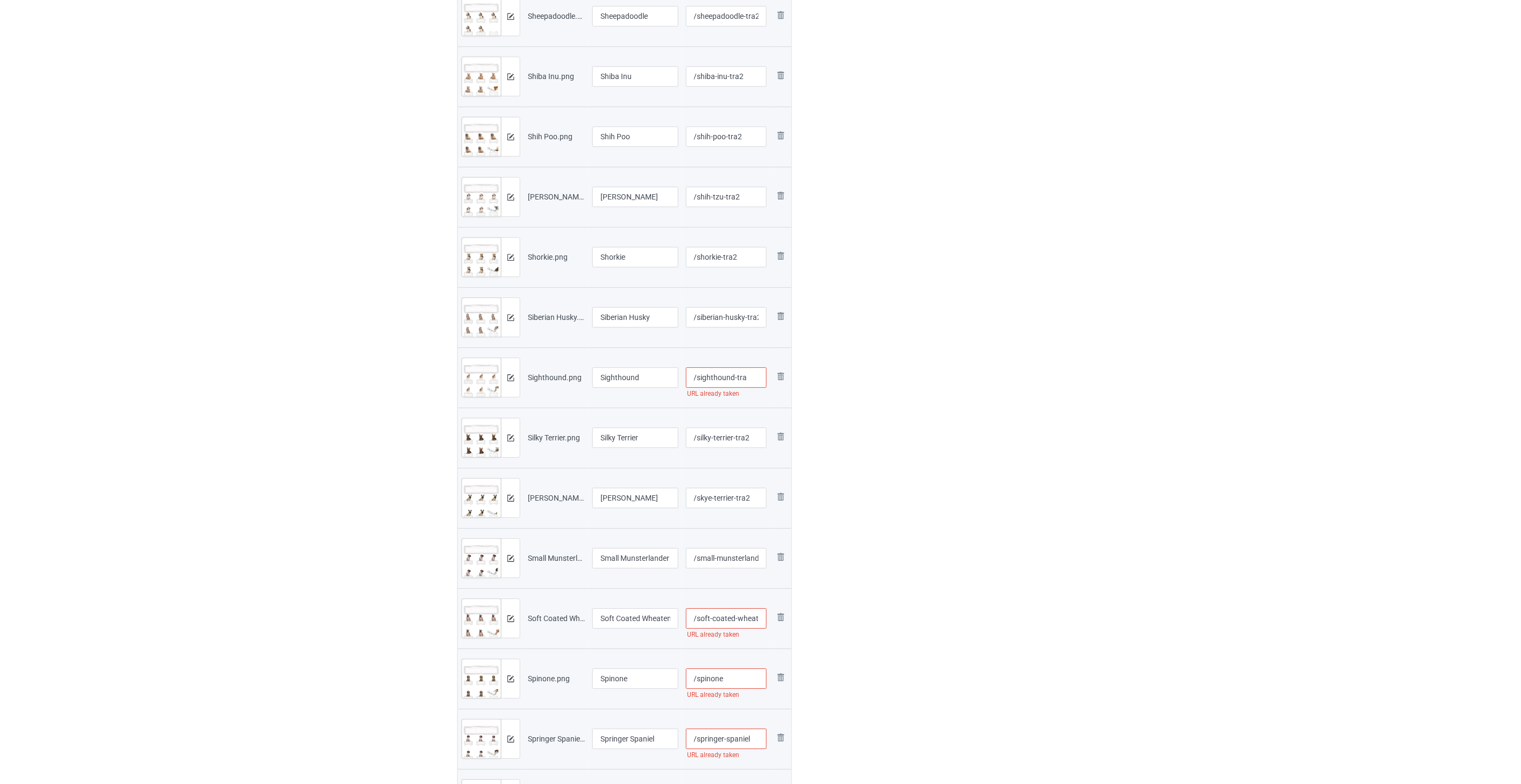
type input "/sighthound-tra2"
click at [741, 558] on input "/small-munsterlander" at bounding box center [726, 558] width 81 height 21
paste input "-tra2"
type input "/small-munsterlander-tra2"
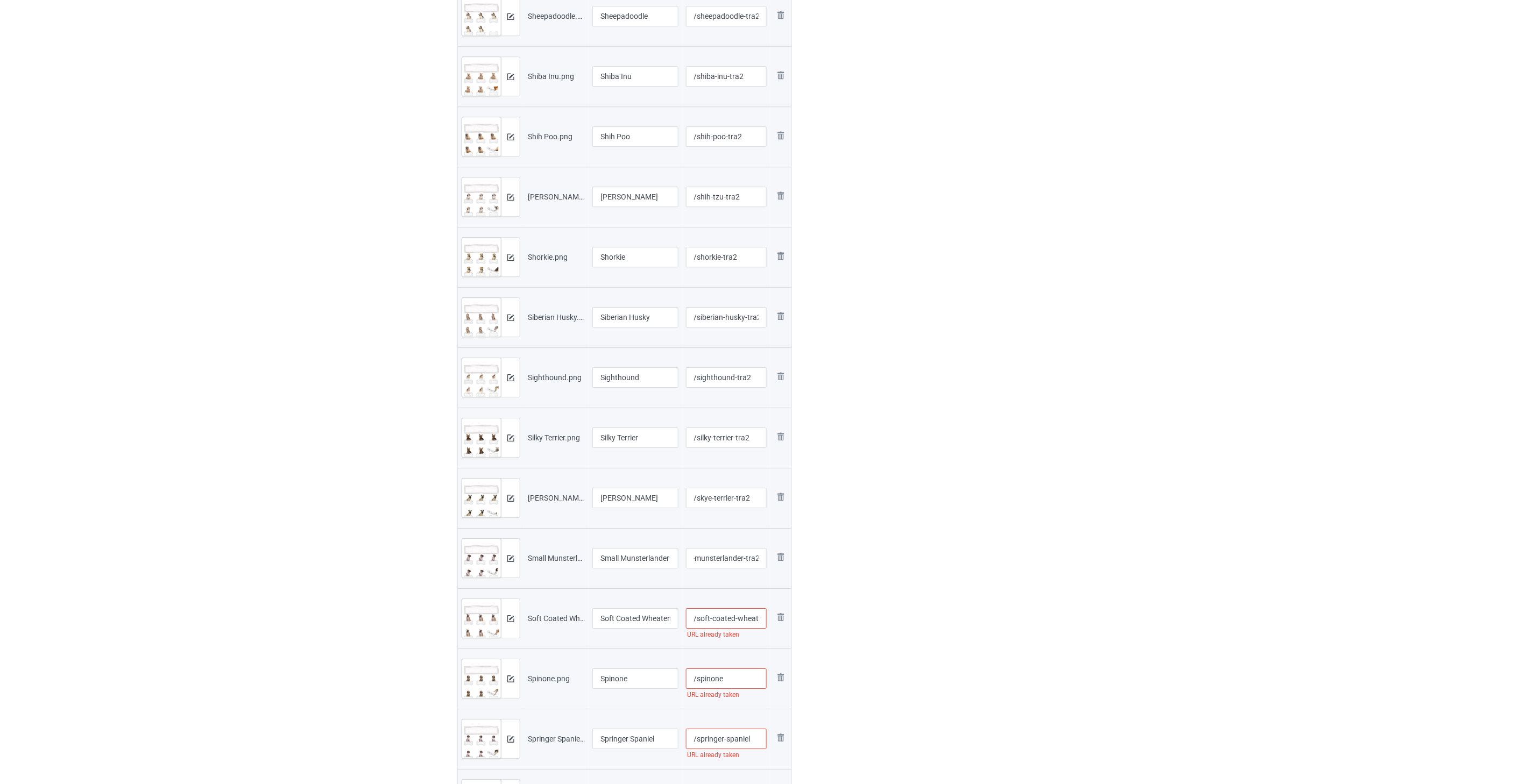
click at [738, 617] on input "/soft-coated-wheaten-terrier" at bounding box center [726, 618] width 81 height 21
paste input "-tra2"
type input "/soft-coated-wheaten-terrier-tra2"
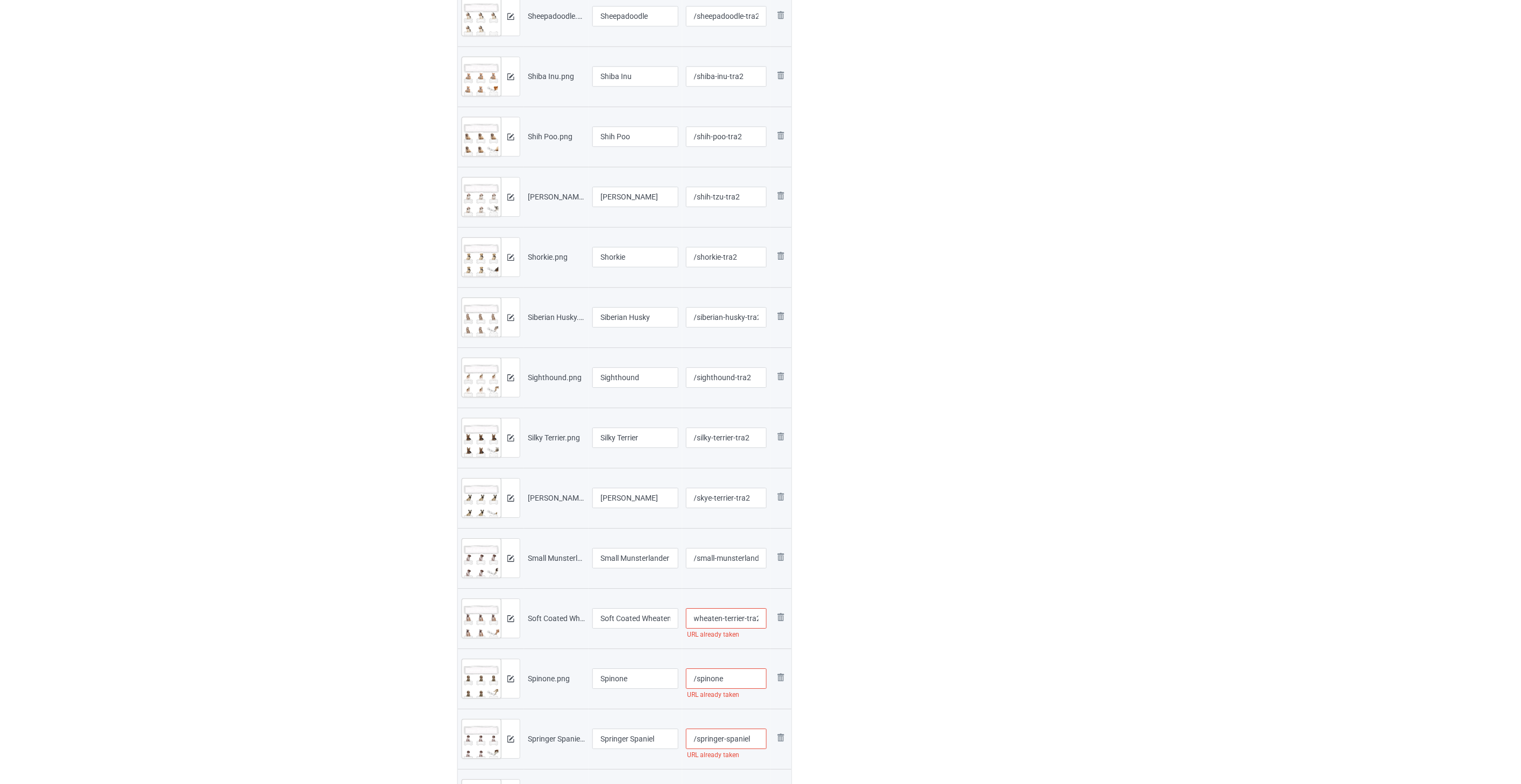
click at [741, 680] on input "/spinone" at bounding box center [726, 679] width 81 height 21
paste input "-tra2"
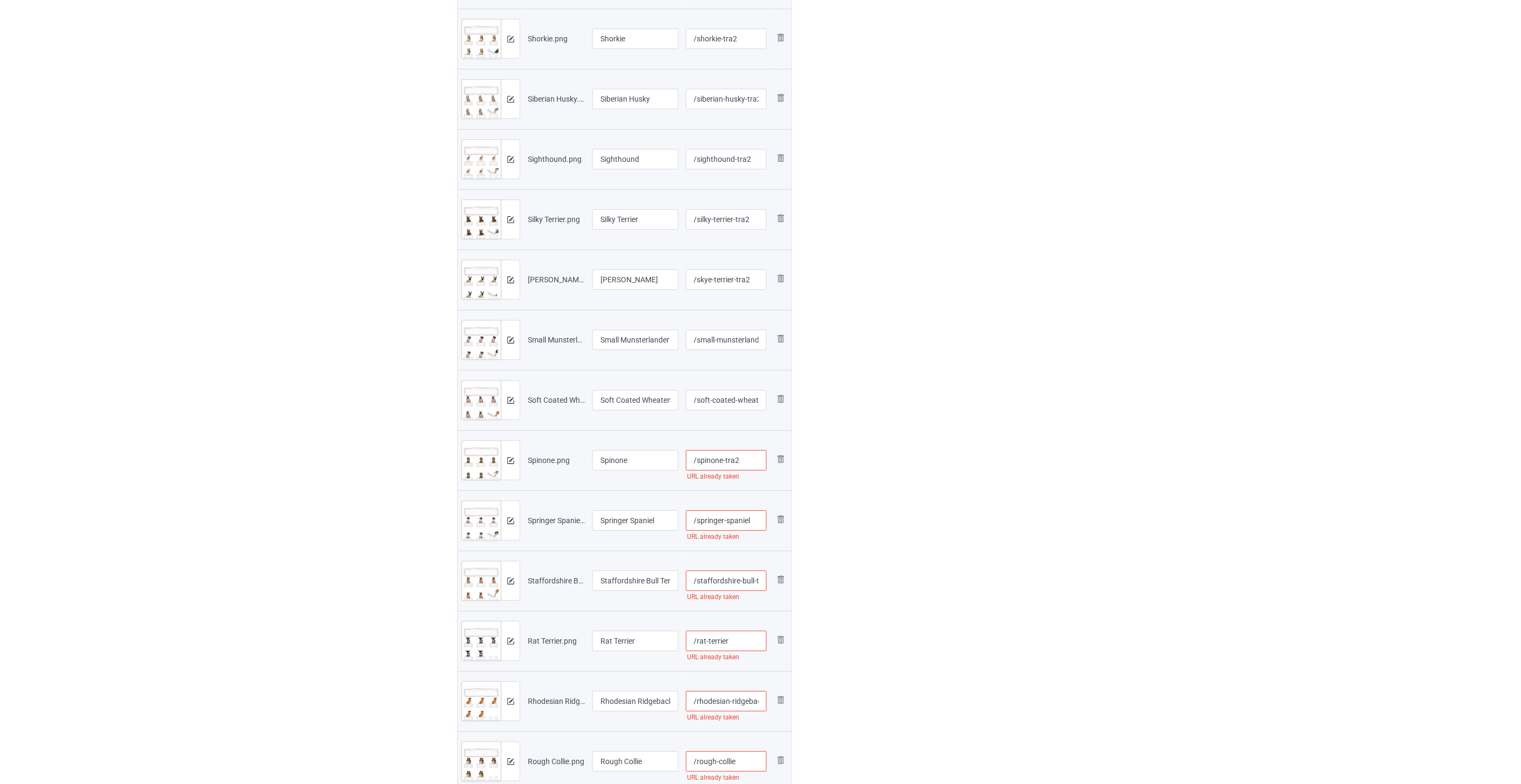
scroll to position [1613, 0]
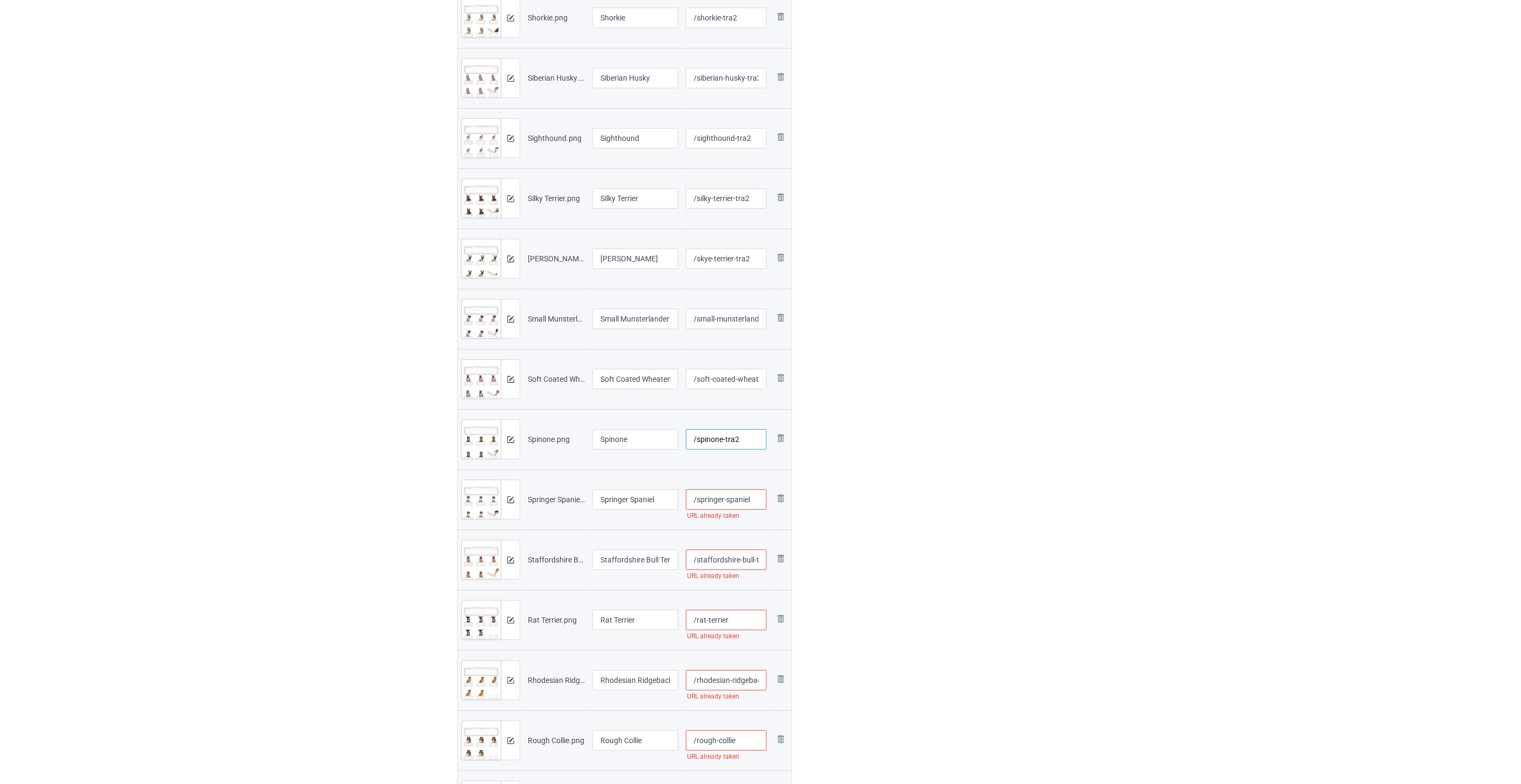
type input "/spinone-tra2"
click at [757, 501] on input "/springer-spaniel" at bounding box center [726, 500] width 81 height 21
paste input "-tra2"
type input "/springer-spaniel-tra2"
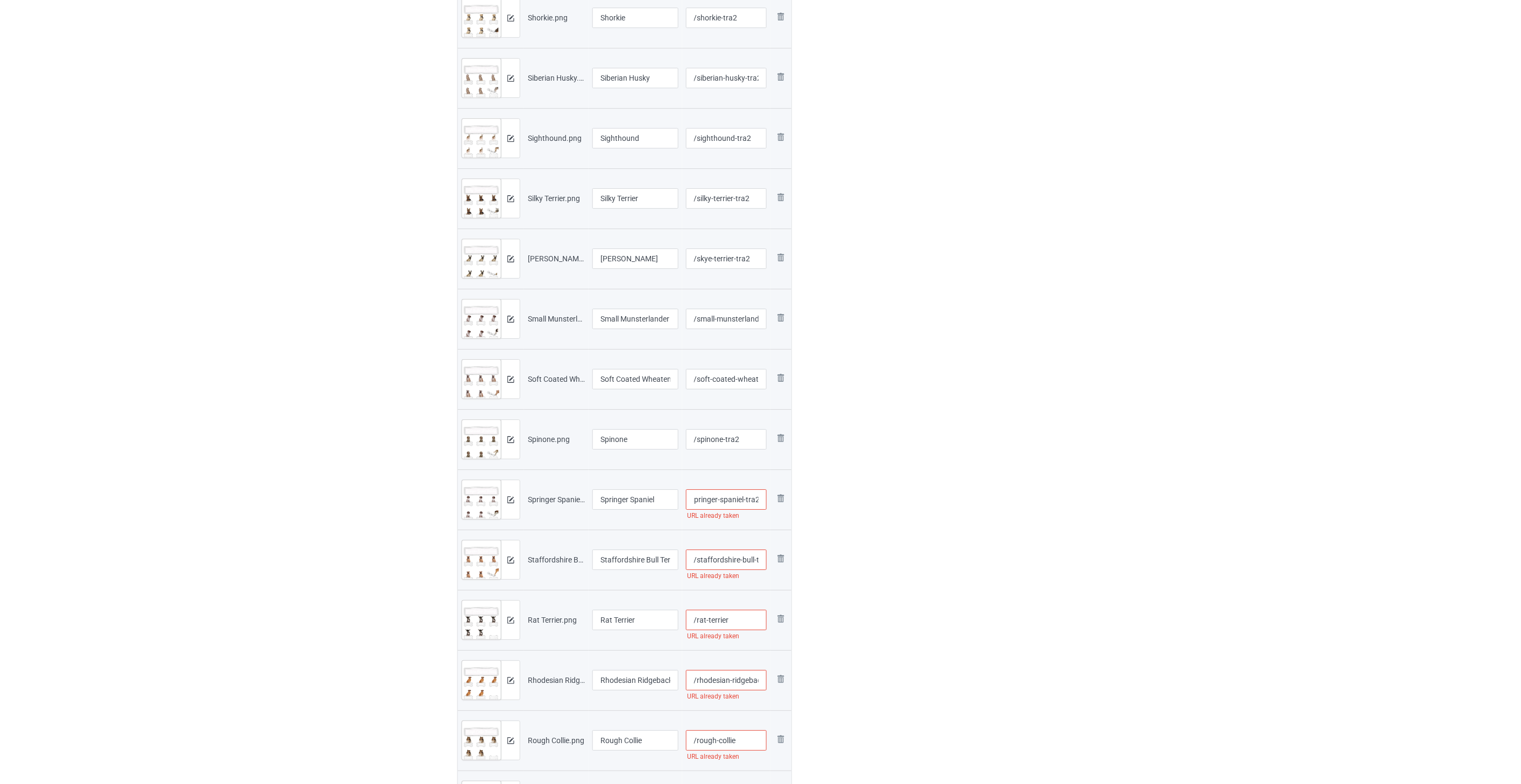
click at [742, 561] on input "/staffordshire-bull-terrier" at bounding box center [726, 560] width 81 height 21
paste input "-tra2"
type input "/staffordshire-bull-terrier-tra2"
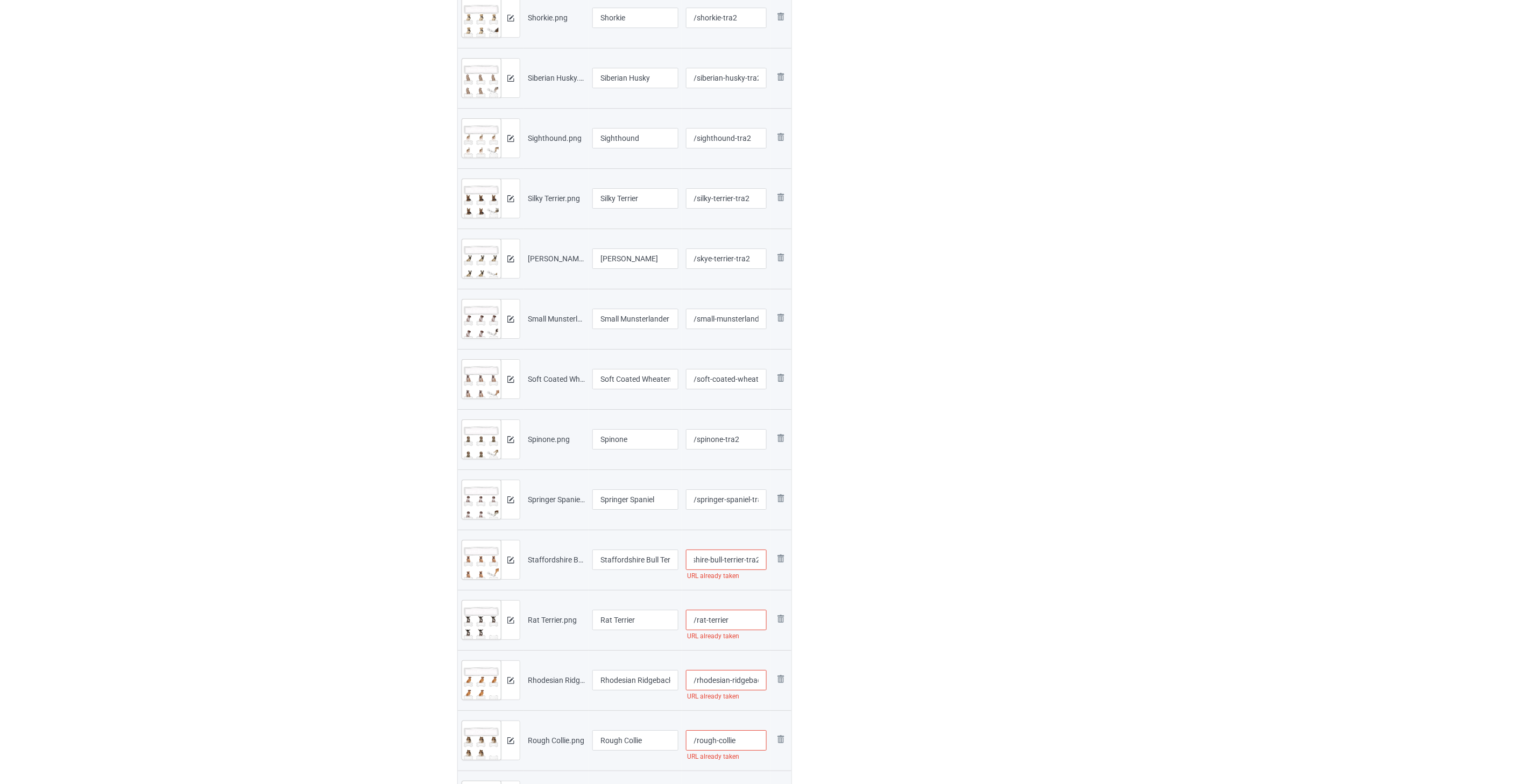
click at [739, 616] on input "/rat-terrier" at bounding box center [726, 620] width 81 height 21
paste input "-tra2"
type input "/rat-terrier-tra2"
click at [727, 685] on input "/rhodesian-ridgeback" at bounding box center [726, 680] width 81 height 21
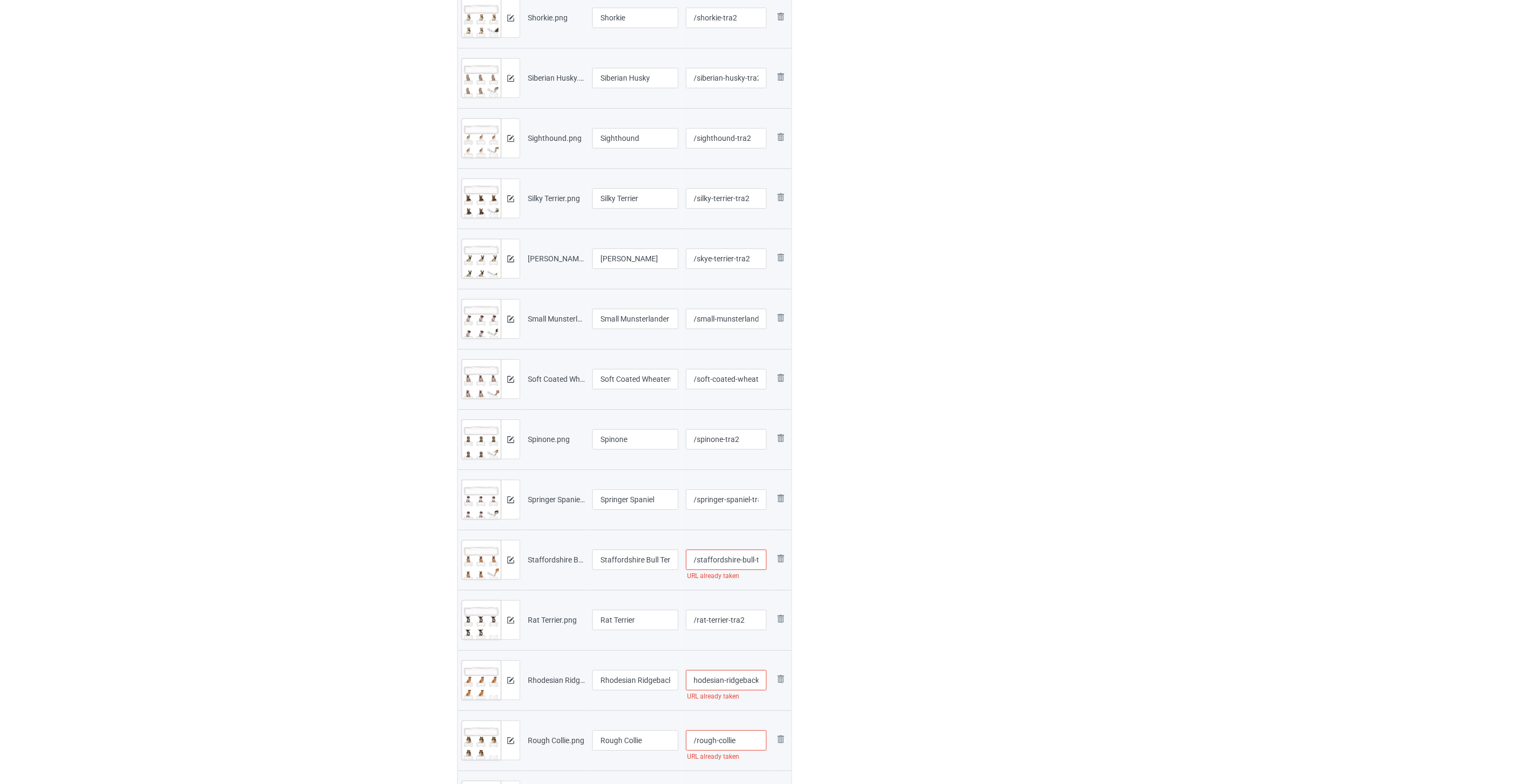
paste input "-tra2"
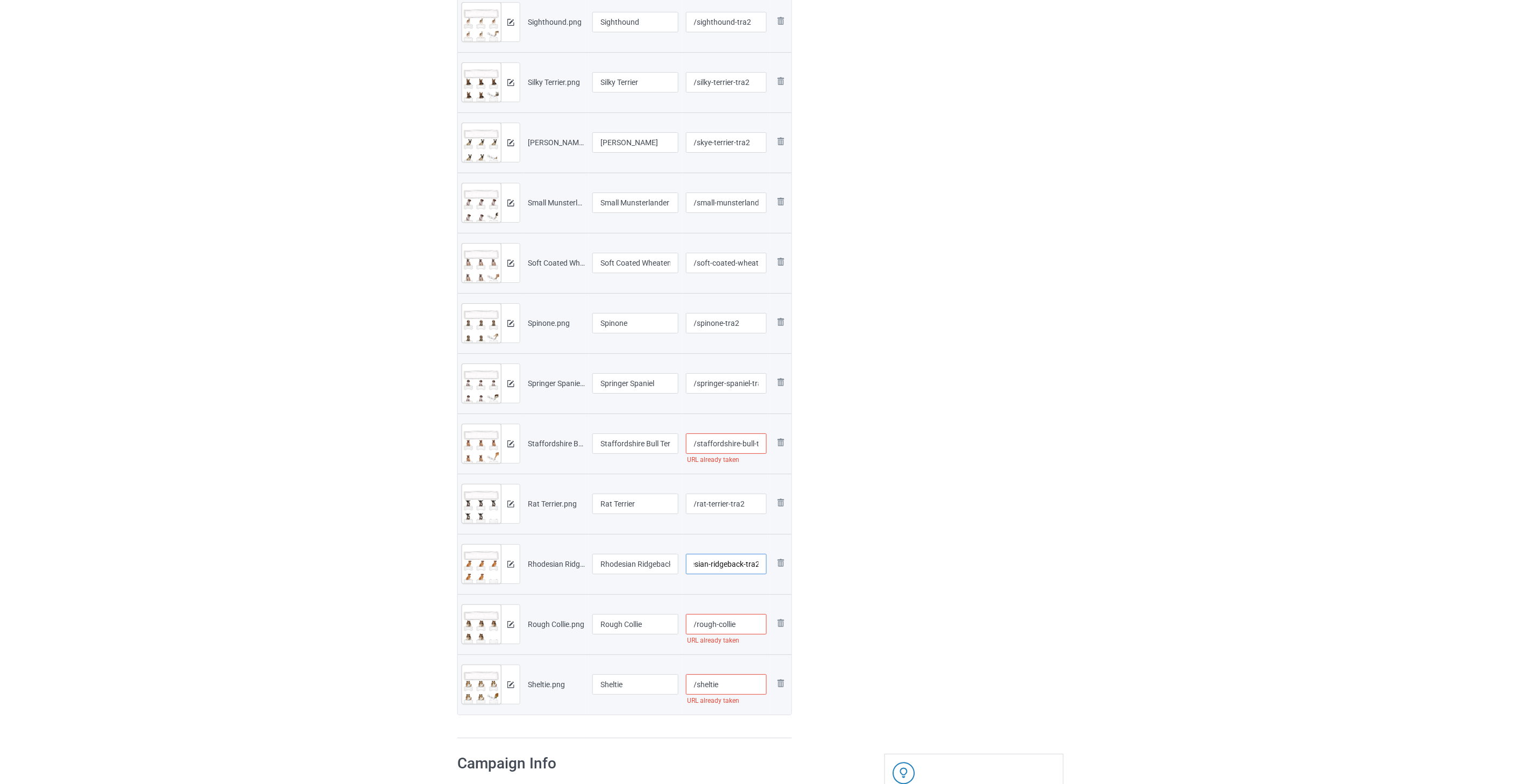
scroll to position [1733, 0]
type input "/rhodesian-ridgeback-tra2"
click at [740, 616] on input "/rough-collie" at bounding box center [726, 621] width 81 height 21
paste input "-tra2"
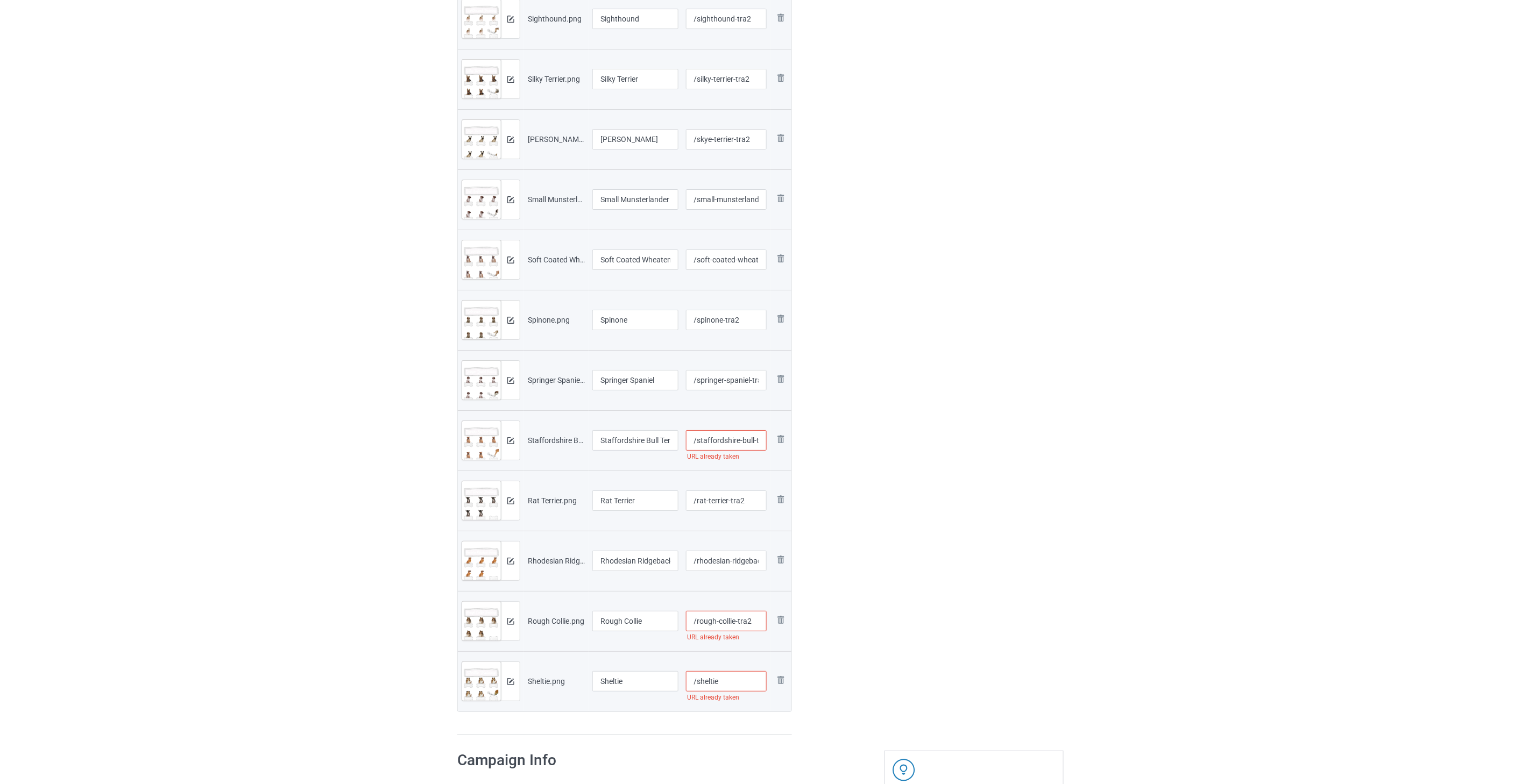
type input "/rough-collie-tra2"
click at [744, 687] on input "/sheltie" at bounding box center [726, 681] width 81 height 21
paste input "-tra2"
type input "/sheltie-tra2"
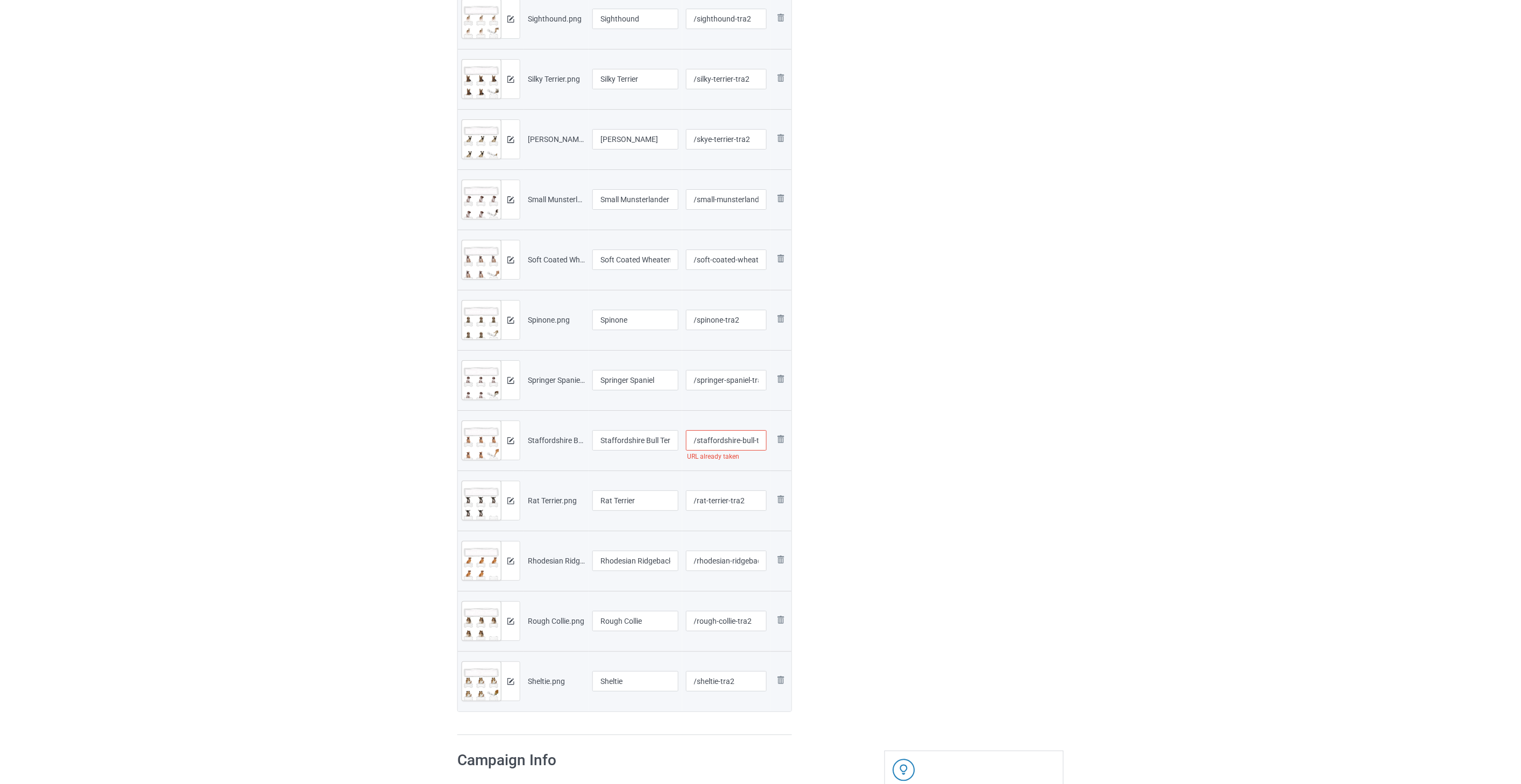
click at [741, 442] on input "/staffordshire-bull-terrier-tra2" at bounding box center [726, 440] width 81 height 21
type input "/staffordshire-bull-terrier-tra2"
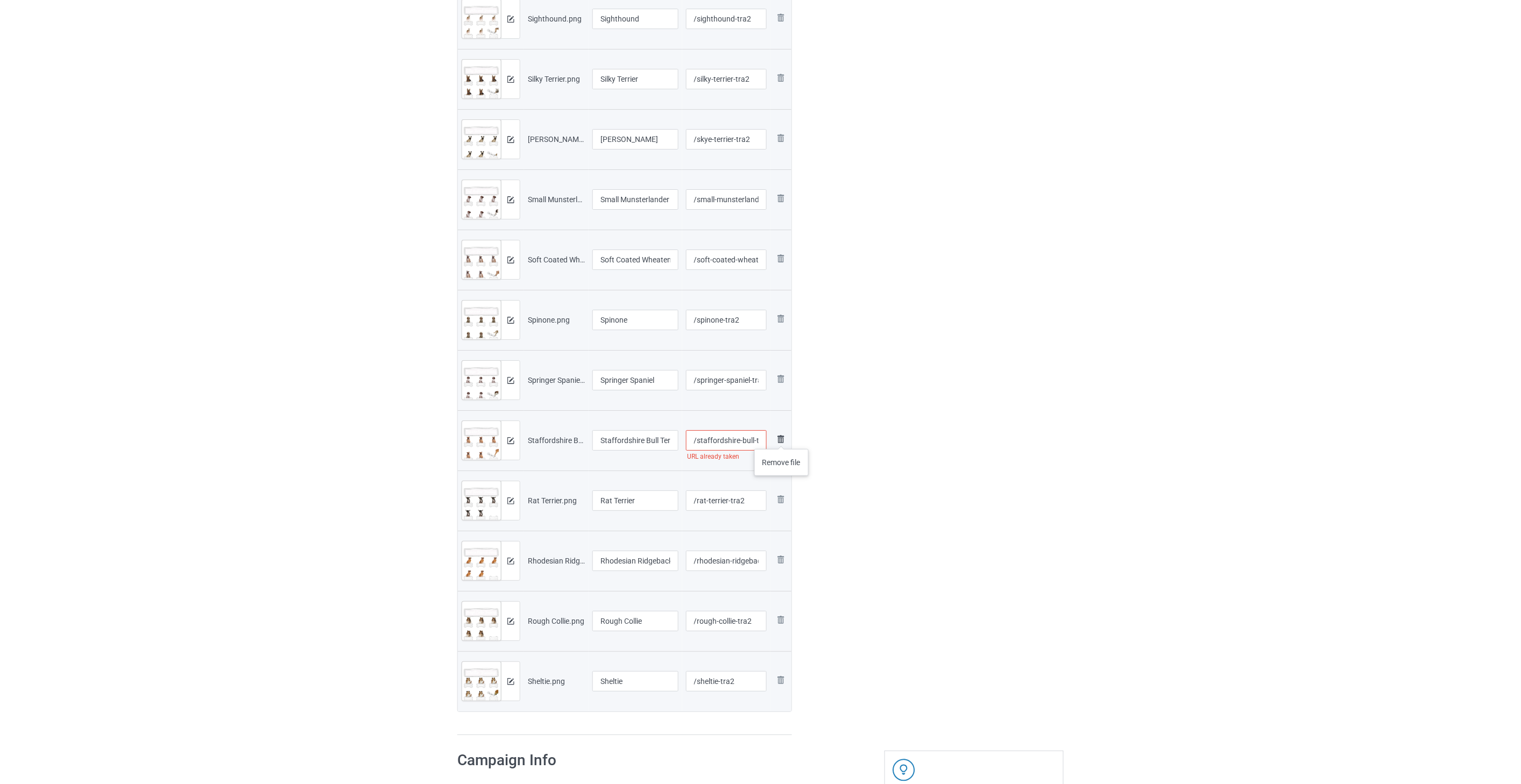
click at [782, 438] on img at bounding box center [781, 439] width 13 height 13
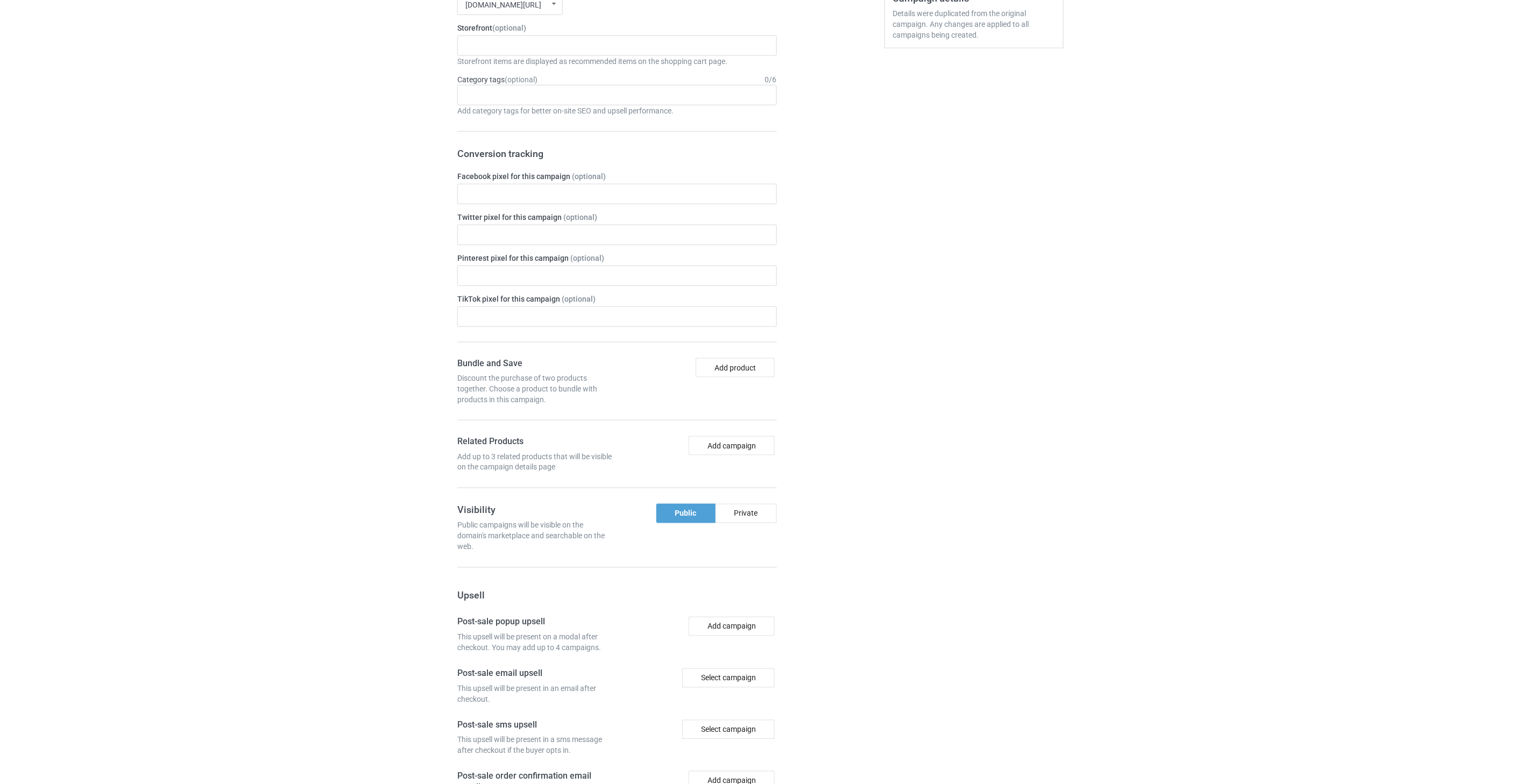
scroll to position [2634, 0]
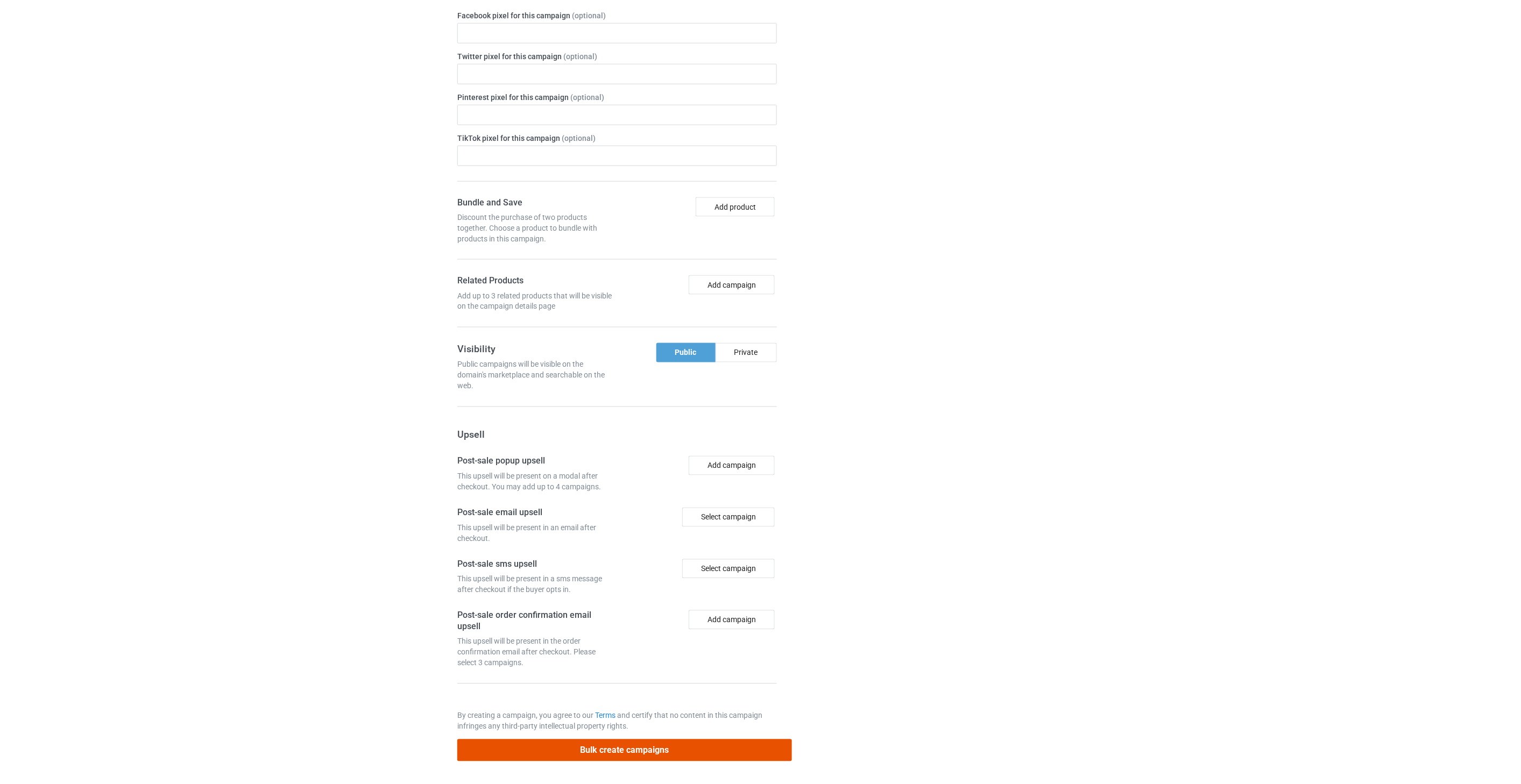
click at [690, 754] on button "Bulk create campaigns" at bounding box center [624, 750] width 335 height 22
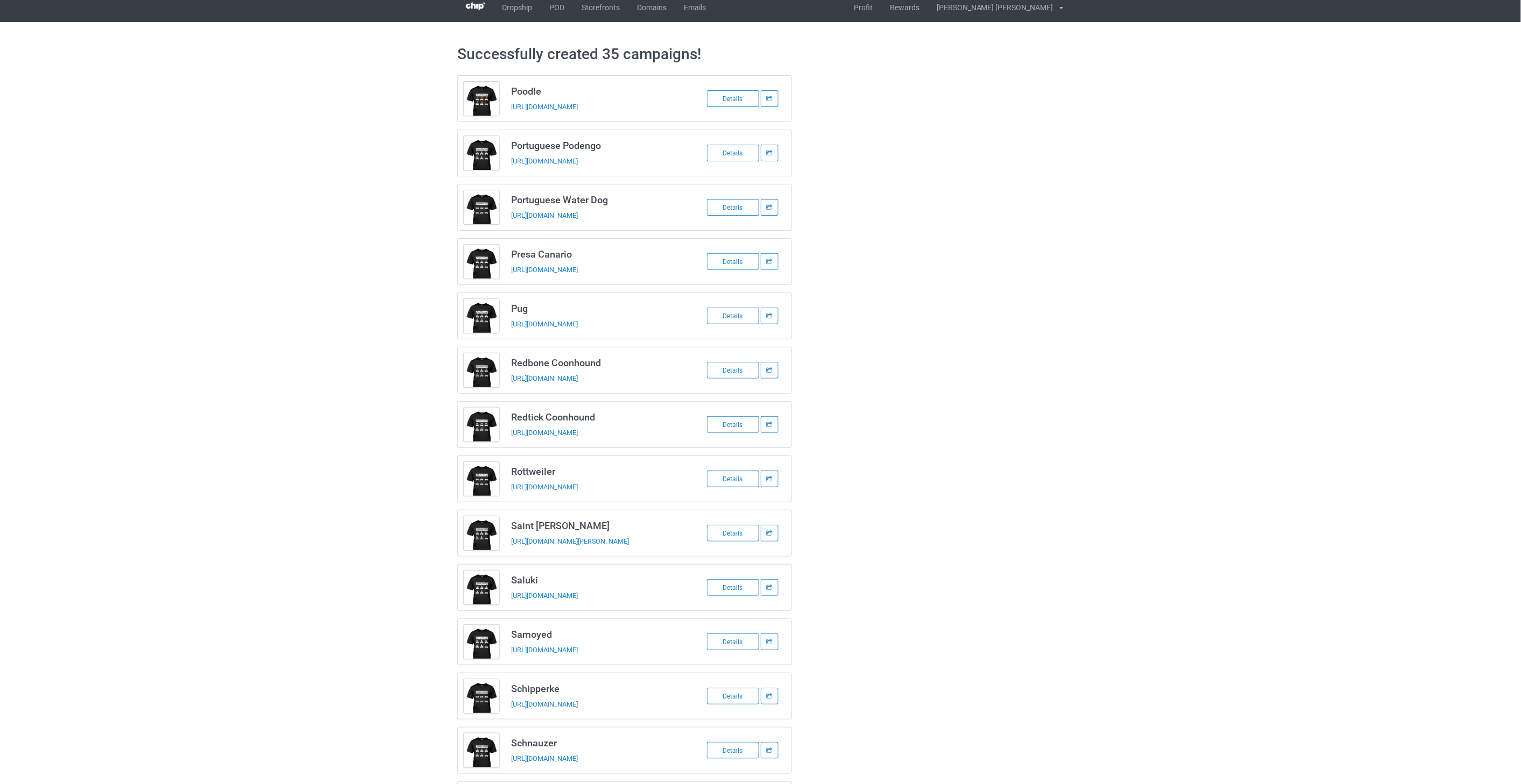
scroll to position [0, 0]
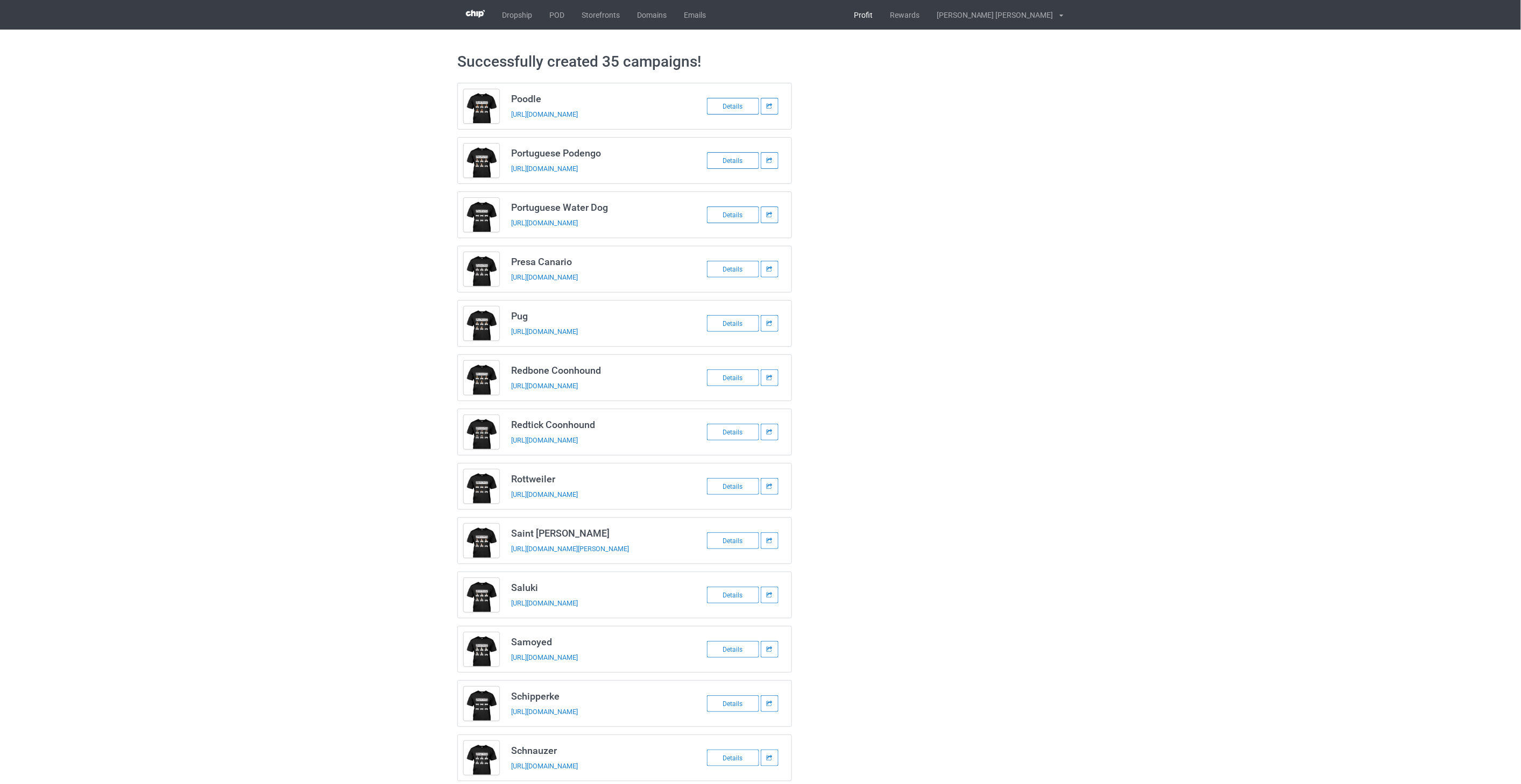
click at [881, 14] on link "Profit" at bounding box center [863, 14] width 36 height 30
